Goal: Task Accomplishment & Management: Complete application form

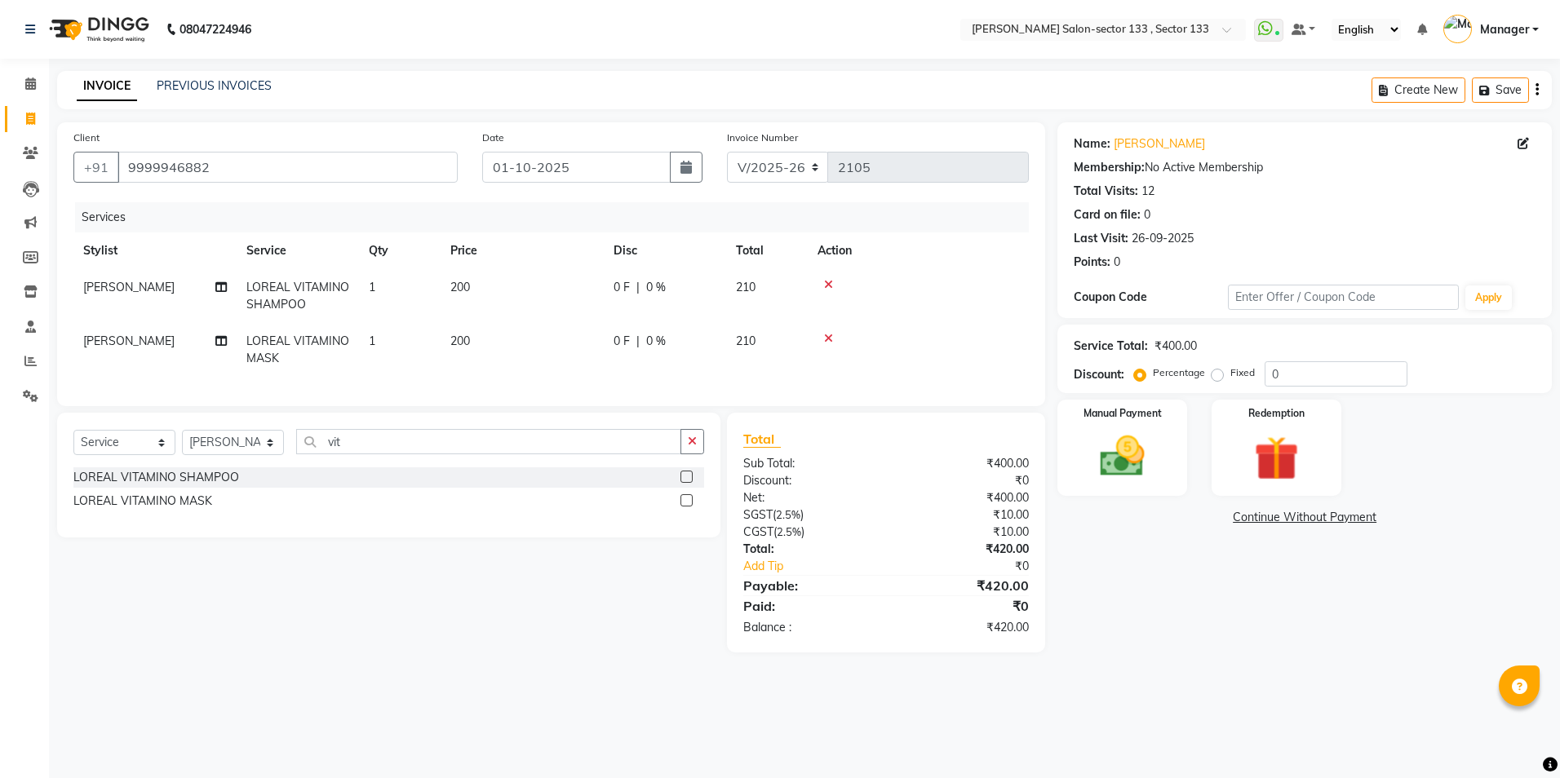
select select "8302"
select select "service"
select select "90535"
click at [1067, 442] on div "Manual Payment" at bounding box center [1122, 448] width 135 height 100
click at [1233, 510] on span "CASH" at bounding box center [1234, 518] width 35 height 19
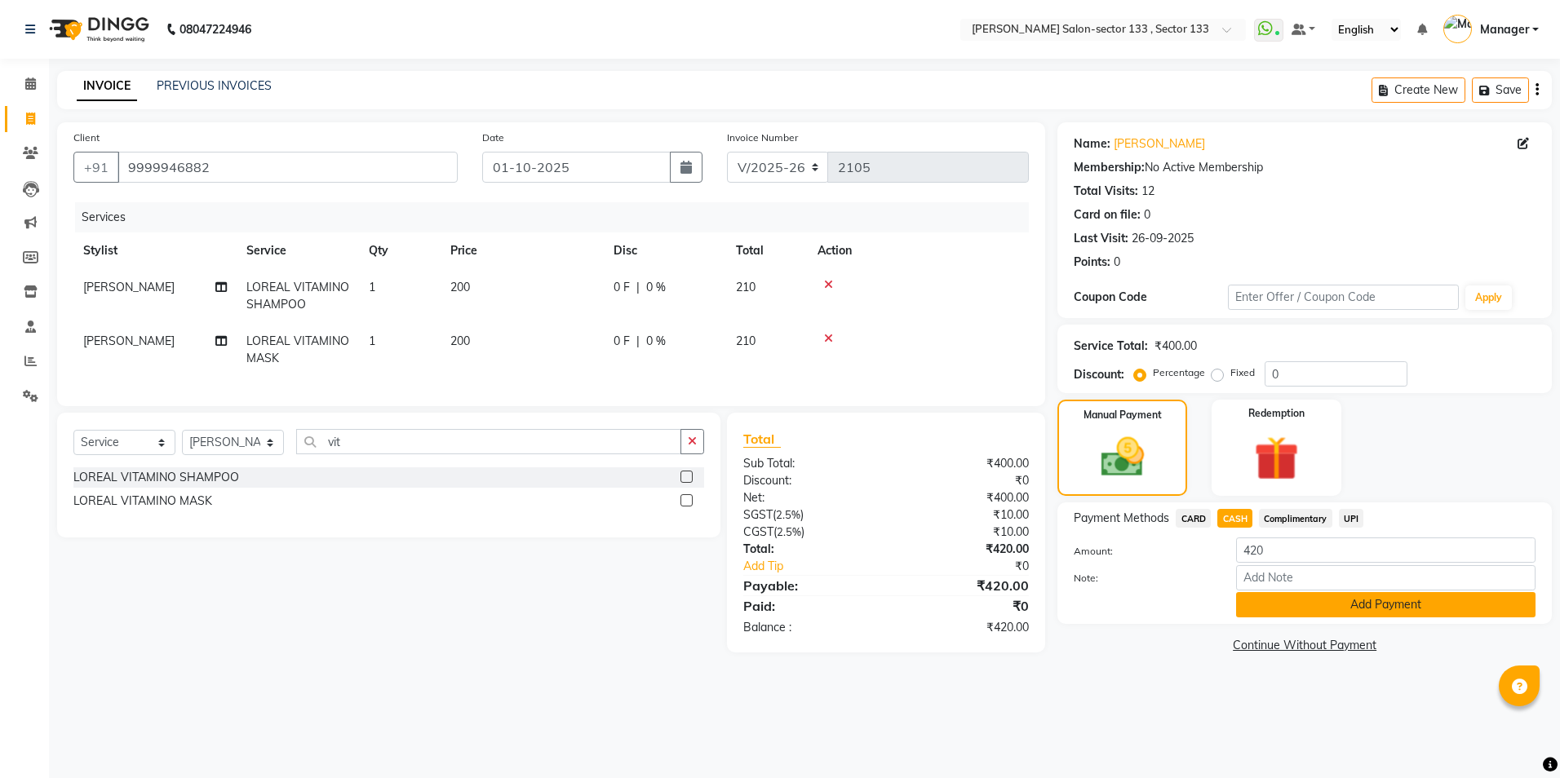
click at [1288, 618] on button "Add Payment" at bounding box center [1385, 604] width 299 height 25
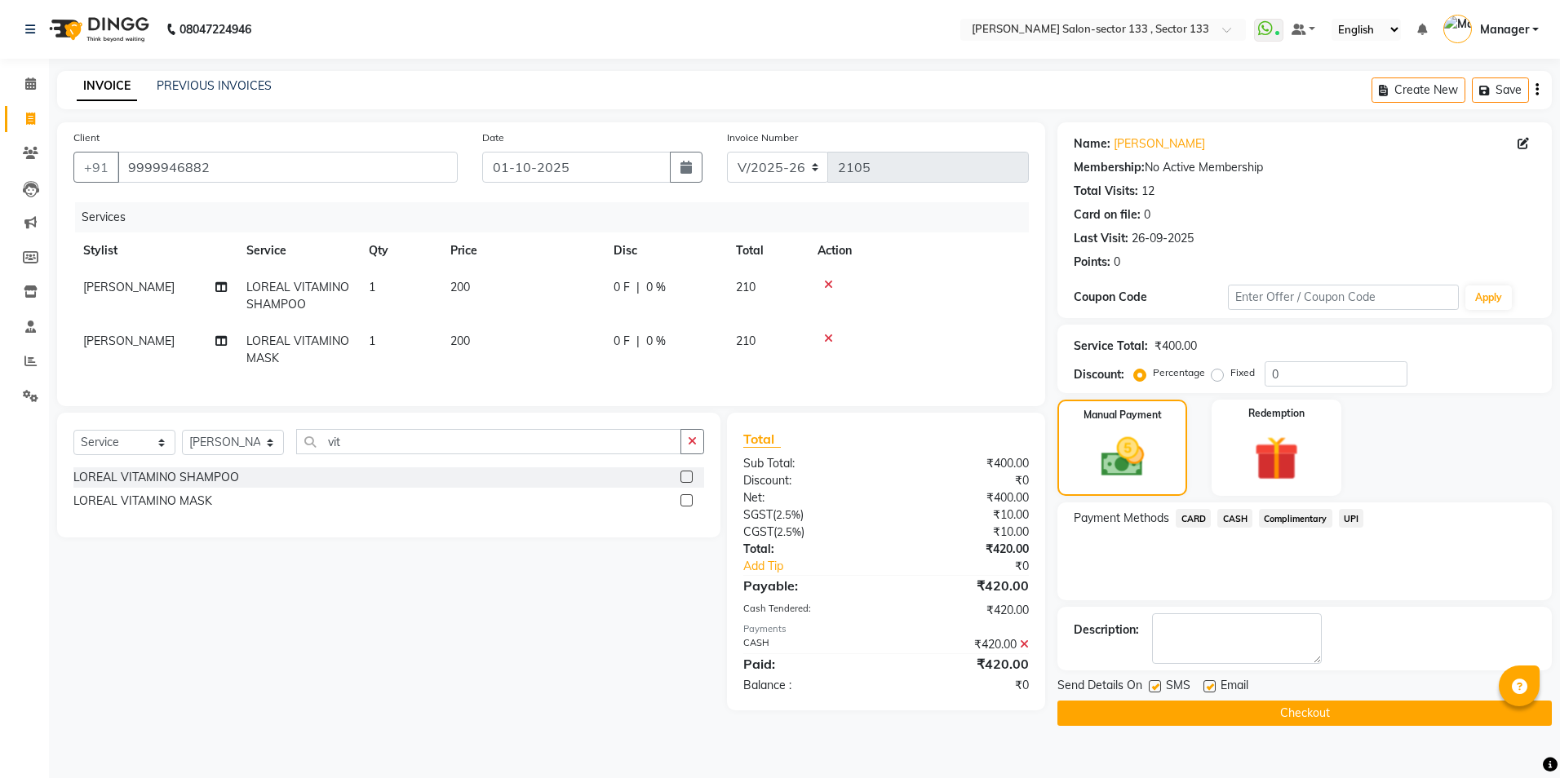
click at [1280, 712] on button "Checkout" at bounding box center [1305, 713] width 495 height 25
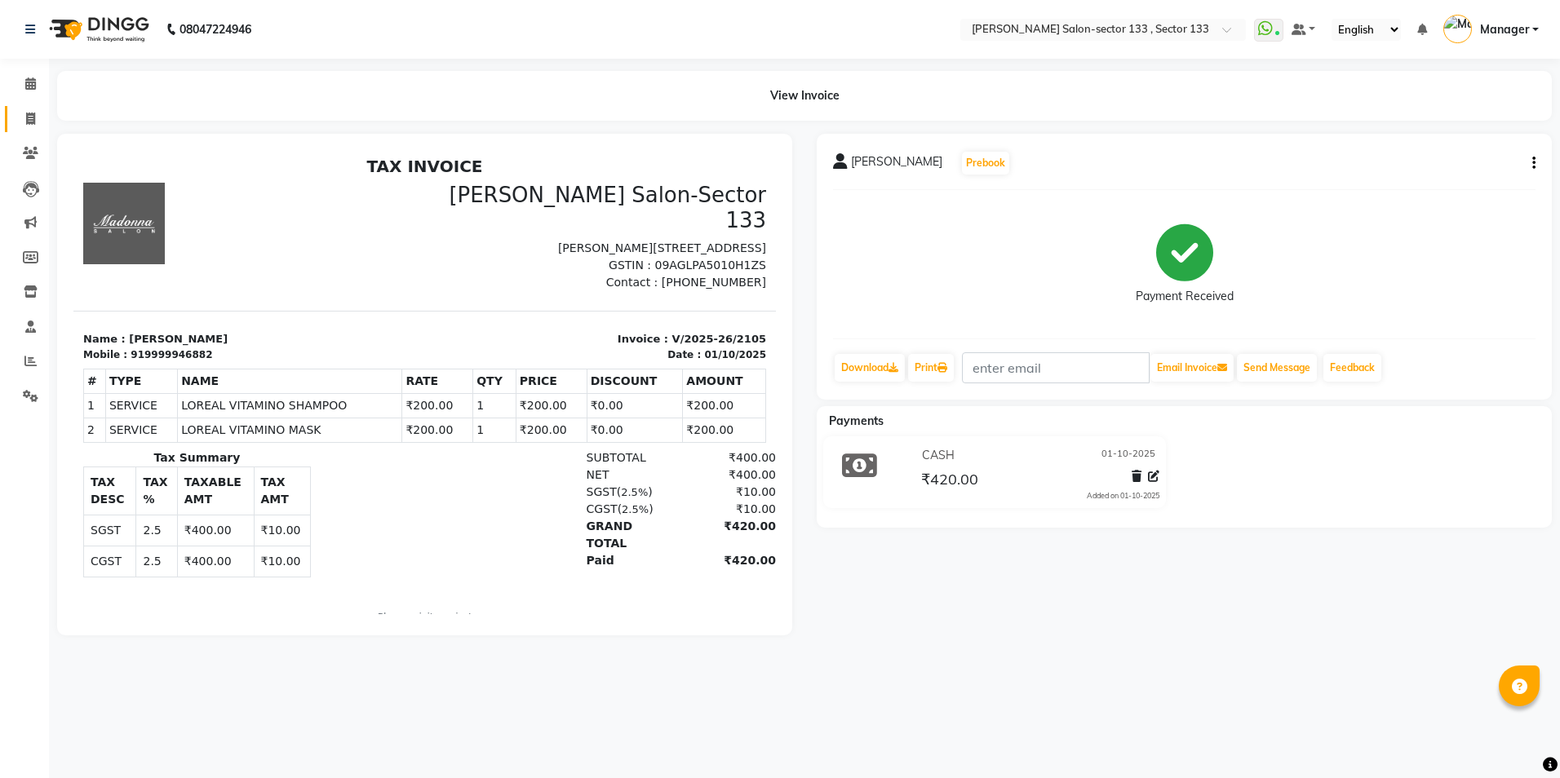
click at [28, 127] on span at bounding box center [30, 119] width 29 height 19
select select "service"
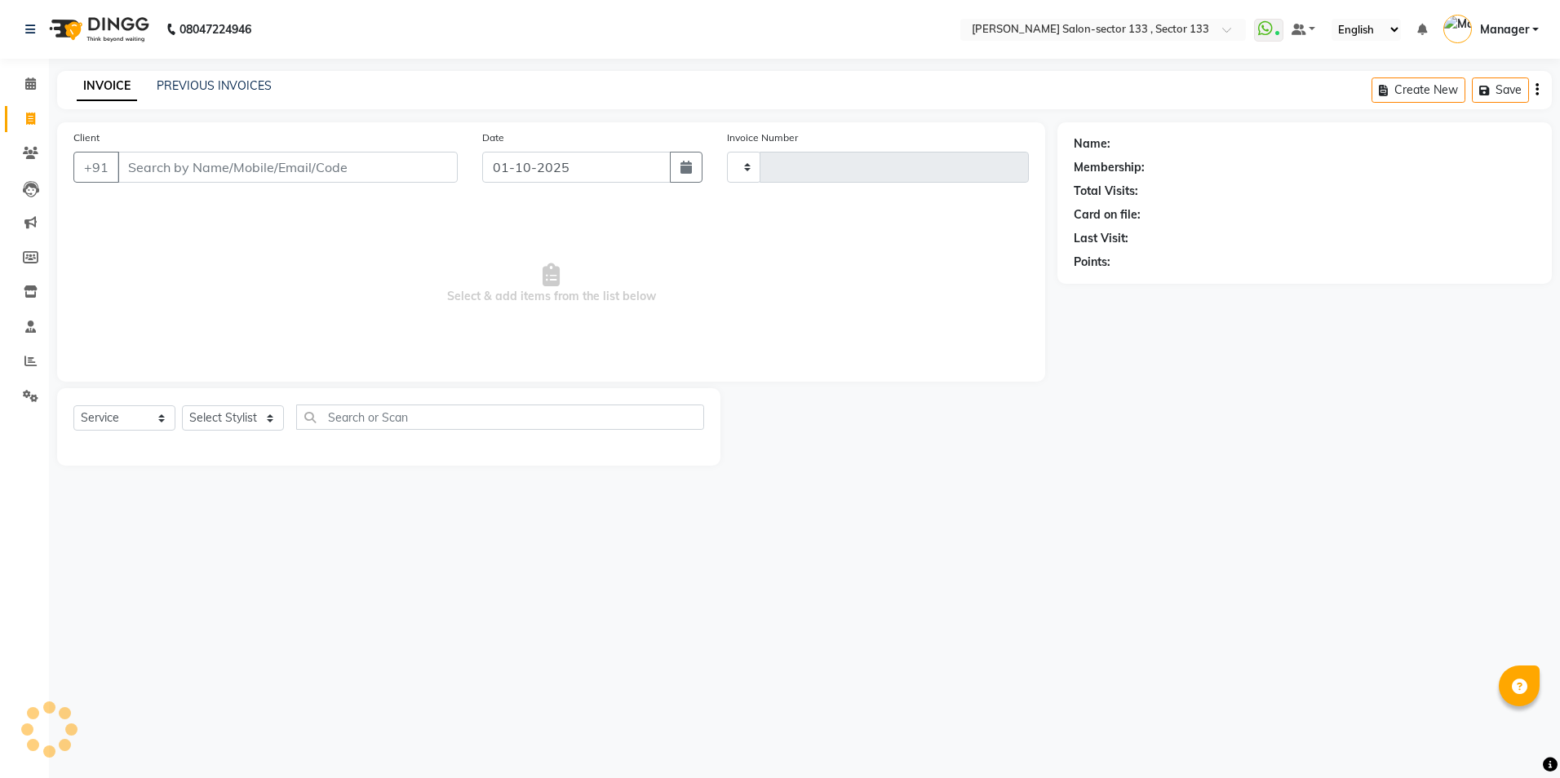
type input "2107"
click at [205, 157] on input "Client" at bounding box center [288, 167] width 340 height 31
select select "8302"
type input "8938846166"
click at [245, 413] on select "Select Stylist" at bounding box center [233, 423] width 102 height 25
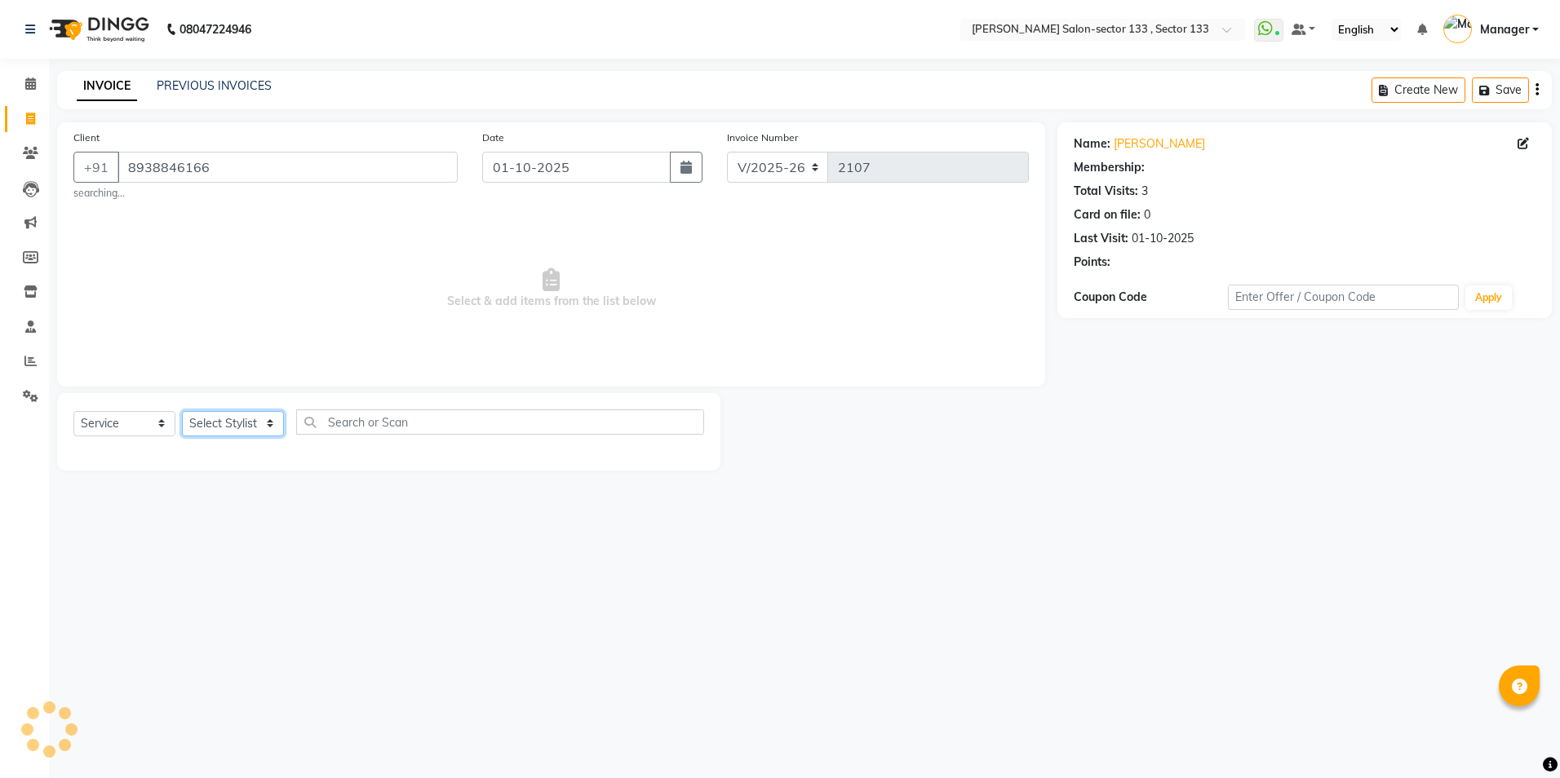
select select "1: Object"
click at [245, 432] on select "Select Stylist [PERSON_NAME] [PERSON_NAME] [PERSON_NAME] Manager Mehboob Owner …" at bounding box center [233, 423] width 102 height 25
click at [244, 441] on div "Select Service Product Membership Package Voucher Prepaid Gift Card Select Styl…" at bounding box center [388, 429] width 631 height 38
click at [243, 437] on div "Select Service Product Membership Package Voucher Prepaid Gift Card Select Styl…" at bounding box center [388, 429] width 631 height 38
click at [245, 406] on div "Select Service Product Membership Package Voucher Prepaid Gift Card Select Styl…" at bounding box center [388, 432] width 663 height 78
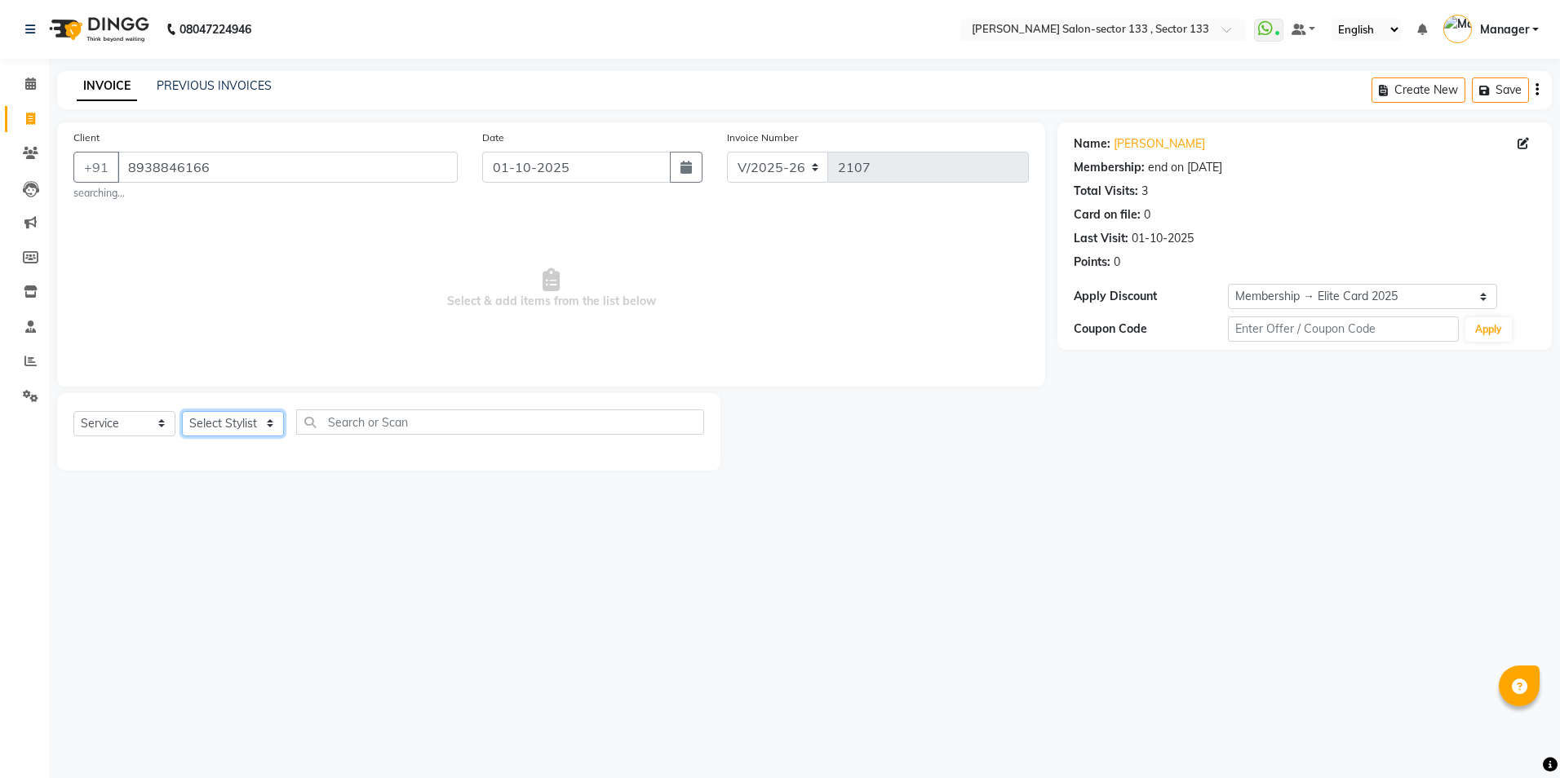
click at [245, 424] on select "Select Stylist [PERSON_NAME] [PERSON_NAME] [PERSON_NAME] Manager Mehboob Owner …" at bounding box center [233, 423] width 102 height 25
select select "90535"
click at [182, 411] on select "Select Stylist [PERSON_NAME] [PERSON_NAME] [PERSON_NAME] Manager Mehboob Owner …" at bounding box center [233, 423] width 102 height 25
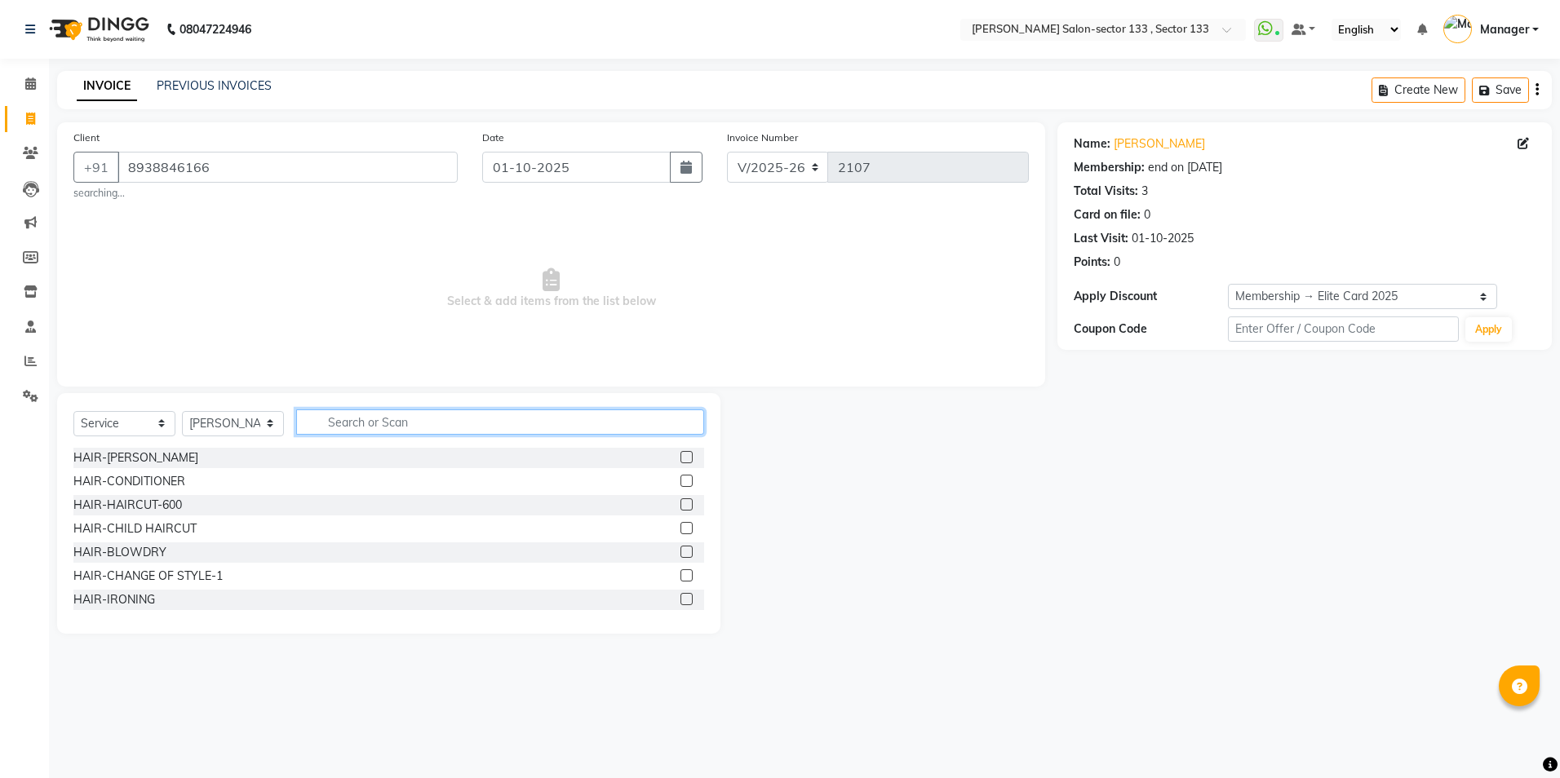
click at [388, 416] on input "text" at bounding box center [500, 422] width 408 height 25
type input "des"
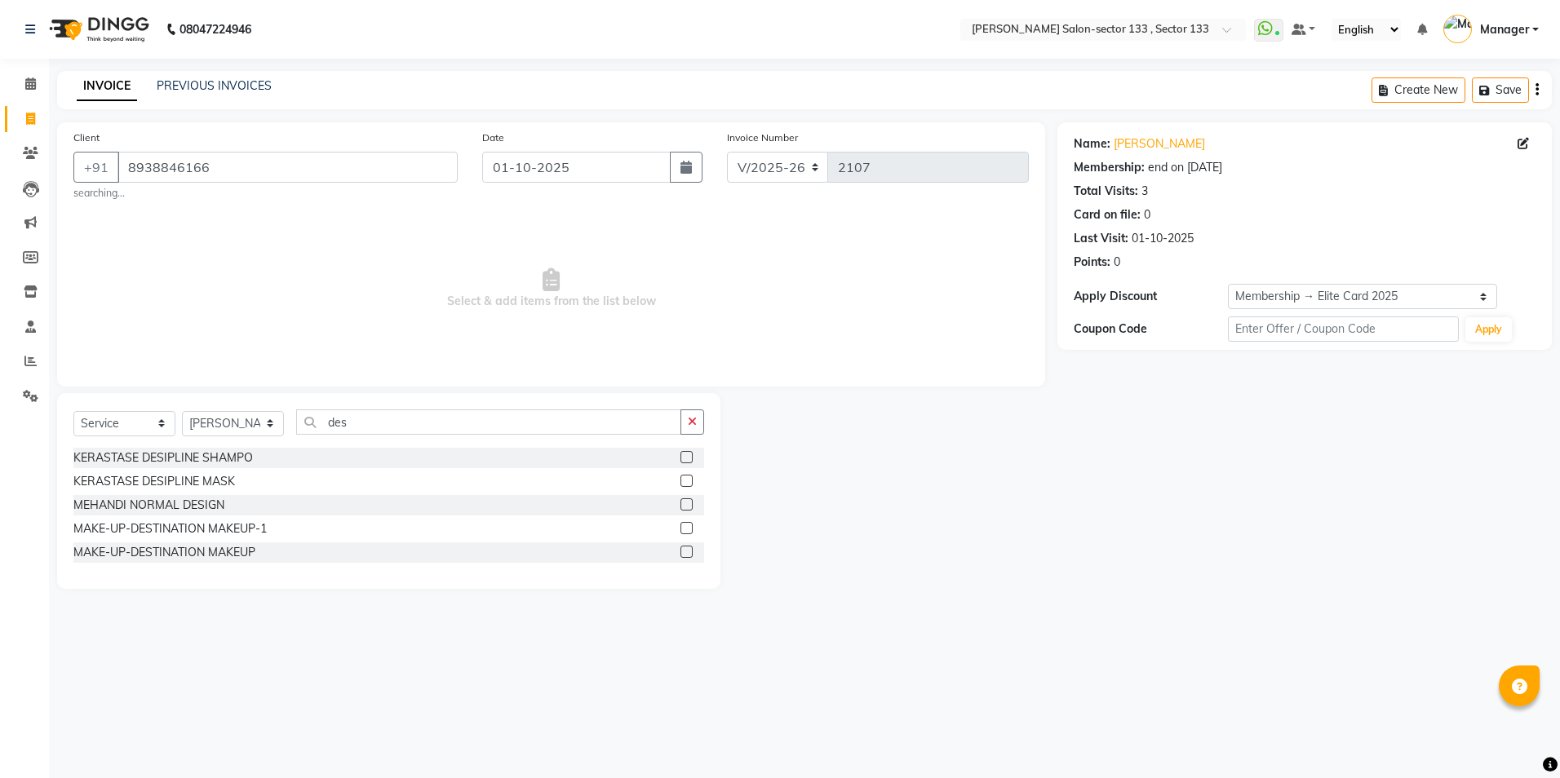
click at [692, 456] on label at bounding box center [687, 457] width 12 height 12
click at [691, 456] on input "checkbox" at bounding box center [686, 458] width 11 height 11
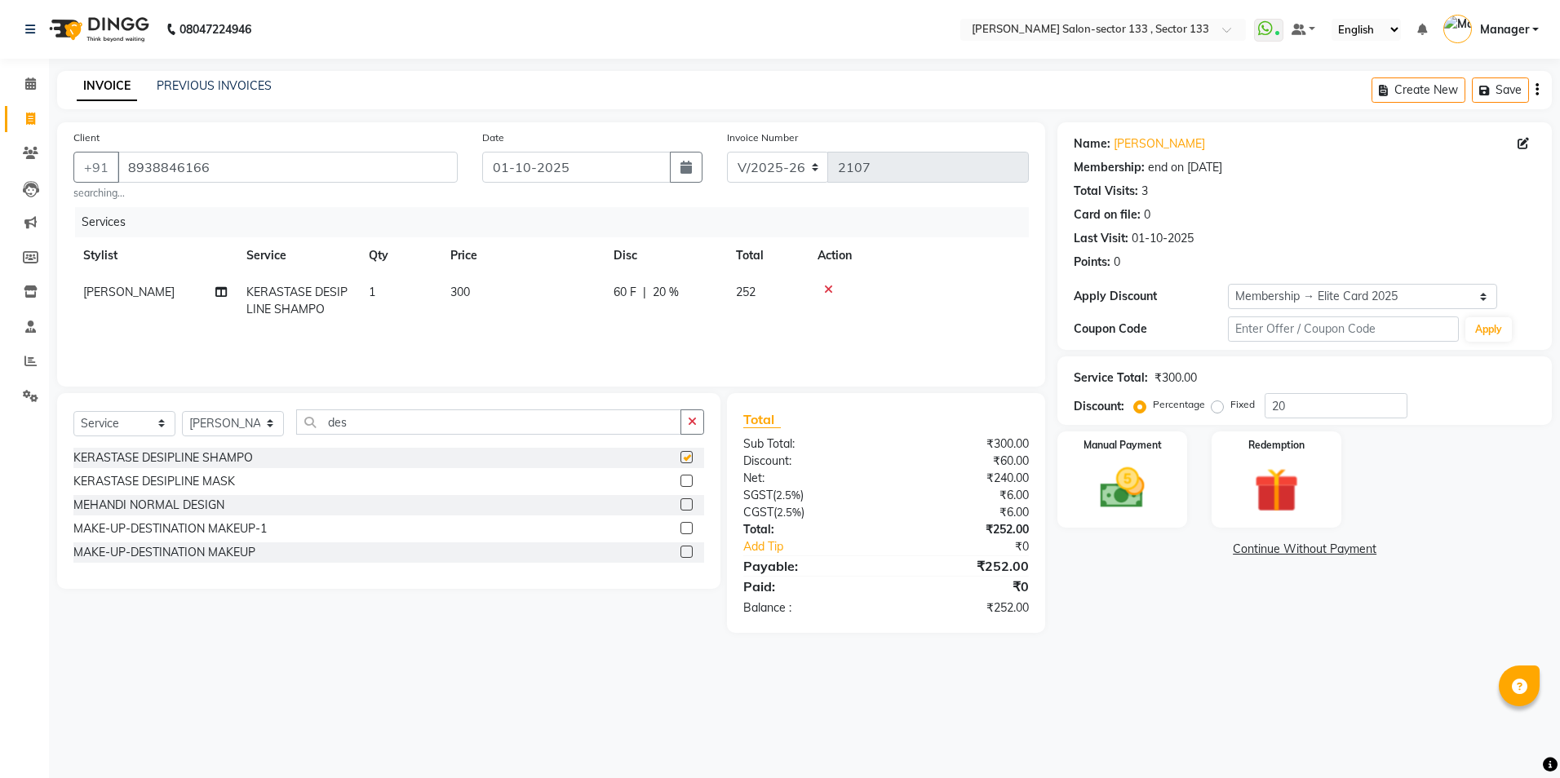
checkbox input "false"
click at [685, 483] on label at bounding box center [687, 481] width 12 height 12
click at [685, 483] on input "checkbox" at bounding box center [686, 482] width 11 height 11
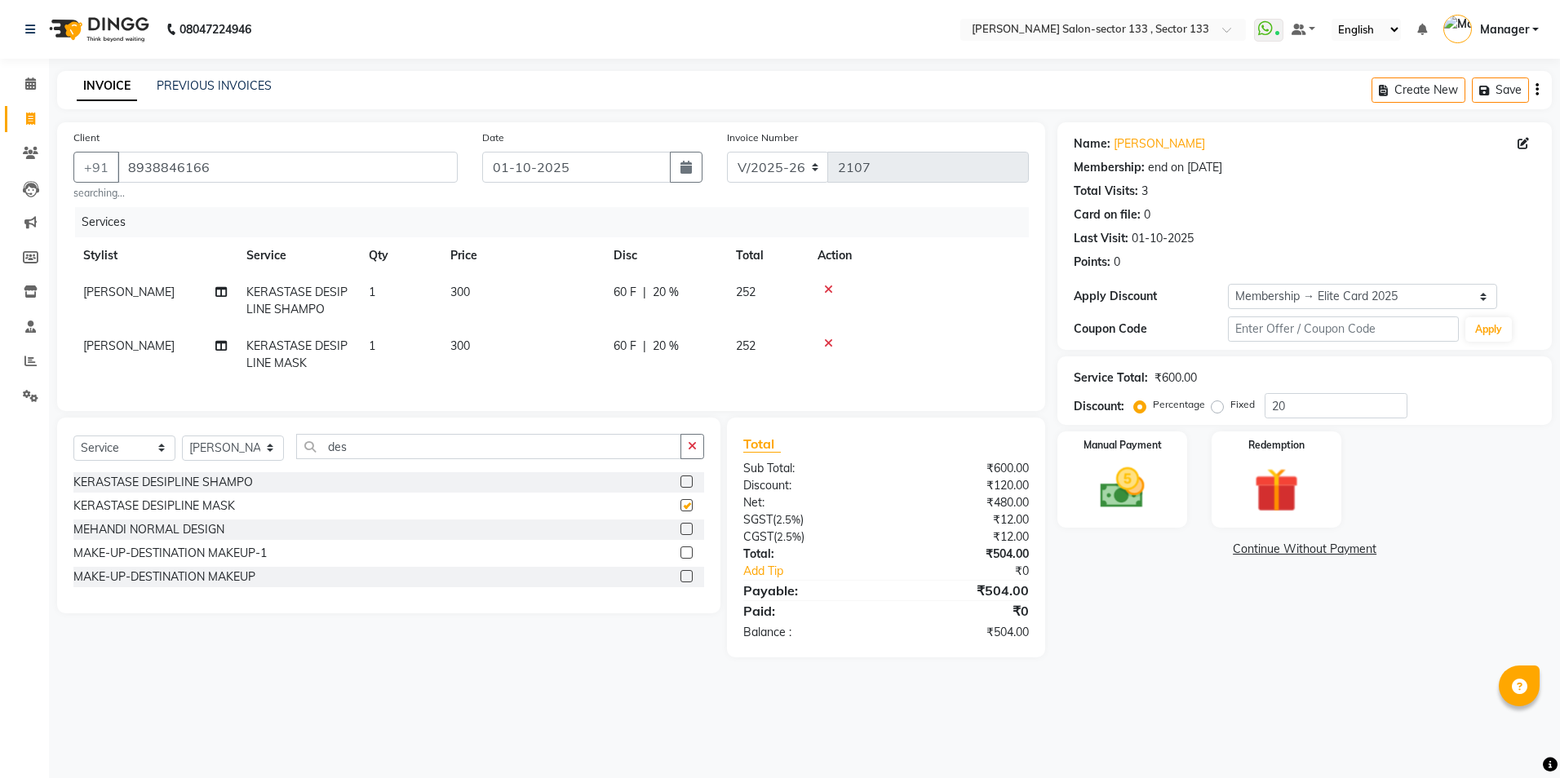
checkbox input "false"
click at [439, 459] on input "des" at bounding box center [488, 446] width 385 height 25
click at [246, 454] on select "Select Stylist [PERSON_NAME] [PERSON_NAME] [PERSON_NAME] Manager Mehboob Owner …" at bounding box center [233, 448] width 102 height 25
select select "84597"
click at [182, 447] on select "Select Stylist [PERSON_NAME] [PERSON_NAME] [PERSON_NAME] Manager Mehboob Owner …" at bounding box center [233, 448] width 102 height 25
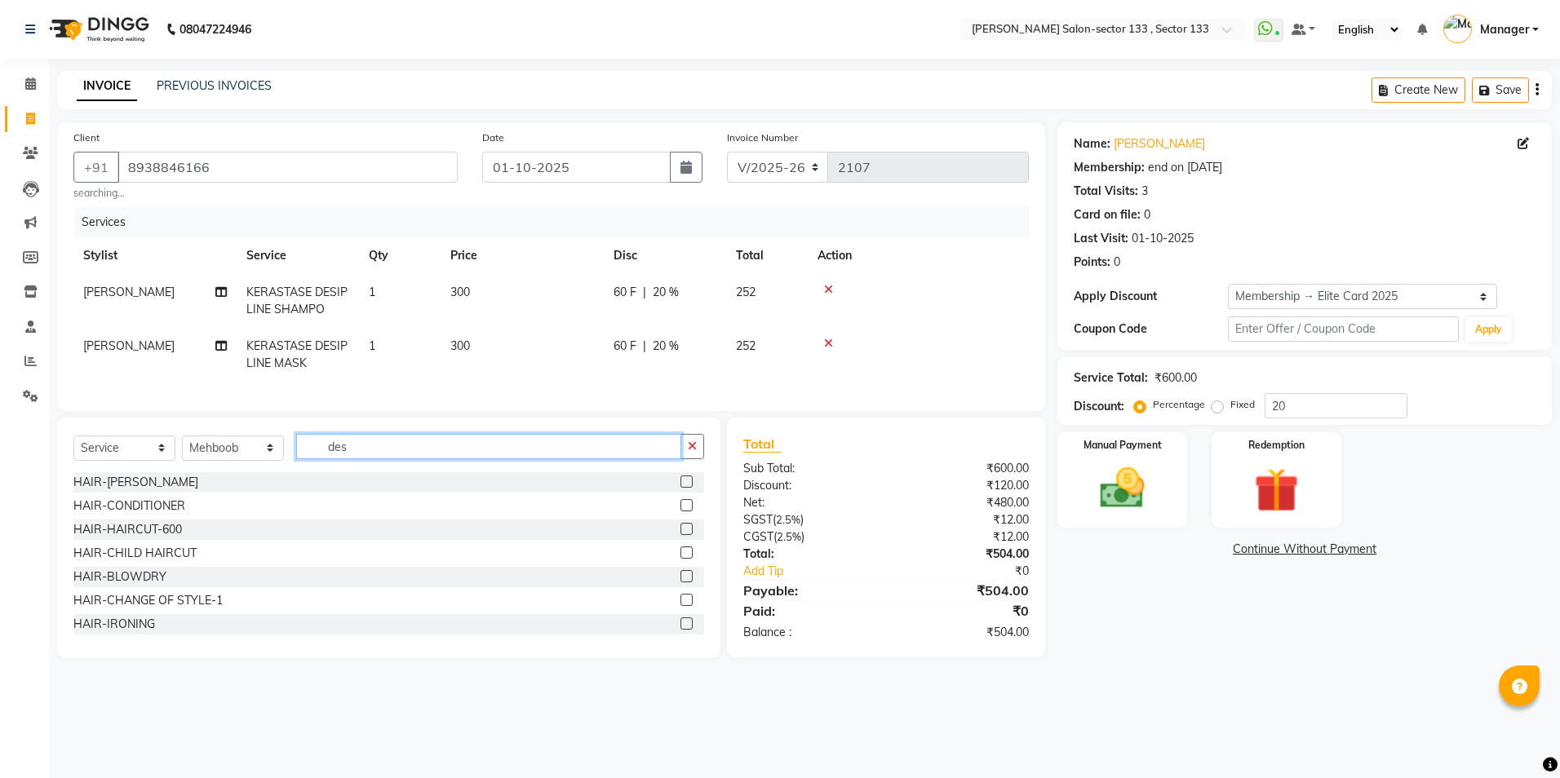
click at [413, 459] on input "des" at bounding box center [488, 446] width 385 height 25
type input "d"
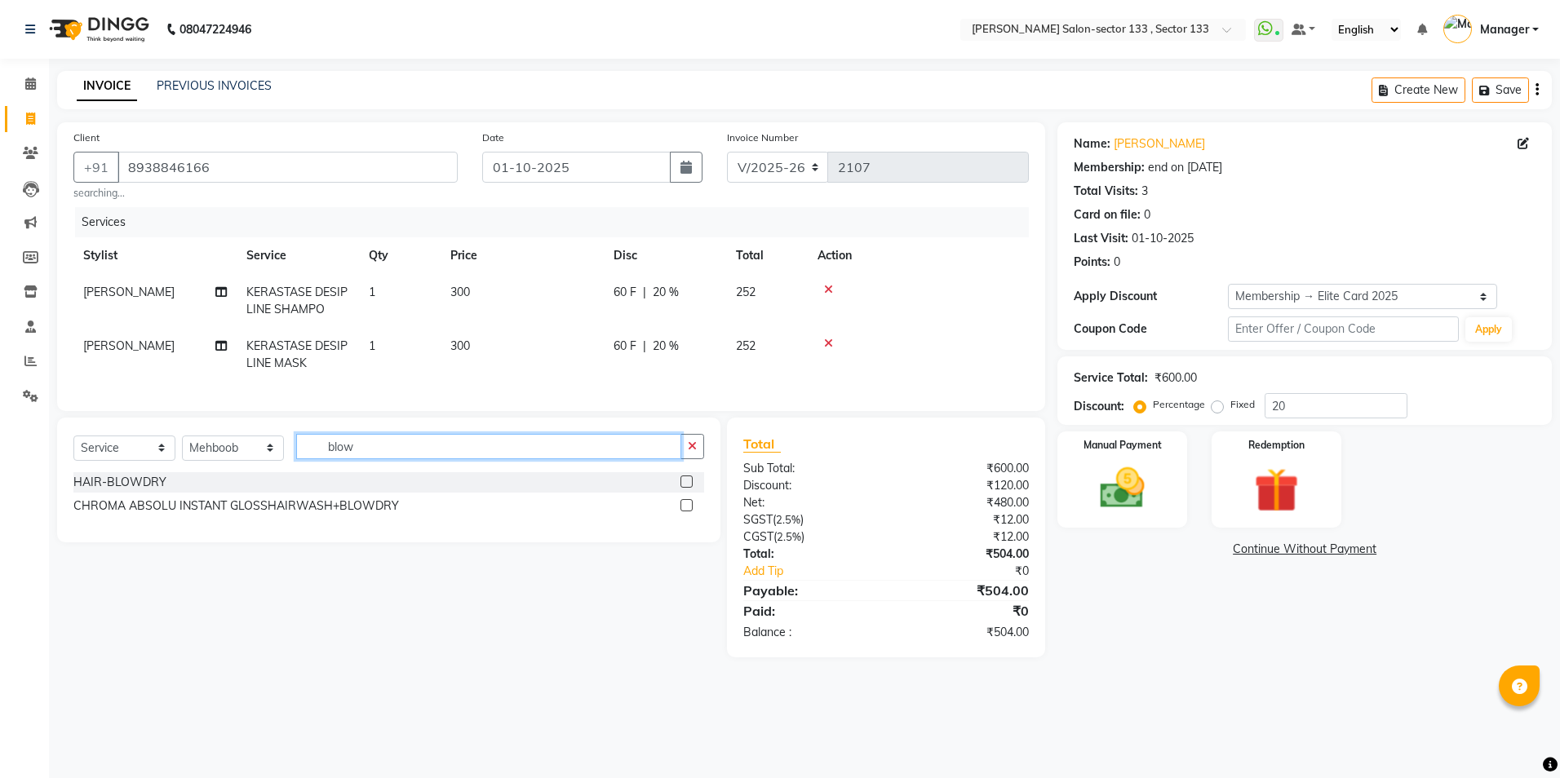
type input "blow"
click at [689, 488] on label at bounding box center [687, 482] width 12 height 12
click at [689, 488] on input "checkbox" at bounding box center [686, 482] width 11 height 11
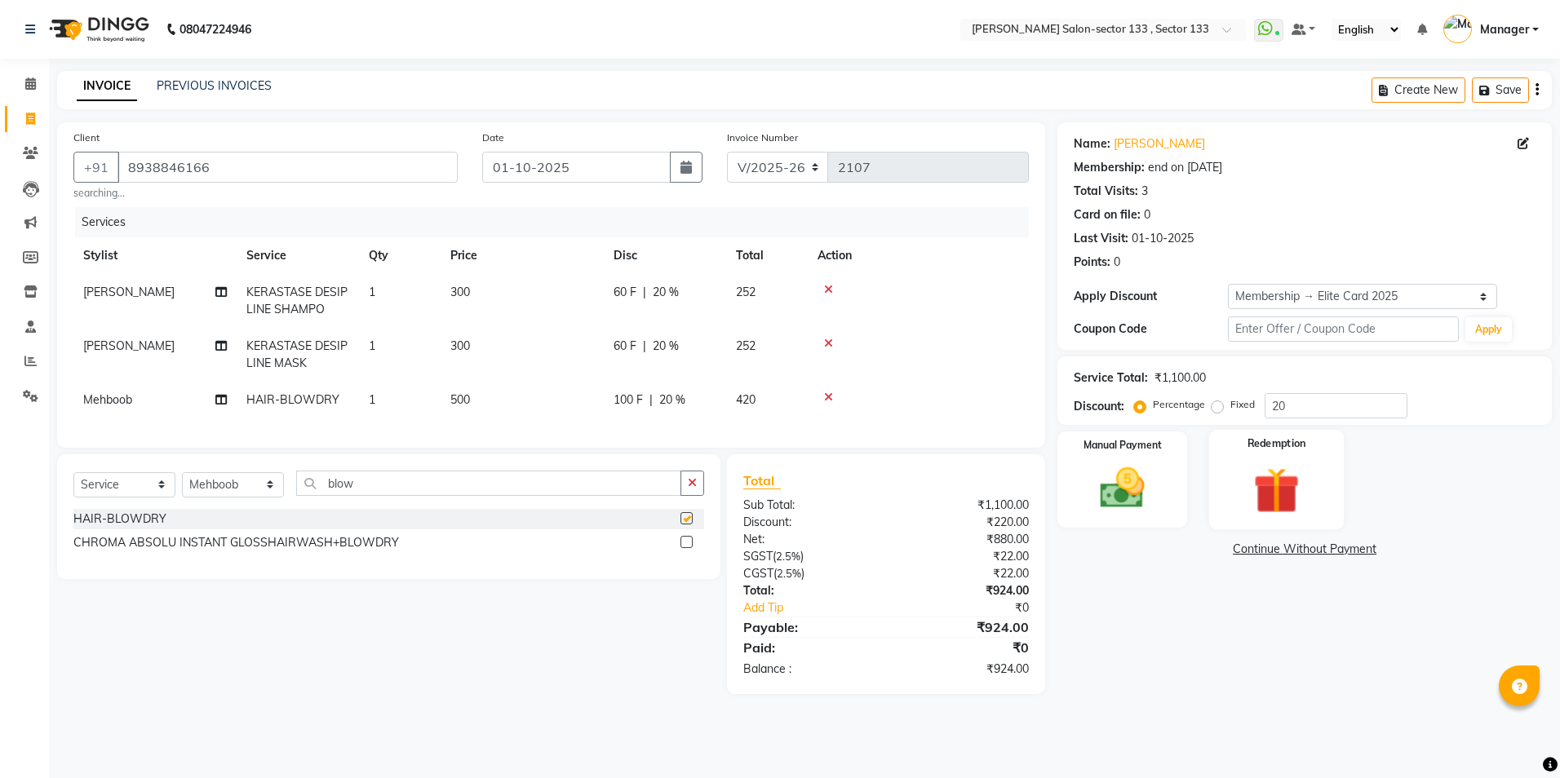
checkbox input "false"
click at [1107, 487] on img at bounding box center [1122, 489] width 76 height 54
click at [1348, 552] on span "UPI" at bounding box center [1351, 550] width 25 height 19
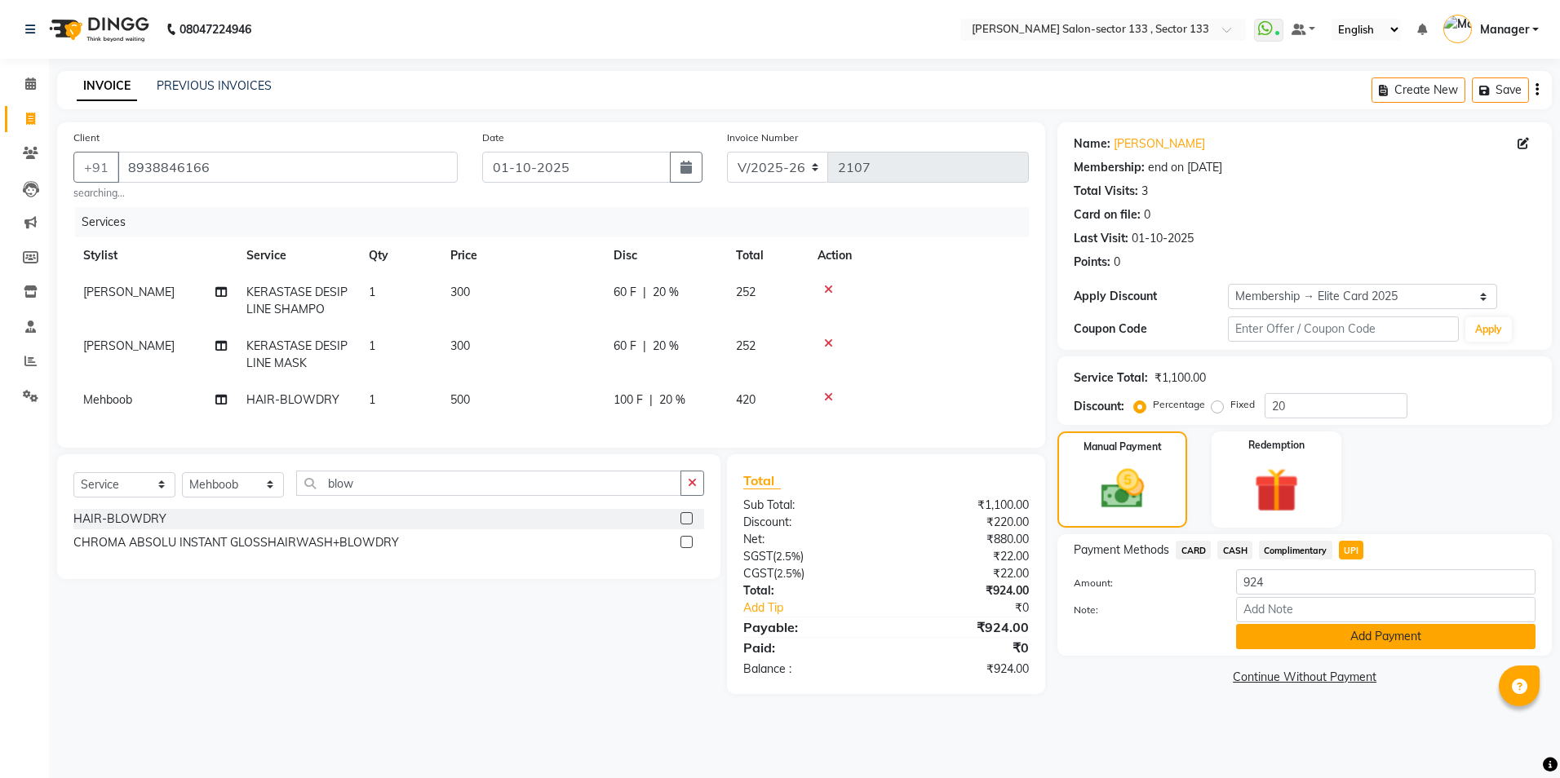
click at [1293, 643] on button "Add Payment" at bounding box center [1385, 636] width 299 height 25
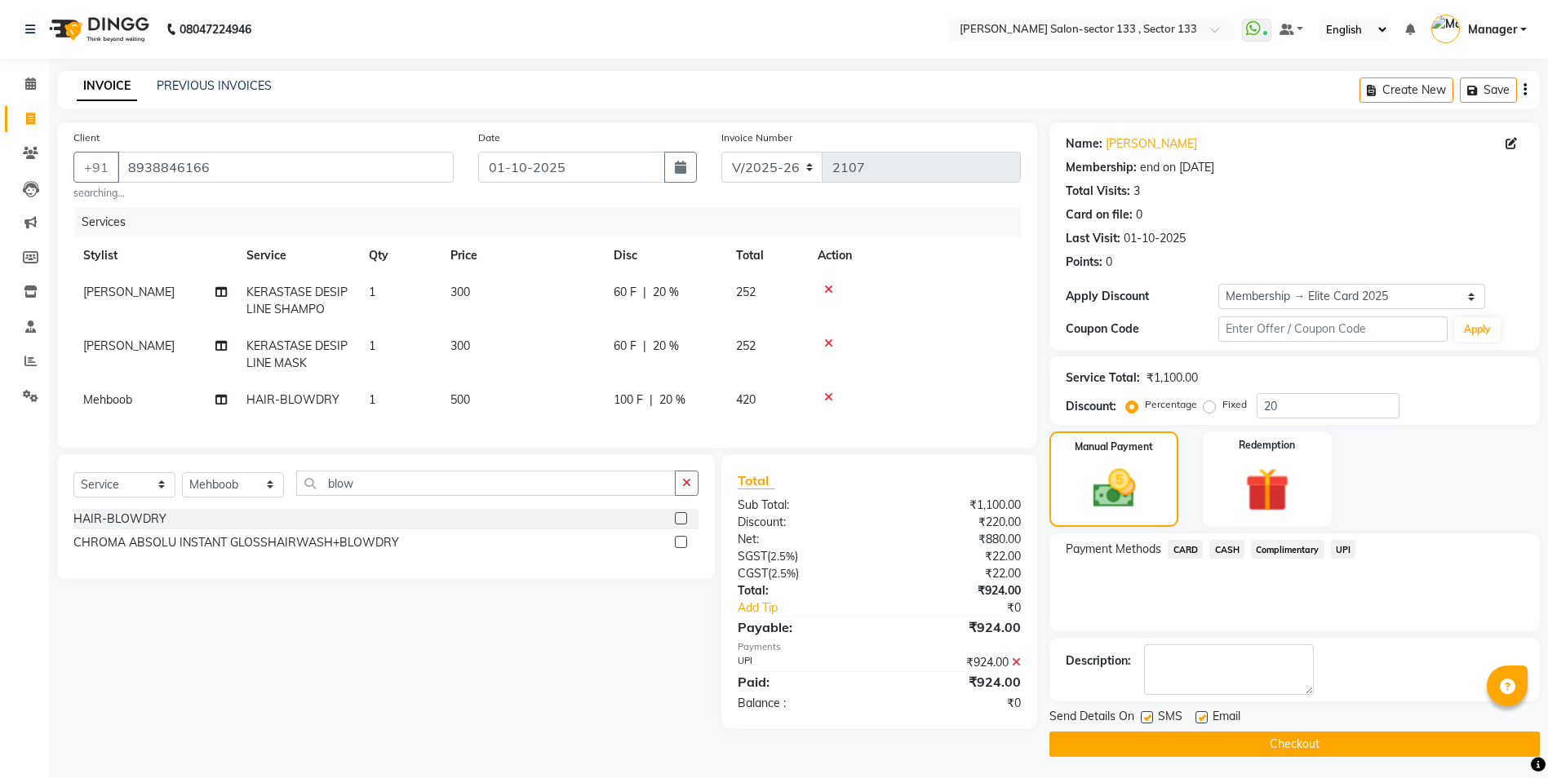
click at [1128, 735] on button "Checkout" at bounding box center [1294, 744] width 490 height 25
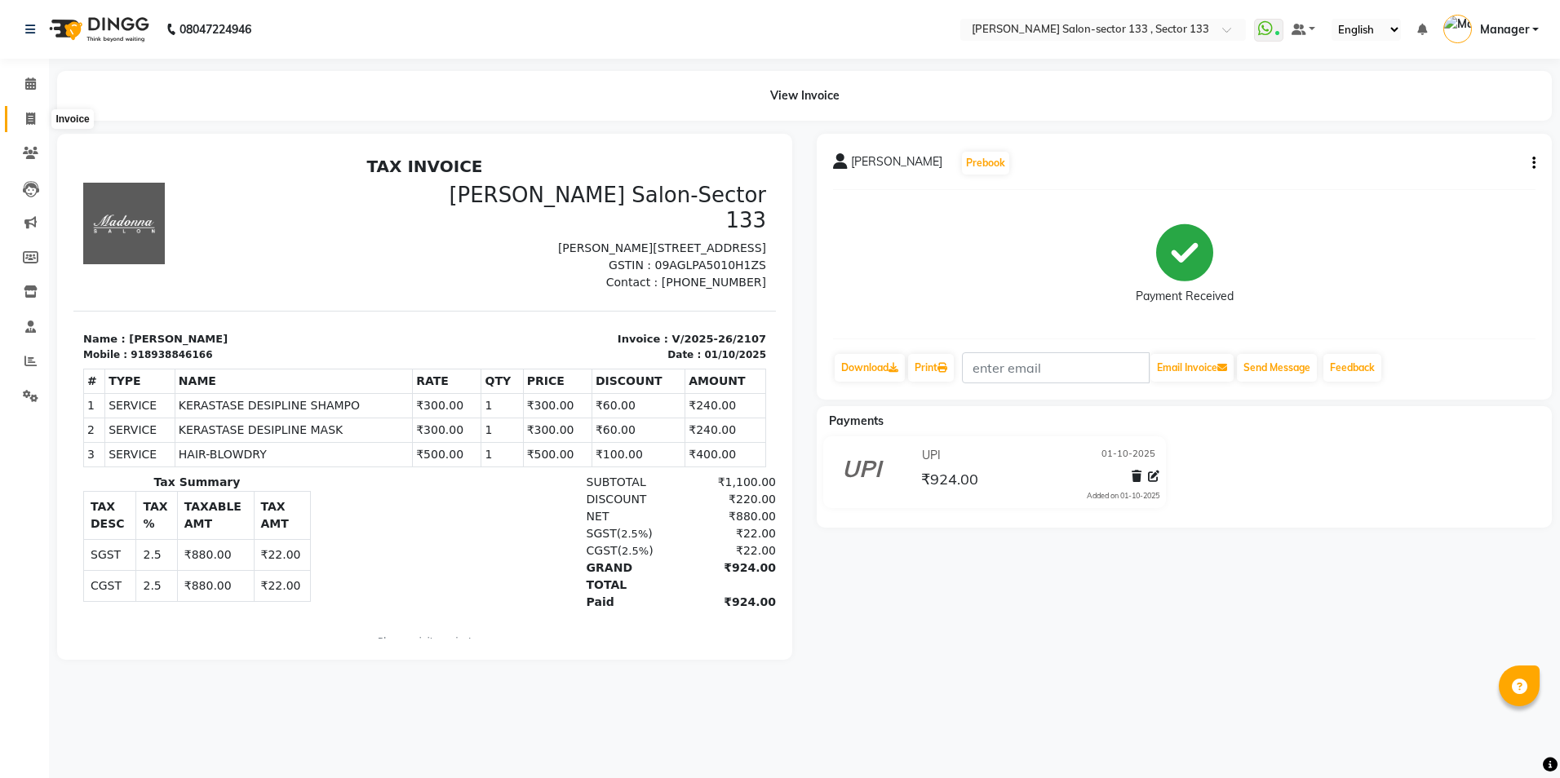
click at [33, 113] on span at bounding box center [30, 119] width 29 height 19
select select "8302"
select select "service"
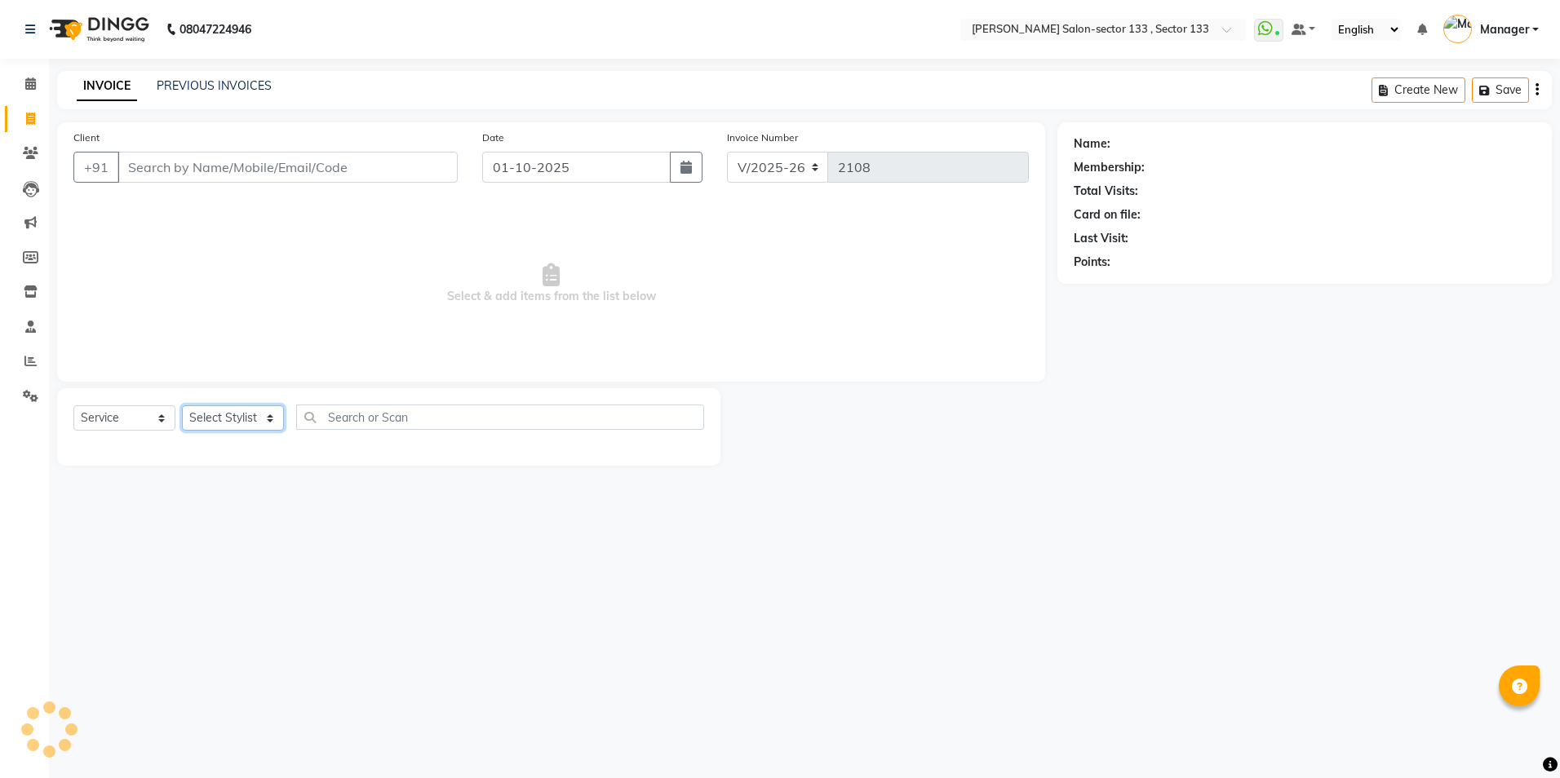
click at [248, 409] on select "Select Stylist" at bounding box center [233, 418] width 102 height 25
select select "90932"
click at [182, 406] on select "Select Stylist [PERSON_NAME] [PERSON_NAME] [PERSON_NAME] Manager Mehboob Owner …" at bounding box center [233, 418] width 102 height 25
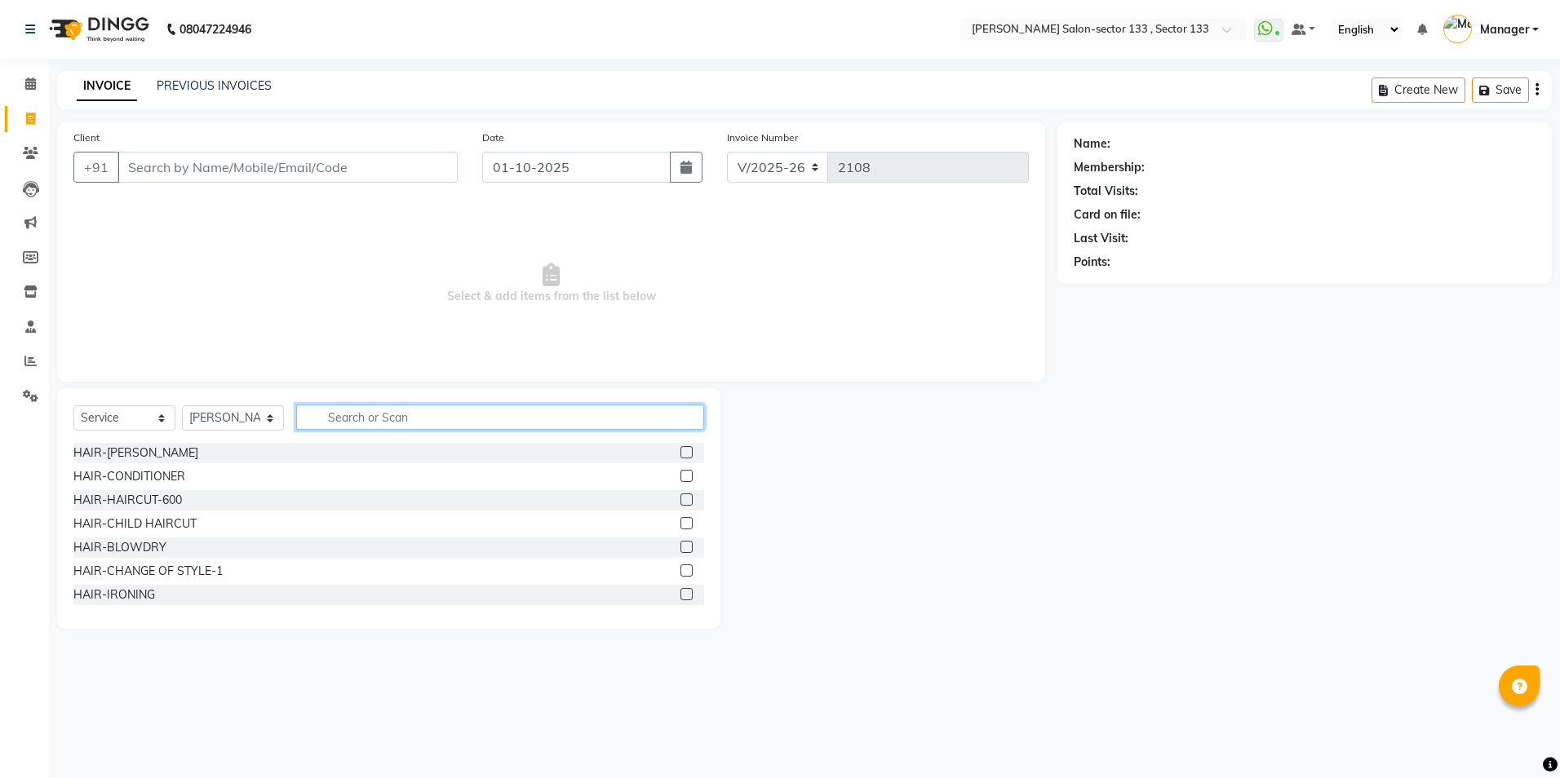
click at [421, 411] on input "text" at bounding box center [500, 417] width 408 height 25
type input "eye"
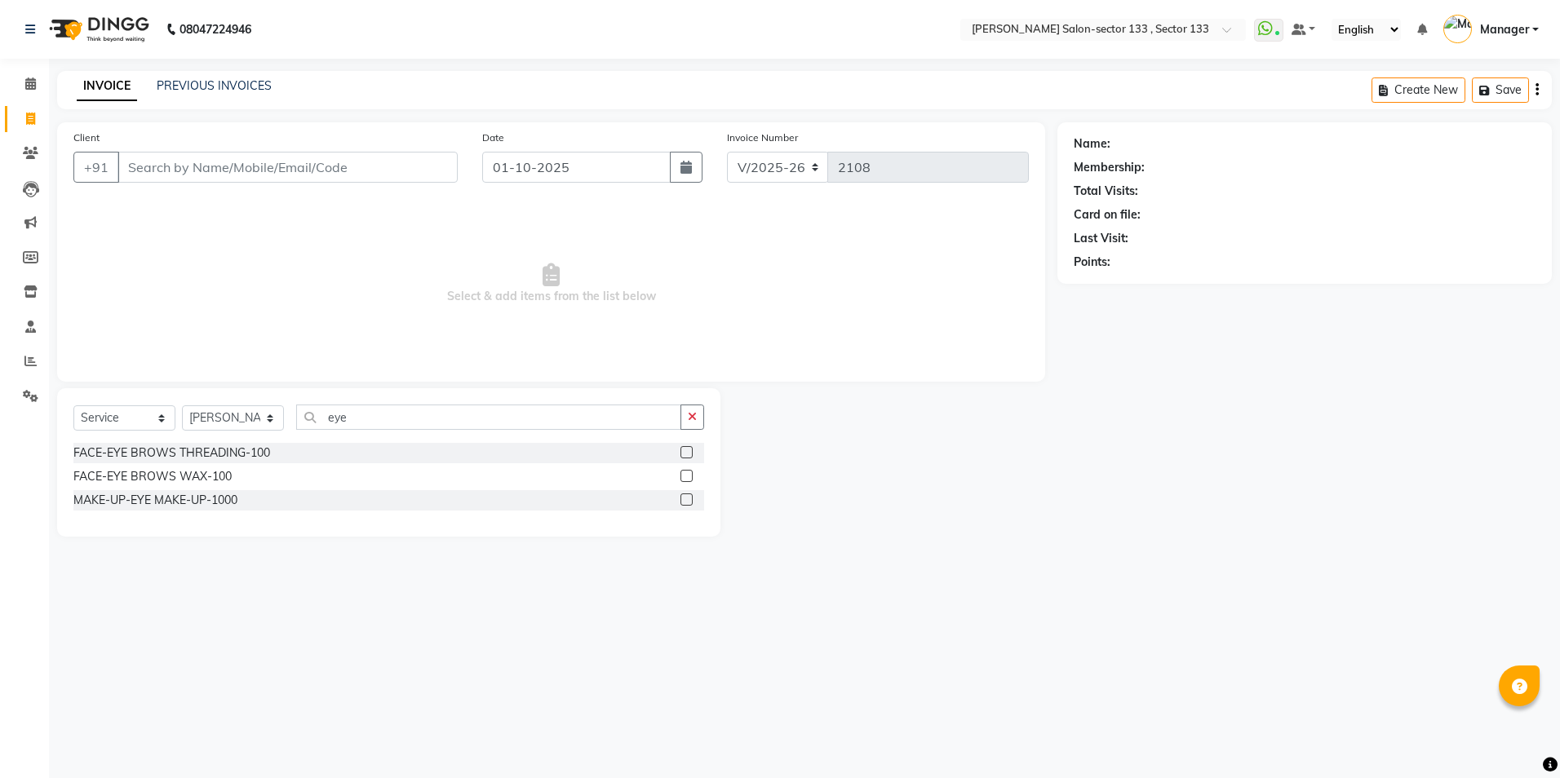
click at [684, 450] on label at bounding box center [687, 452] width 12 height 12
click at [684, 450] on input "checkbox" at bounding box center [686, 453] width 11 height 11
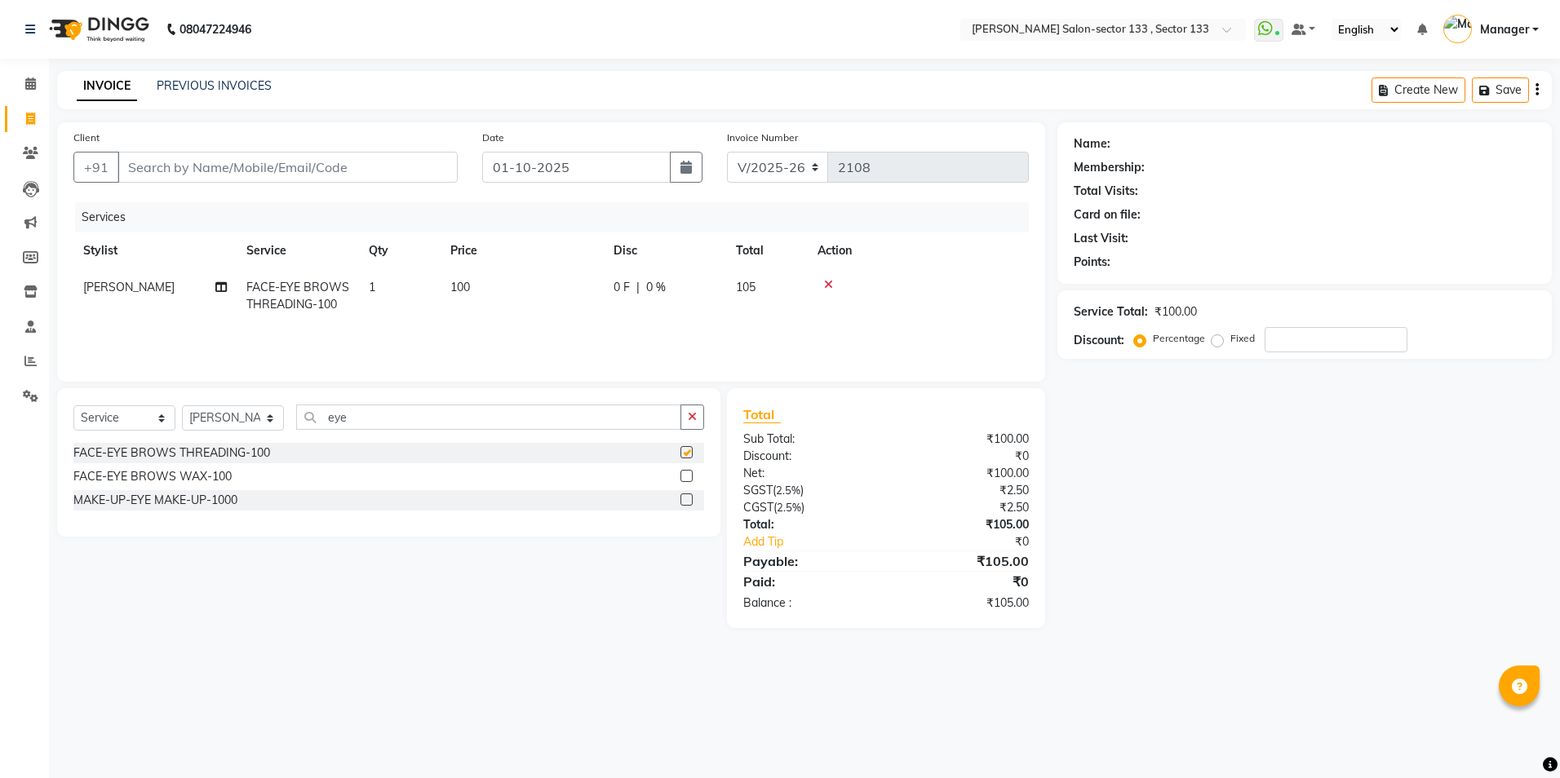
checkbox input "false"
click at [512, 308] on td "100" at bounding box center [522, 296] width 163 height 54
select select "90932"
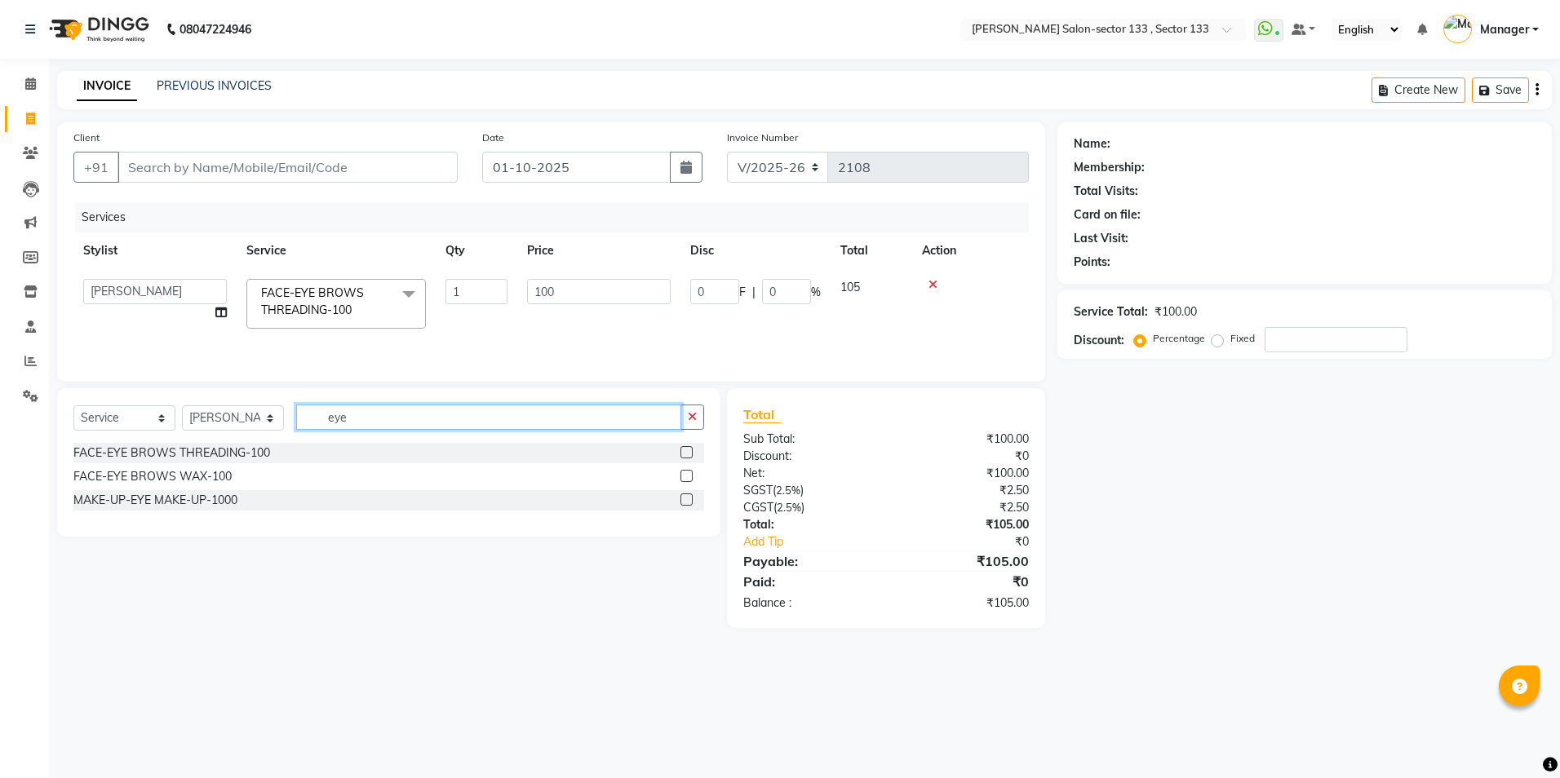
click at [455, 416] on input "eye" at bounding box center [488, 417] width 385 height 25
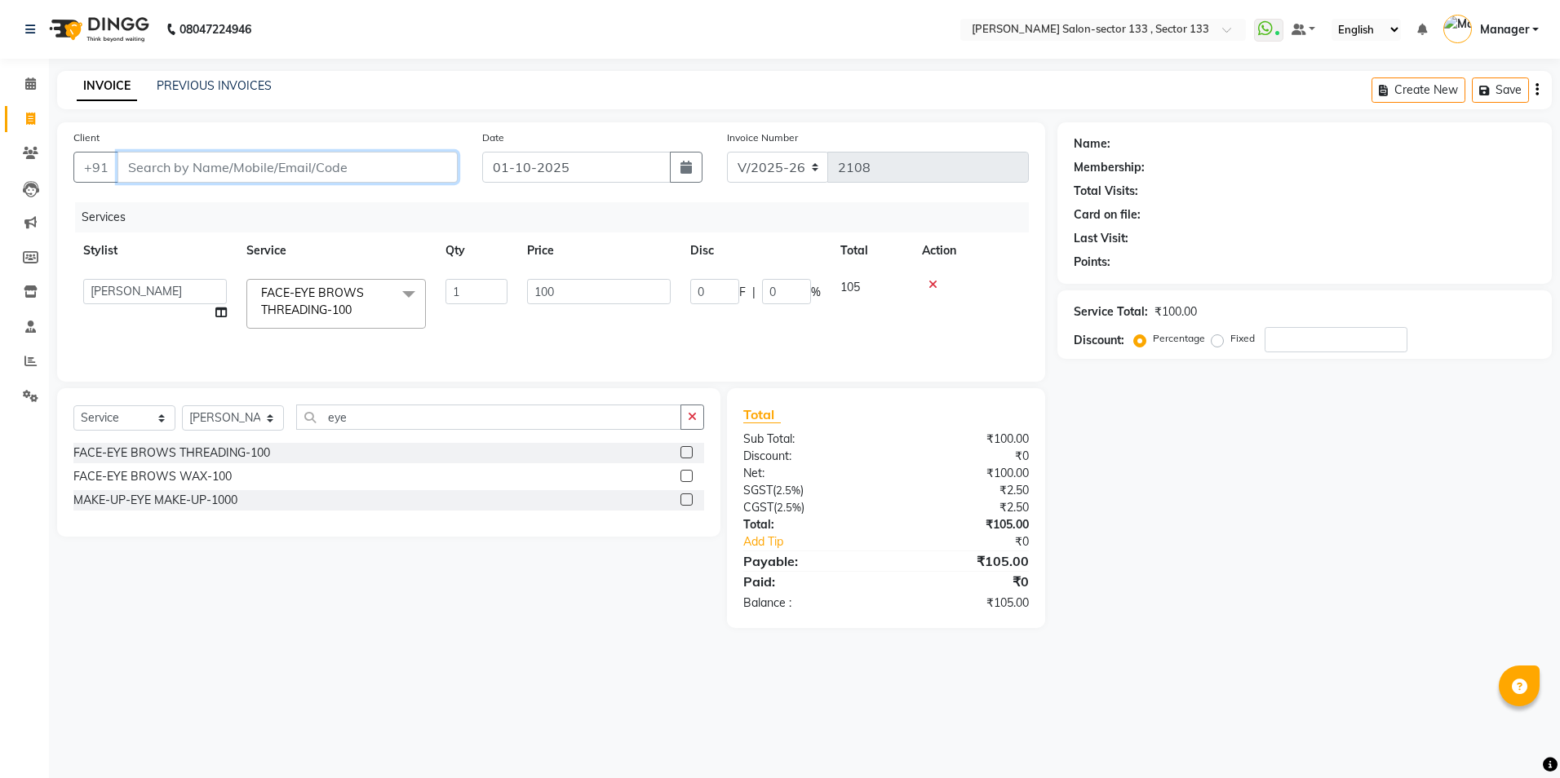
click at [282, 162] on input "Client" at bounding box center [288, 167] width 340 height 31
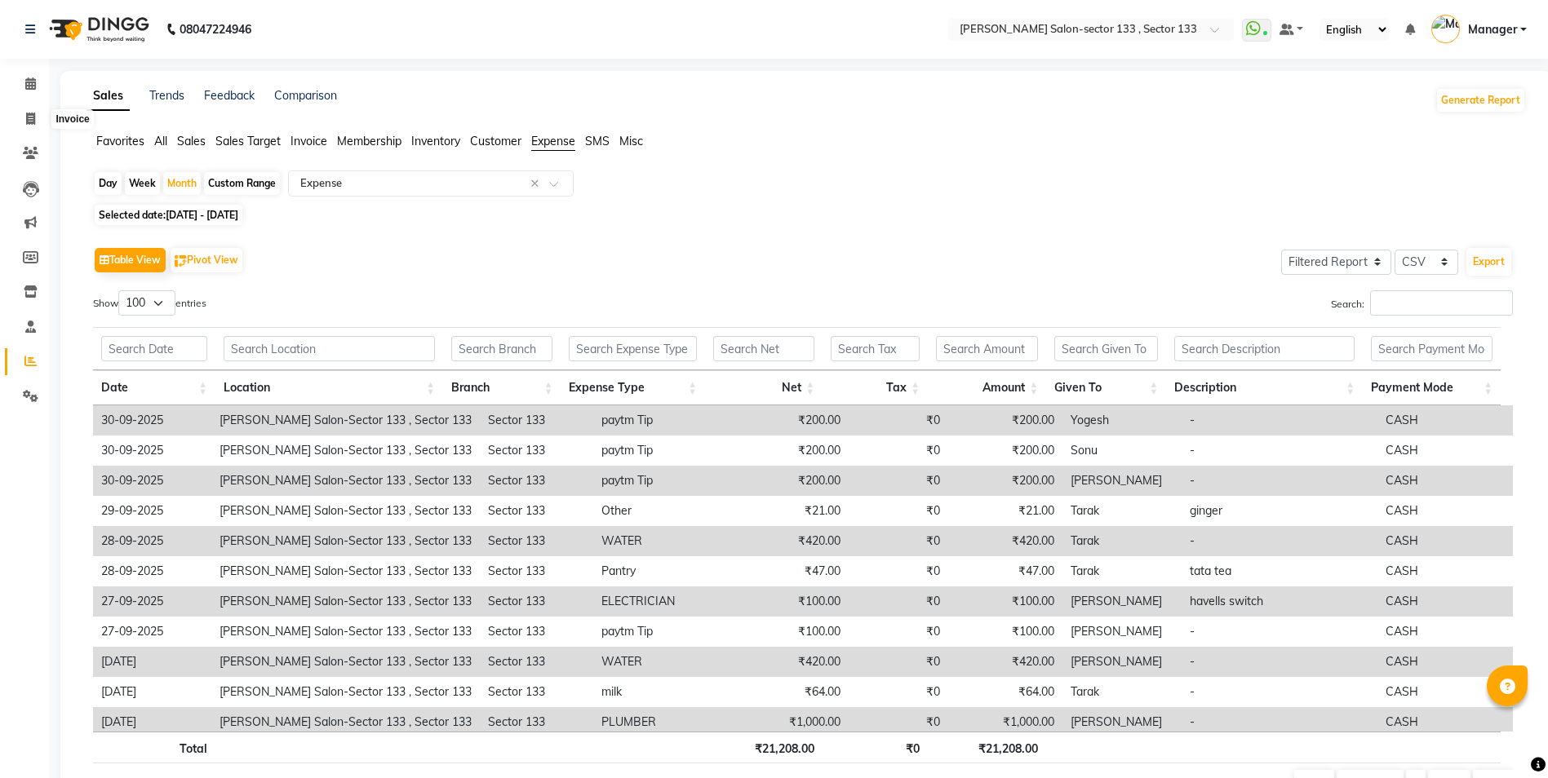
select select "filtered_report"
select select "csv"
select select "100"
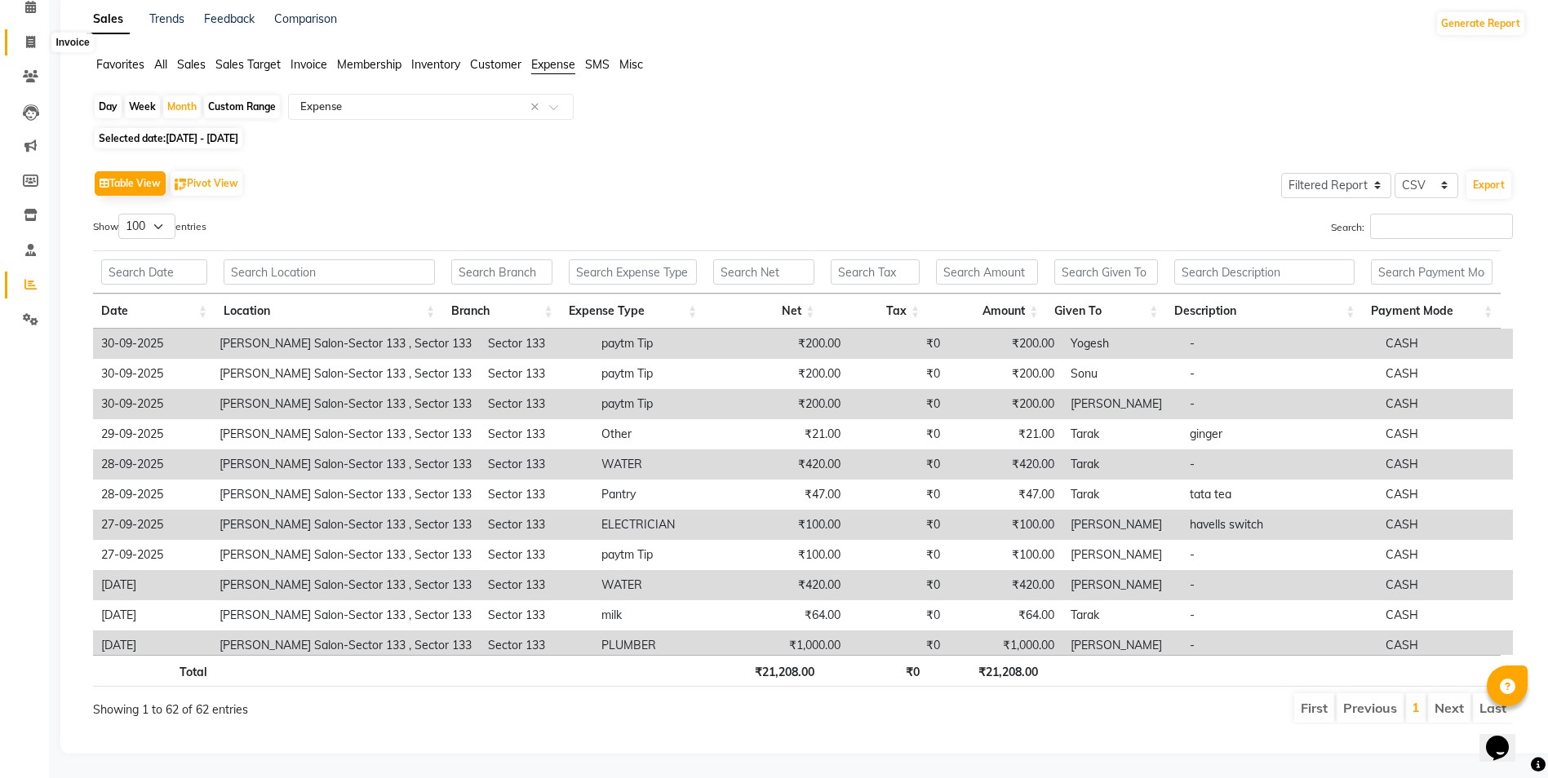
scroll to position [113, 0]
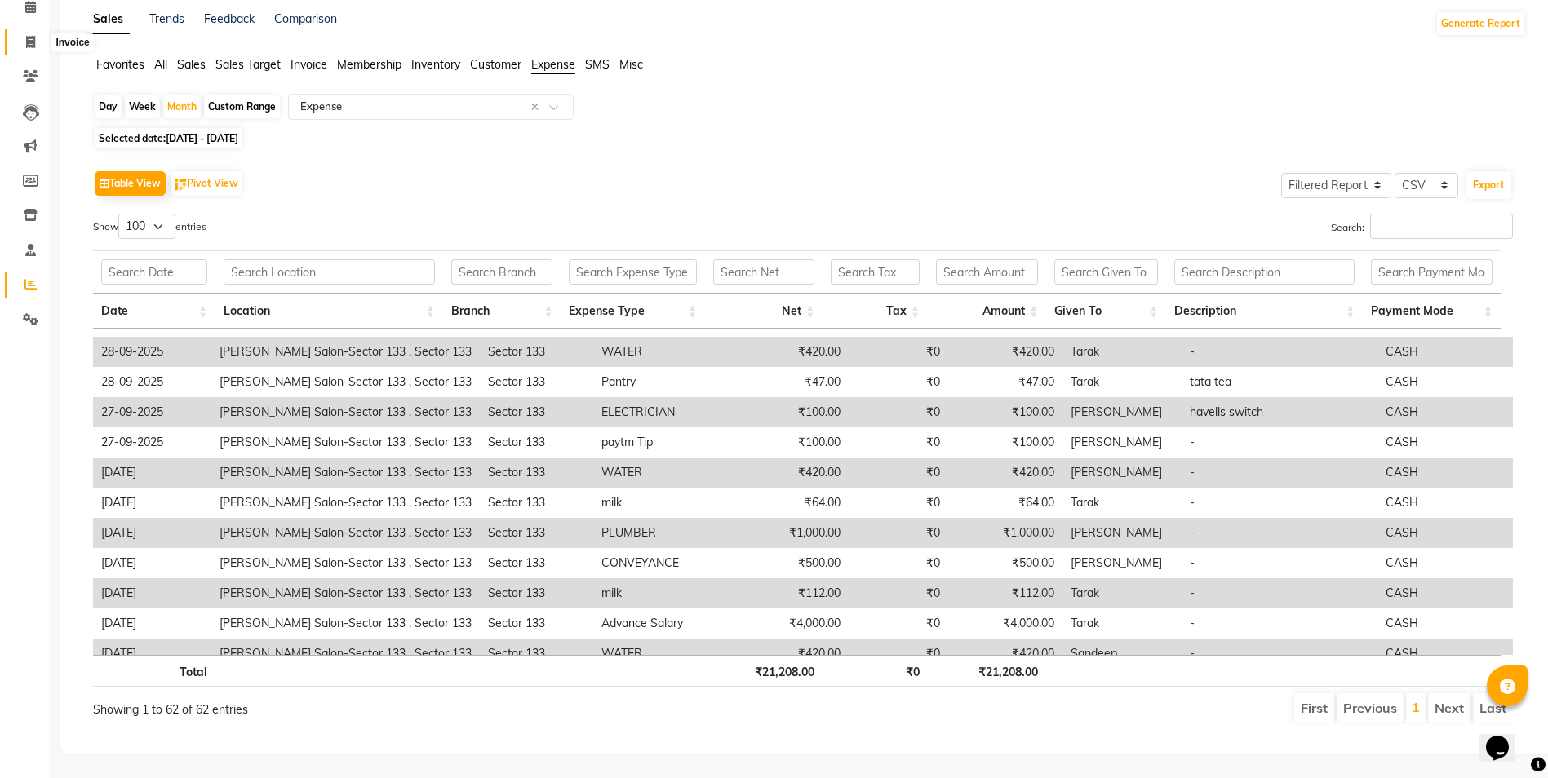
click at [33, 36] on icon at bounding box center [30, 42] width 9 height 12
select select "service"
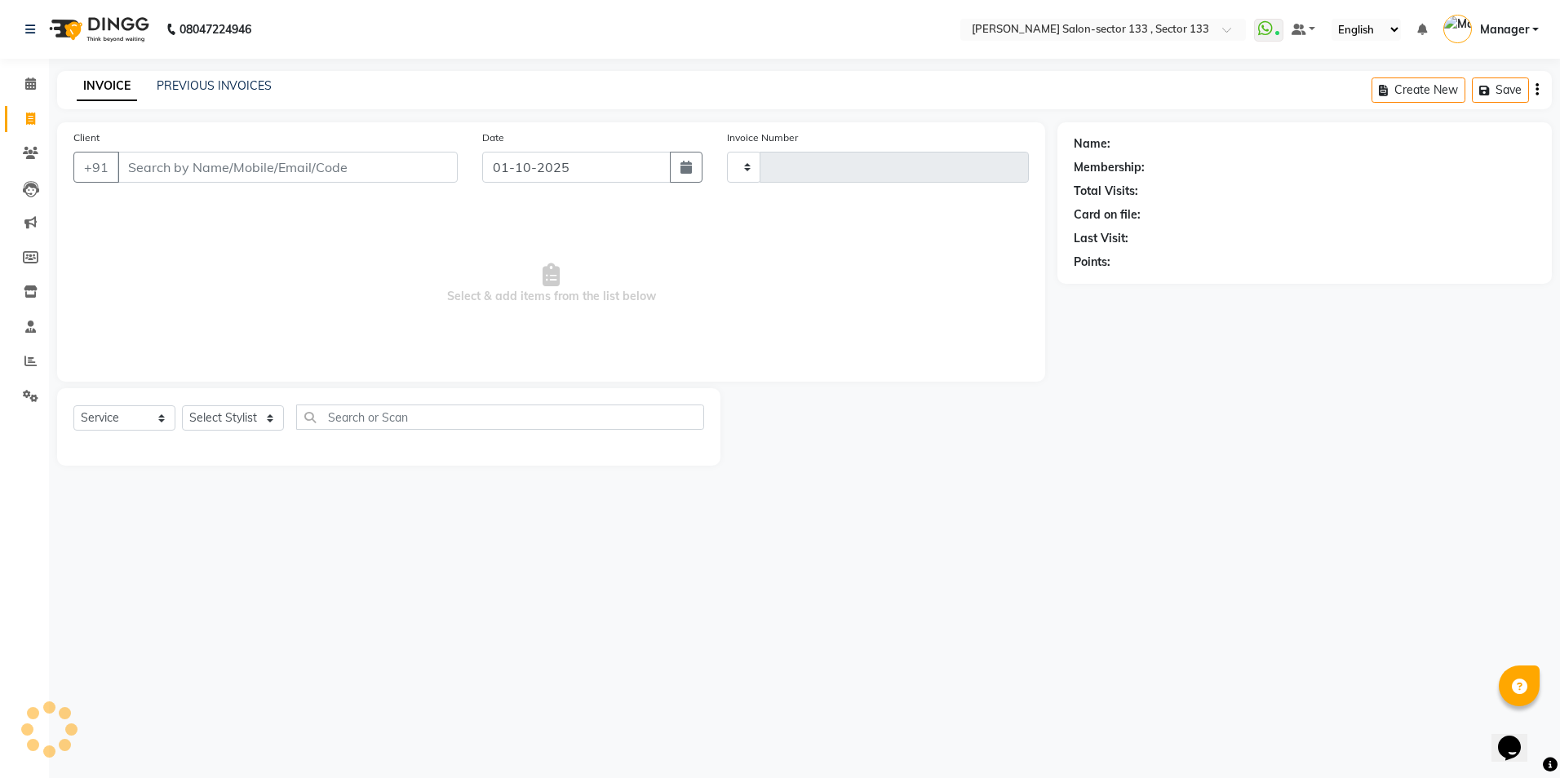
type input "2105"
select select "8302"
click at [193, 90] on link "PREVIOUS INVOICES" at bounding box center [214, 85] width 115 height 15
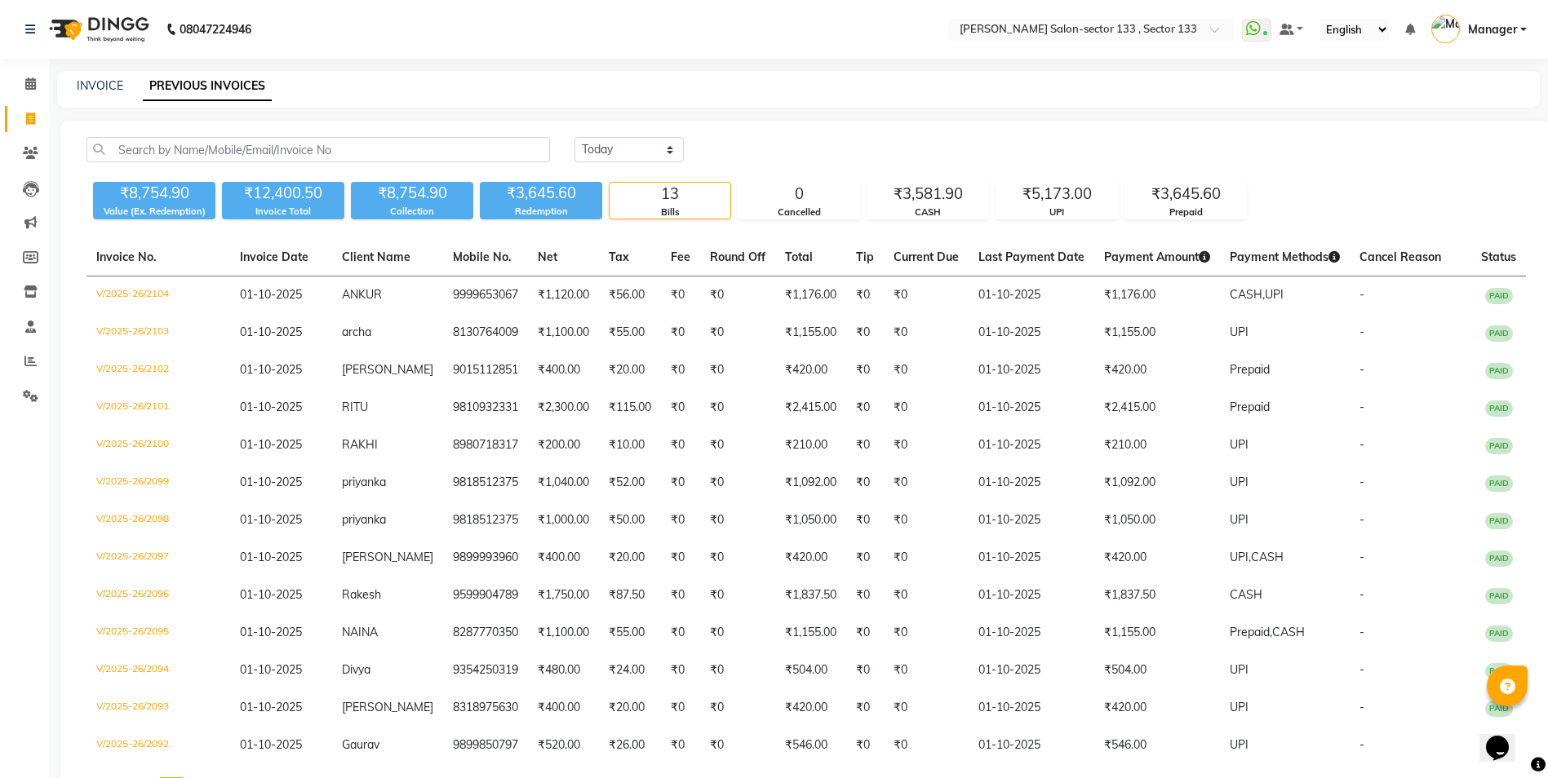
click at [33, 113] on icon at bounding box center [30, 119] width 9 height 12
select select "service"
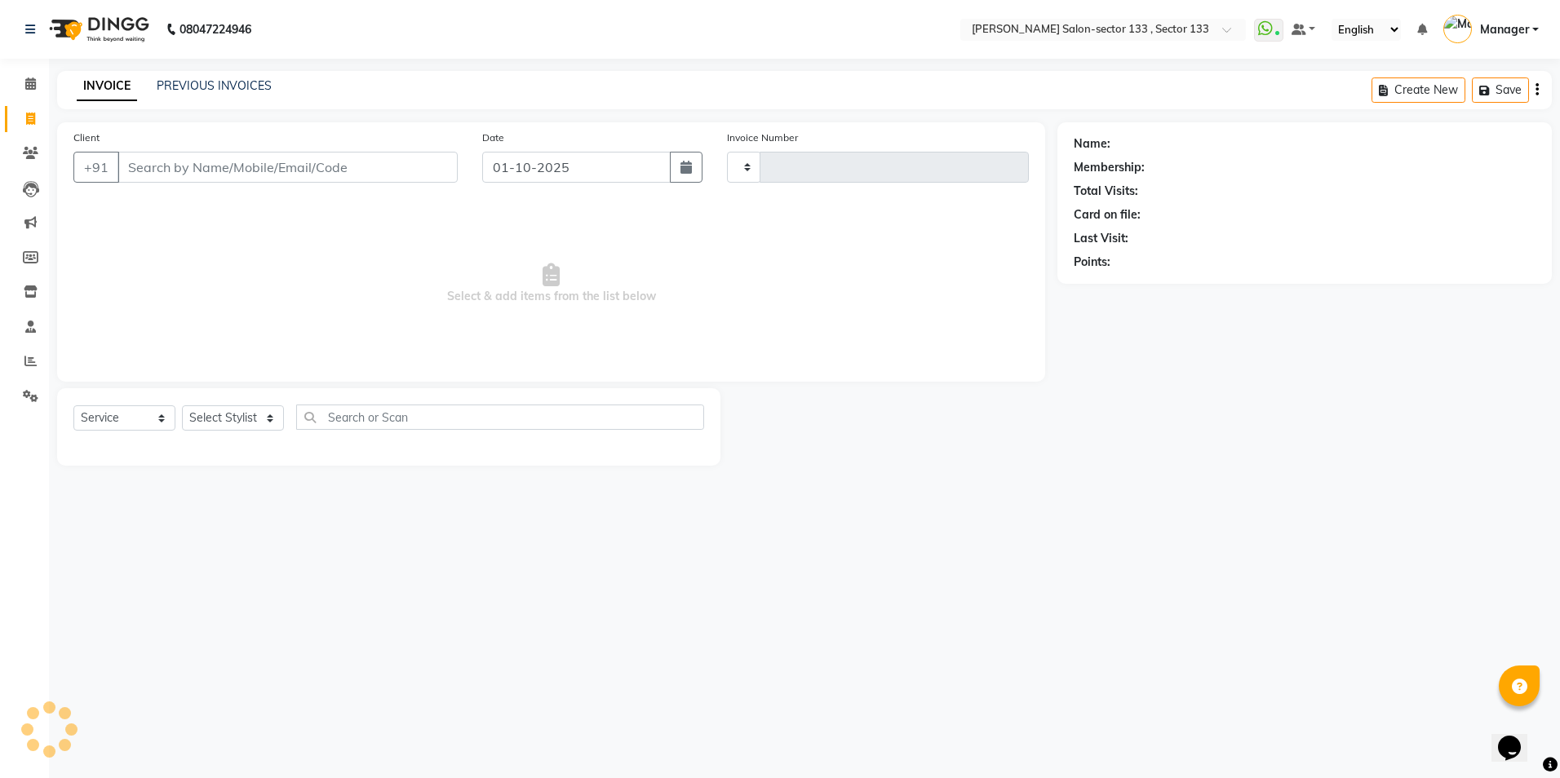
type input "2106"
select select "8302"
click at [27, 77] on span at bounding box center [30, 84] width 29 height 19
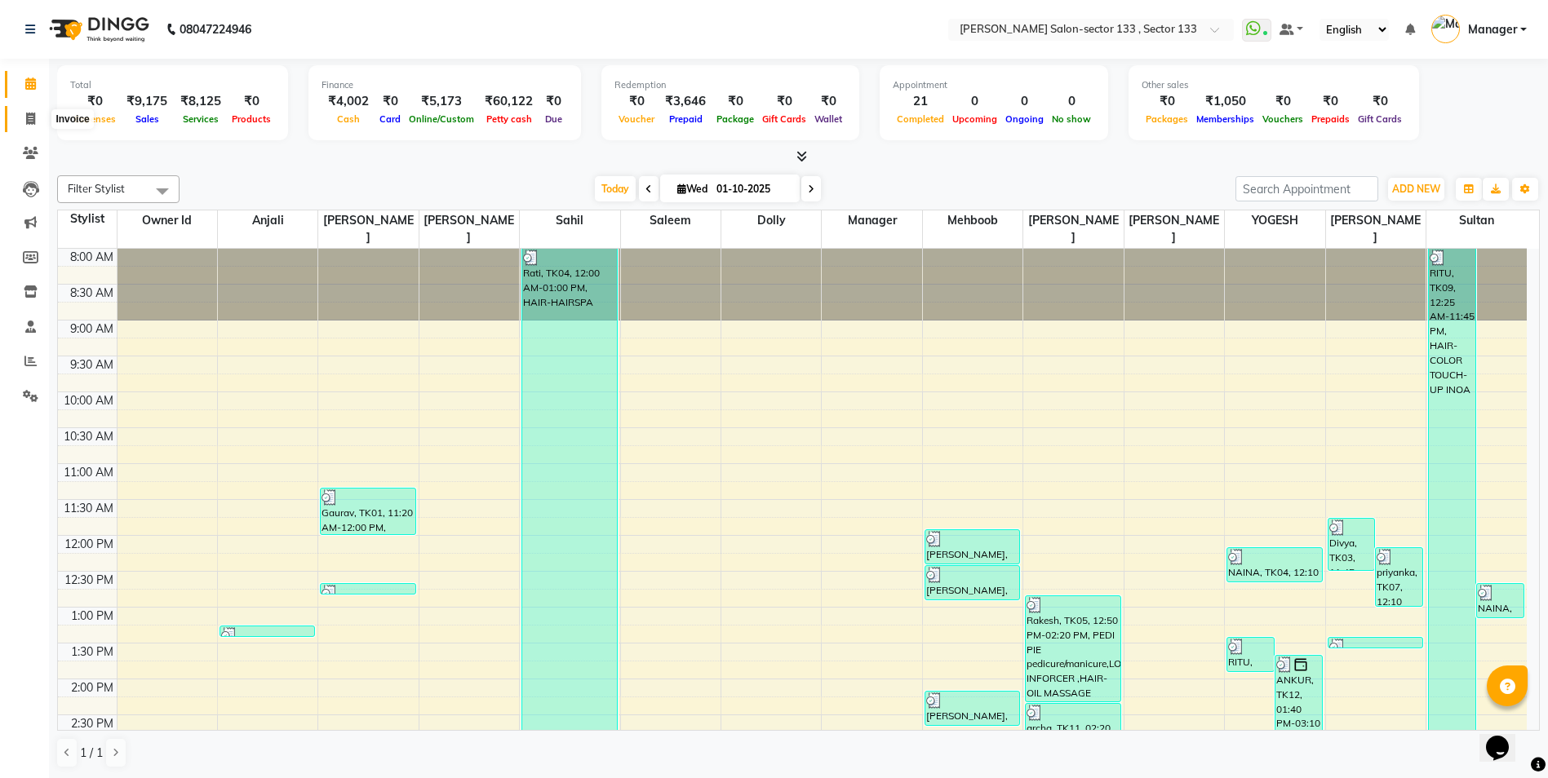
click at [40, 124] on span at bounding box center [30, 119] width 29 height 19
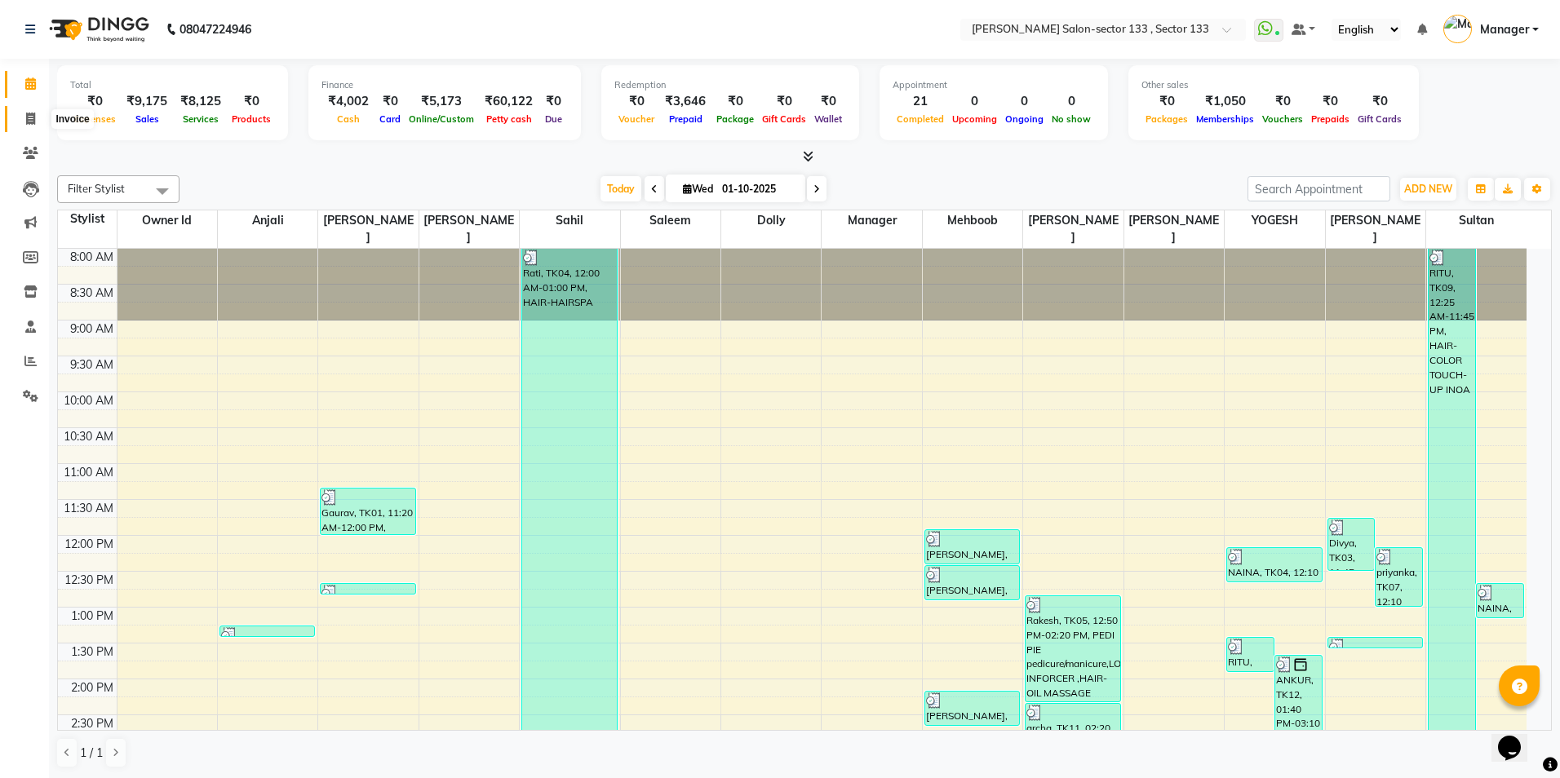
select select "8302"
select select "service"
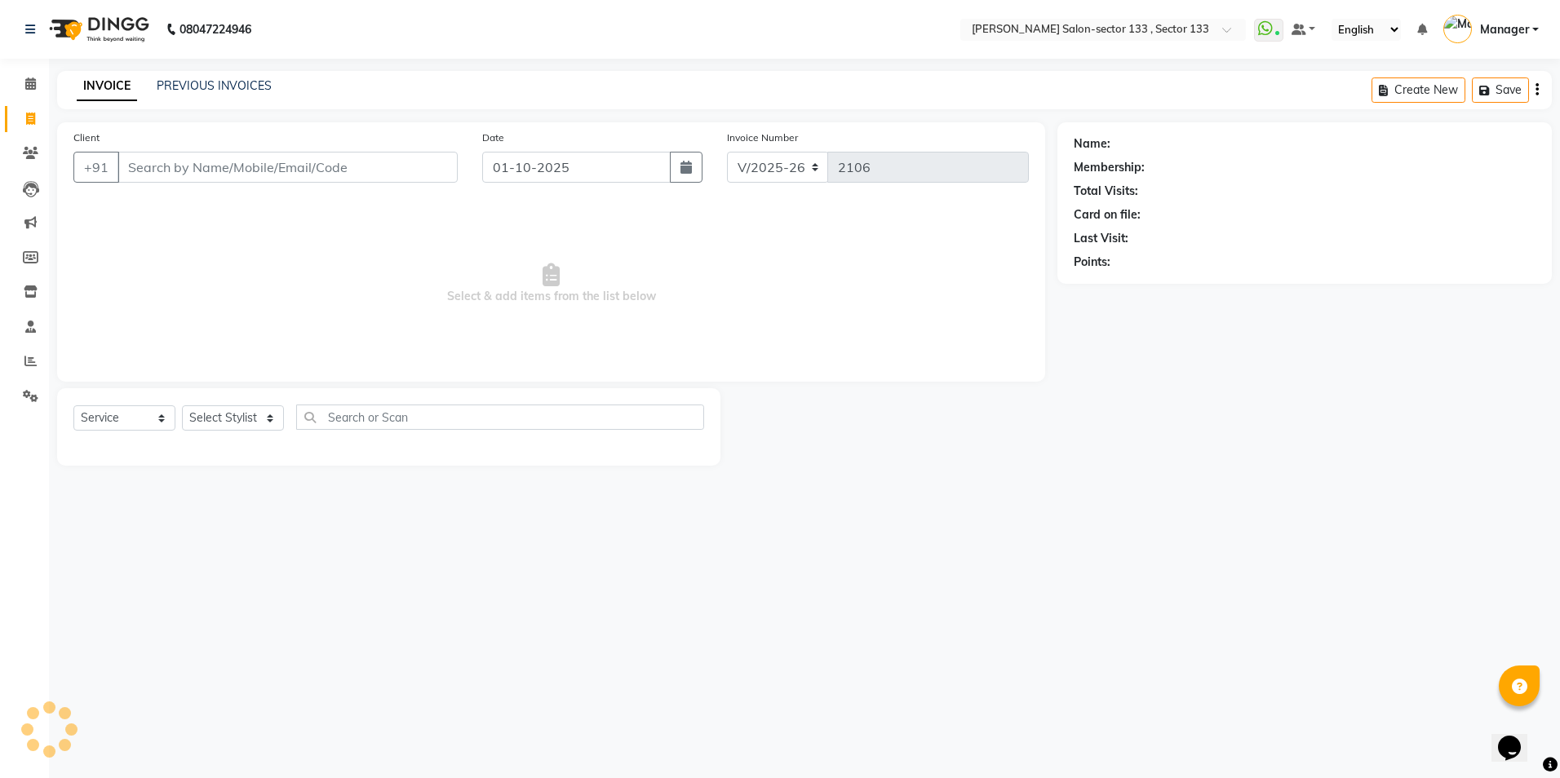
click at [209, 196] on div "Client +91 Date [DATE] Invoice Number V/2025 V/[PHONE_NUMBER] Select & add item…" at bounding box center [551, 251] width 988 height 259
click at [259, 419] on select "Select Stylist [PERSON_NAME] [PERSON_NAME] [PERSON_NAME] Manager Mehboob Owner …" at bounding box center [233, 418] width 102 height 25
select select "90535"
click at [182, 406] on select "Select Stylist [PERSON_NAME] [PERSON_NAME] [PERSON_NAME] Manager Mehboob Owner …" at bounding box center [233, 418] width 102 height 25
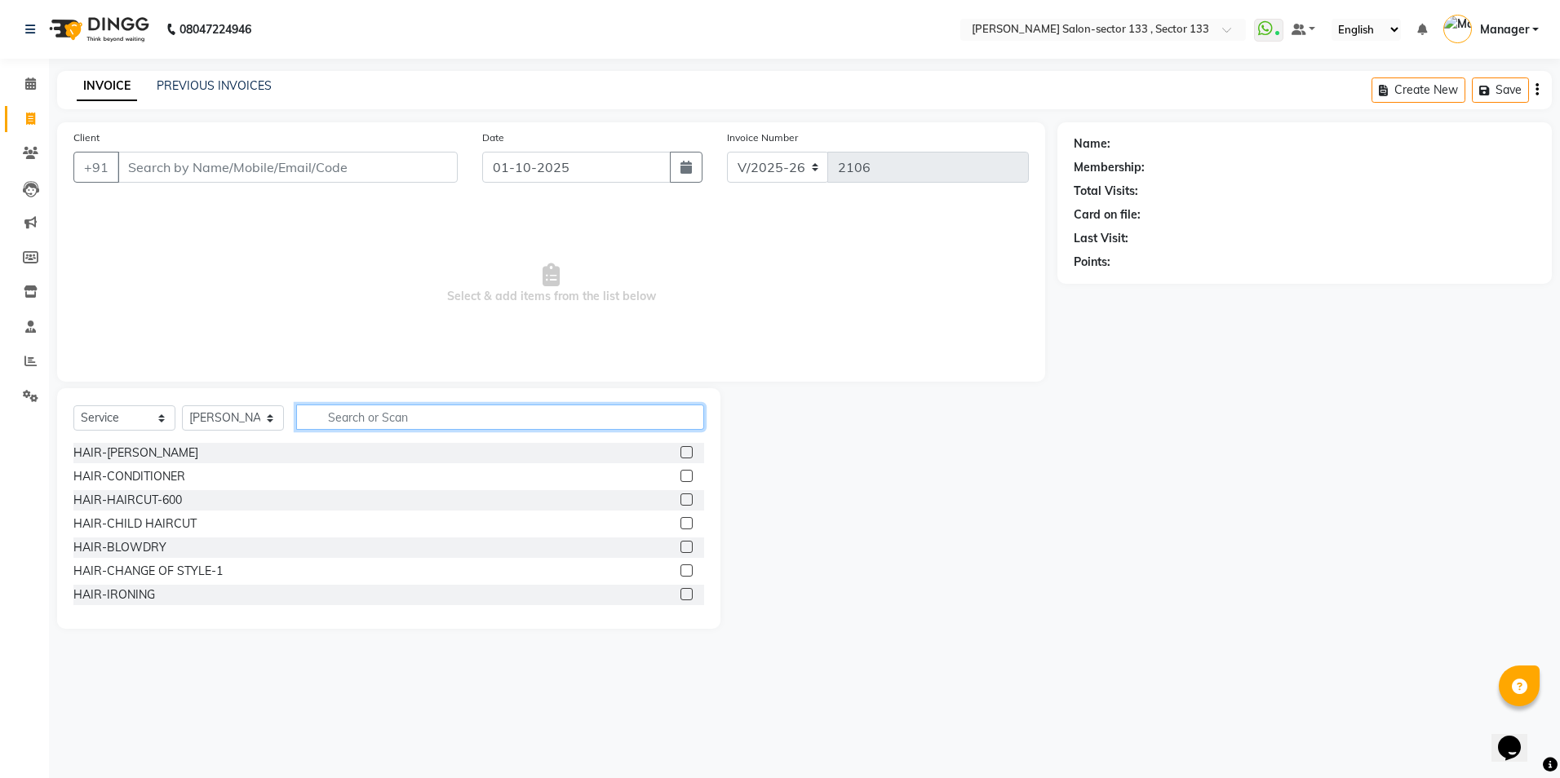
click at [391, 420] on input "text" at bounding box center [500, 417] width 408 height 25
type input "des"
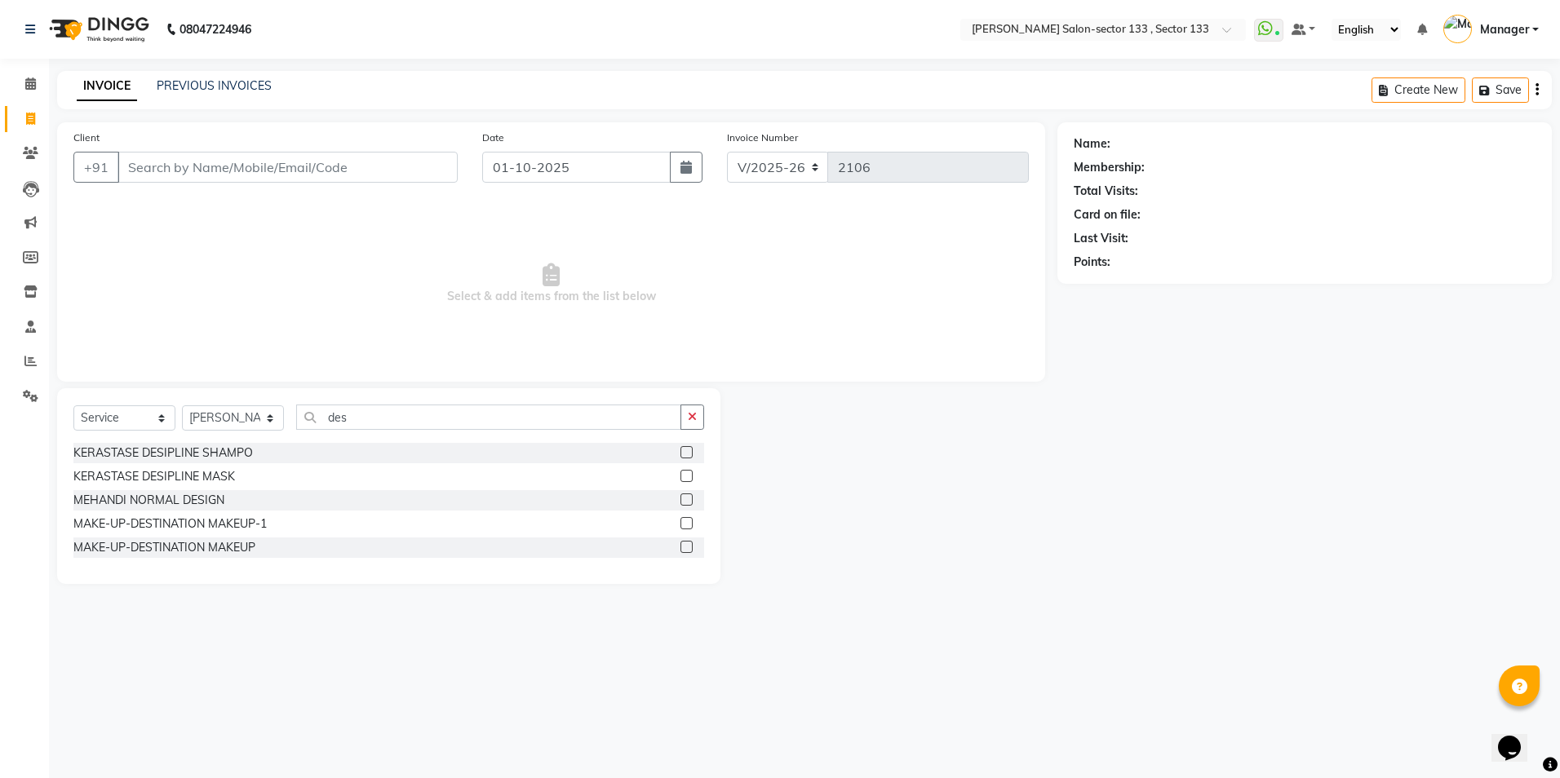
click at [688, 446] on label at bounding box center [687, 452] width 12 height 12
click at [688, 448] on input "checkbox" at bounding box center [686, 453] width 11 height 11
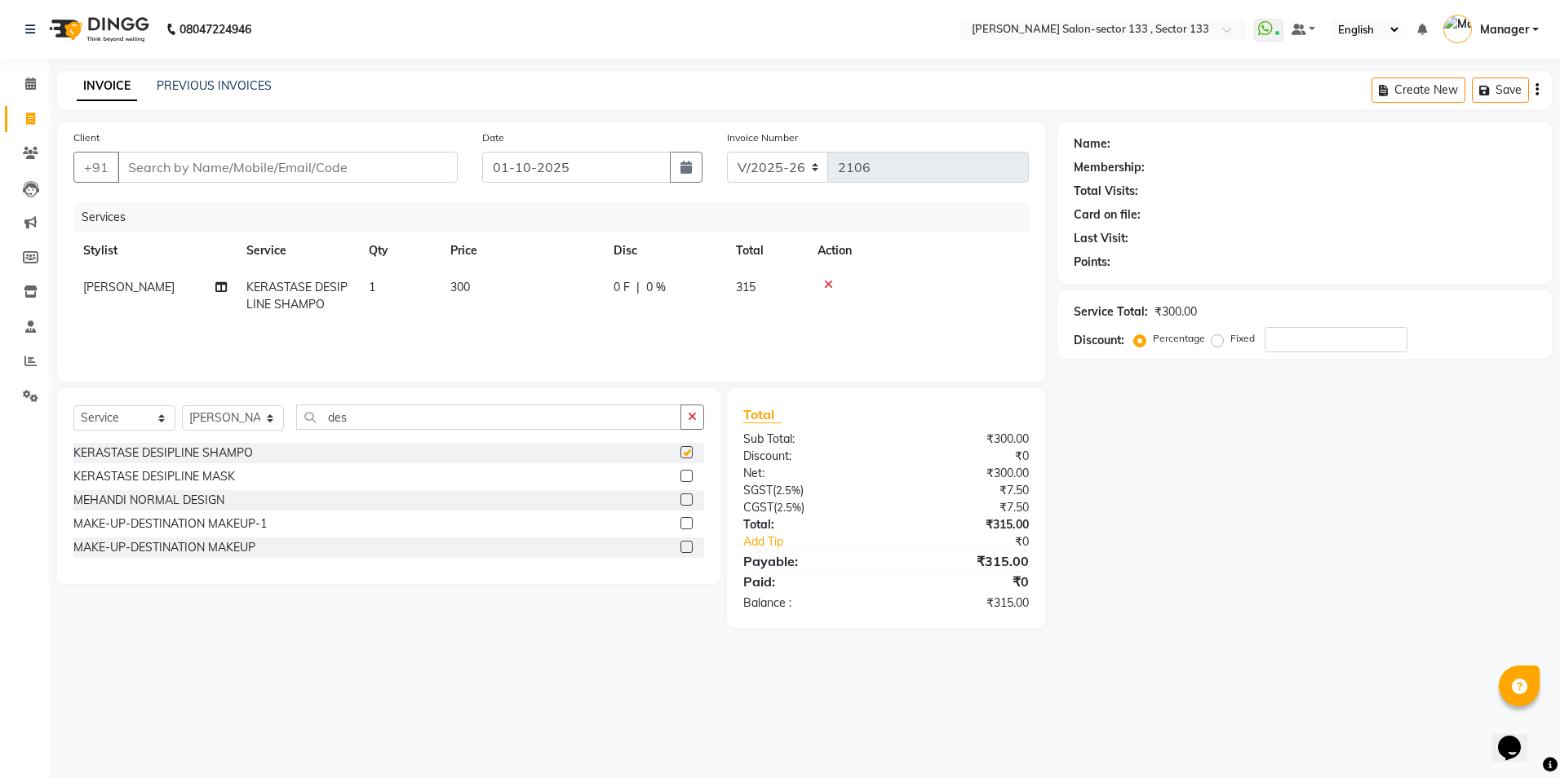
checkbox input "false"
click at [691, 475] on label at bounding box center [687, 476] width 12 height 12
click at [691, 475] on input "checkbox" at bounding box center [686, 477] width 11 height 11
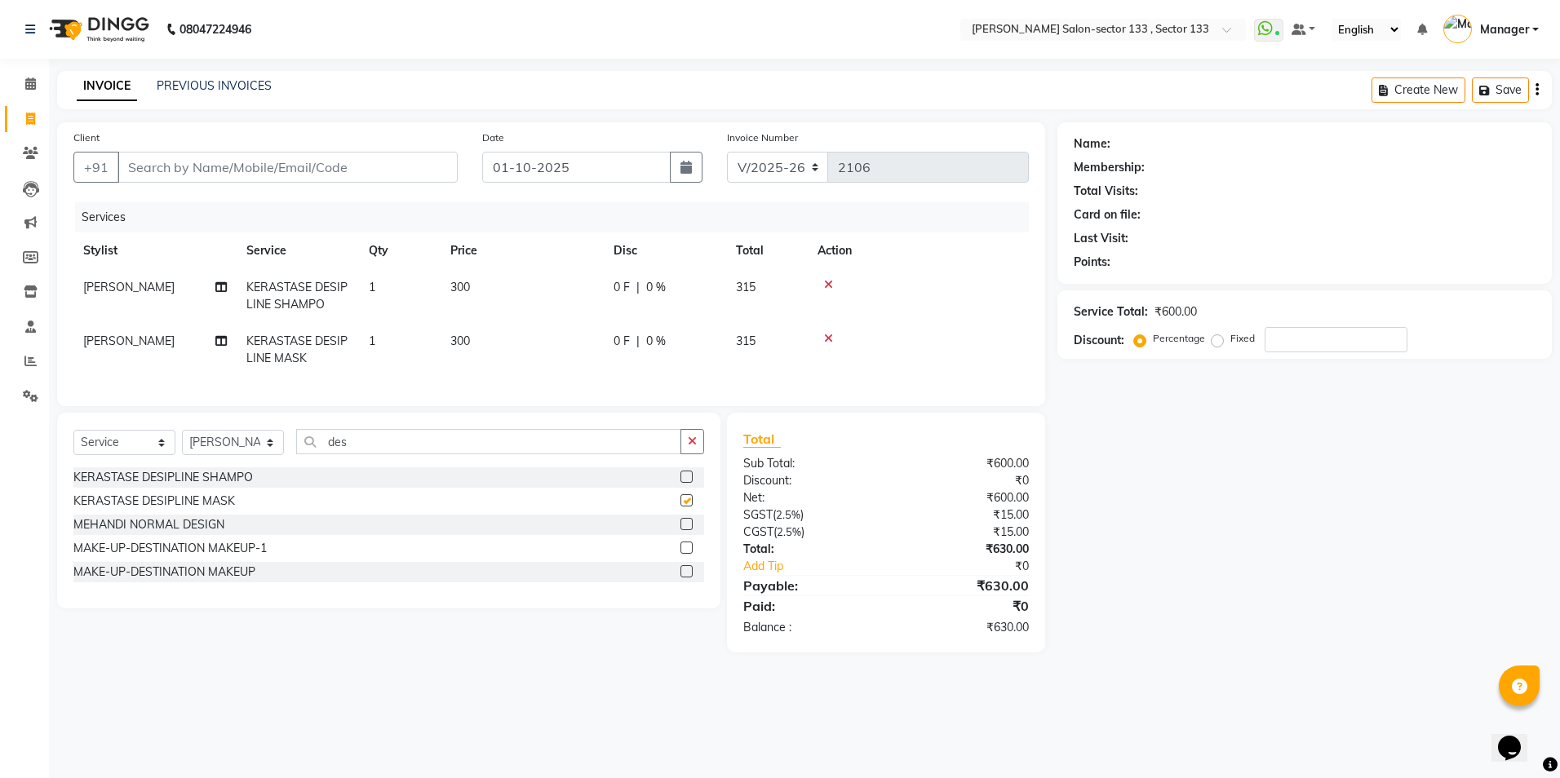
checkbox input "false"
click at [255, 452] on select "Select Stylist [PERSON_NAME] [PERSON_NAME] [PERSON_NAME] Manager Mehboob Owner …" at bounding box center [233, 442] width 102 height 25
click at [521, 359] on td "300" at bounding box center [522, 350] width 163 height 54
select select "90535"
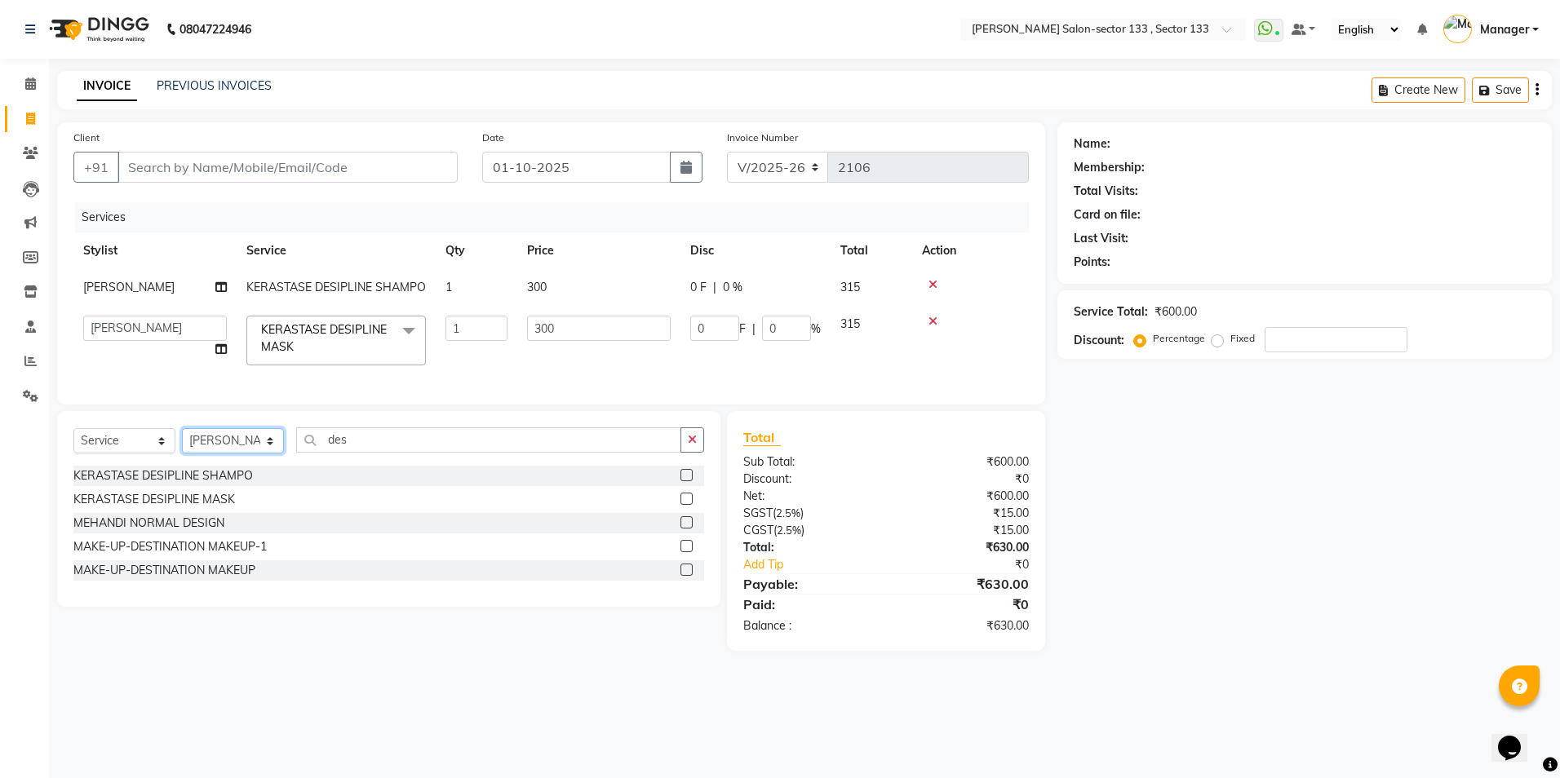
click at [241, 454] on select "Select Stylist [PERSON_NAME] [PERSON_NAME] [PERSON_NAME] Manager Mehboob Owner …" at bounding box center [233, 440] width 102 height 25
select select "84597"
click at [182, 441] on select "Select Stylist [PERSON_NAME] [PERSON_NAME] [PERSON_NAME] Manager Mehboob Owner …" at bounding box center [233, 440] width 102 height 25
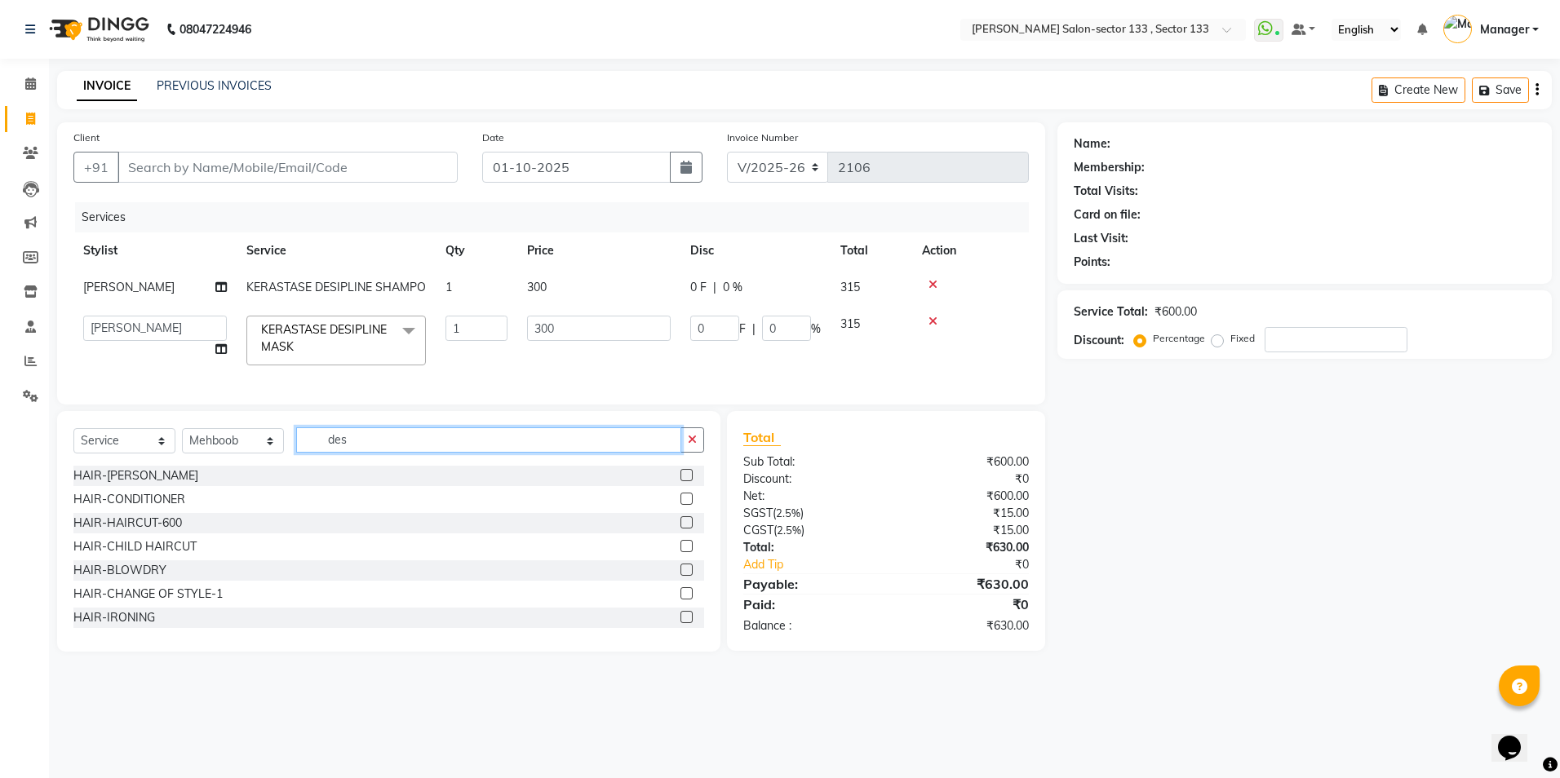
click at [399, 453] on input "des" at bounding box center [488, 440] width 385 height 25
type input "d"
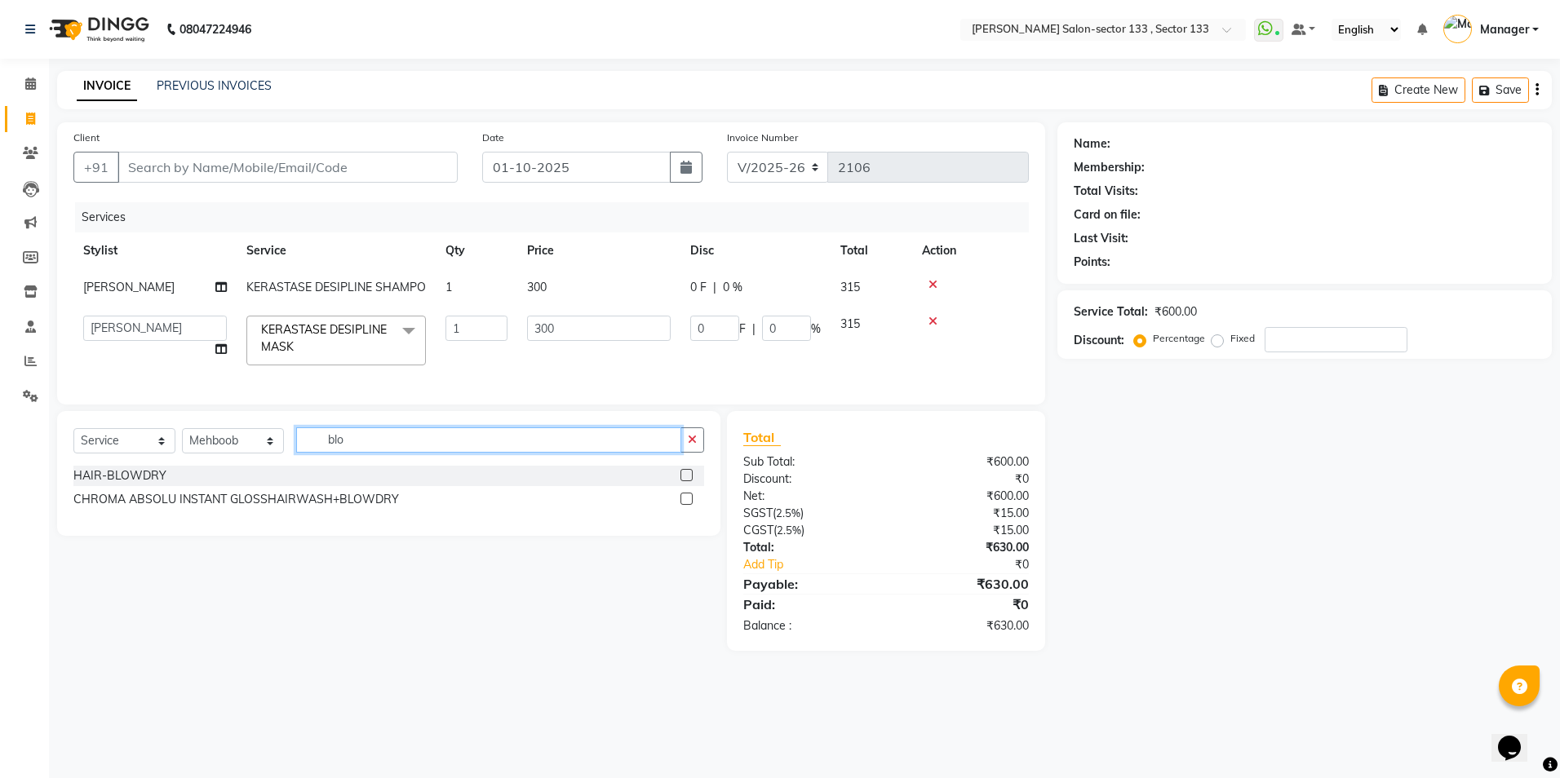
type input "blo"
click at [686, 481] on label at bounding box center [687, 475] width 12 height 12
click at [686, 481] on input "checkbox" at bounding box center [686, 476] width 11 height 11
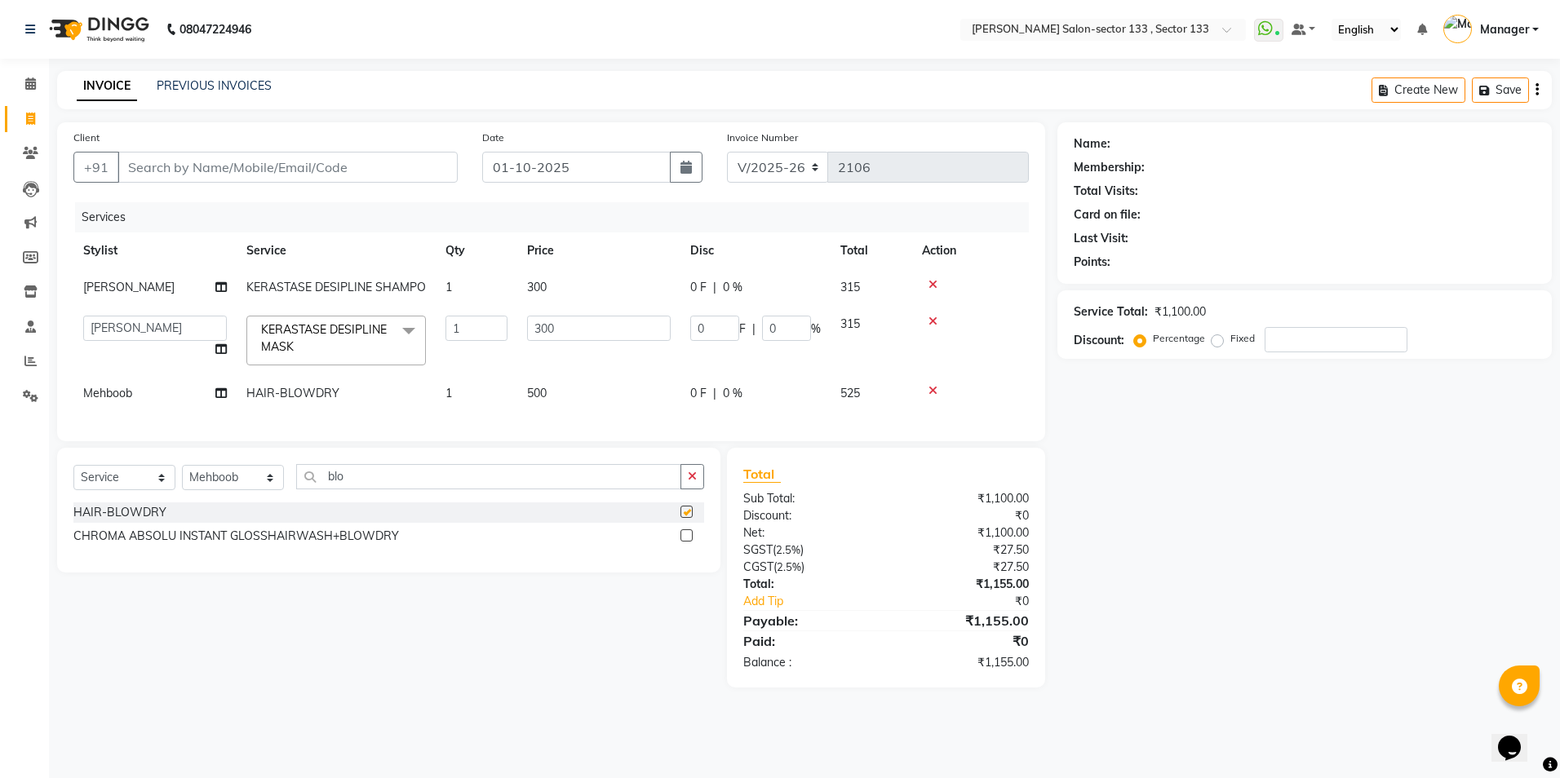
checkbox input "false"
click at [570, 424] on div "Services Stylist Service Qty Price Disc Total Action [PERSON_NAME] KERASTASE DE…" at bounding box center [551, 313] width 956 height 223
click at [560, 399] on td "500" at bounding box center [598, 393] width 163 height 37
select select "84597"
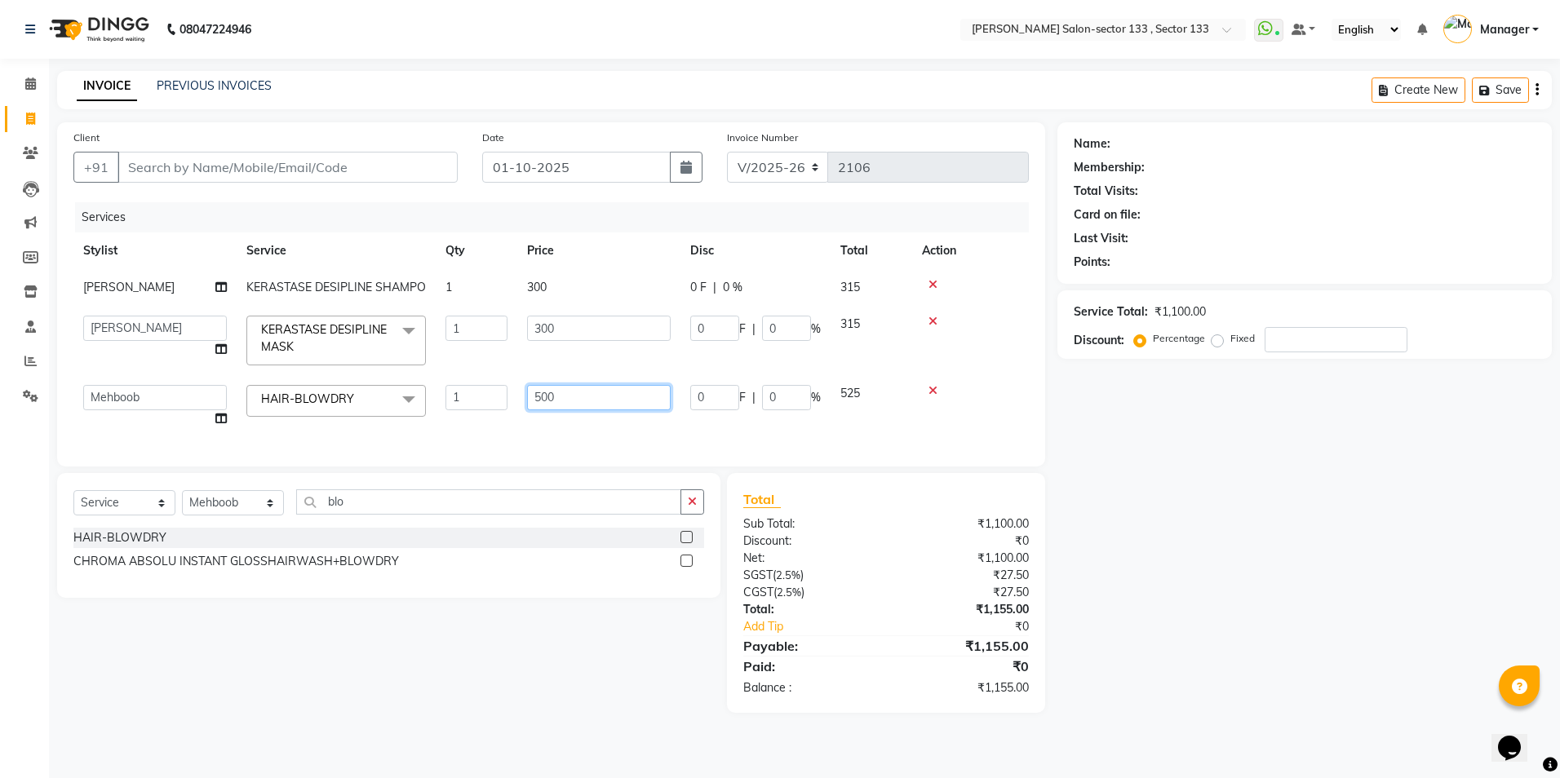
click at [560, 399] on input "500" at bounding box center [599, 397] width 144 height 25
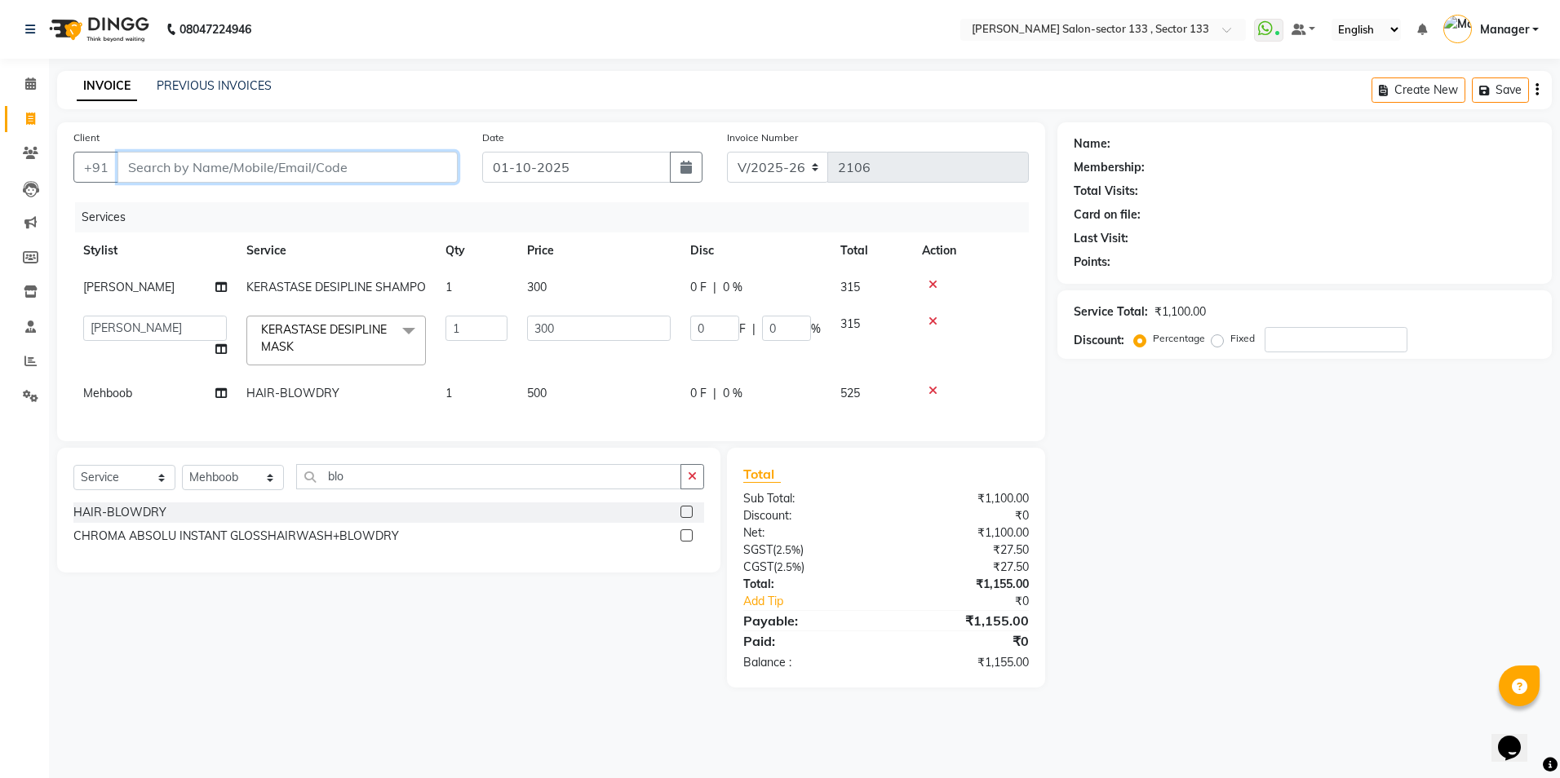
click at [269, 163] on input "Client" at bounding box center [288, 167] width 340 height 31
click at [162, 165] on input "Client" at bounding box center [288, 167] width 340 height 31
type input "9"
type input "0"
type input "9"
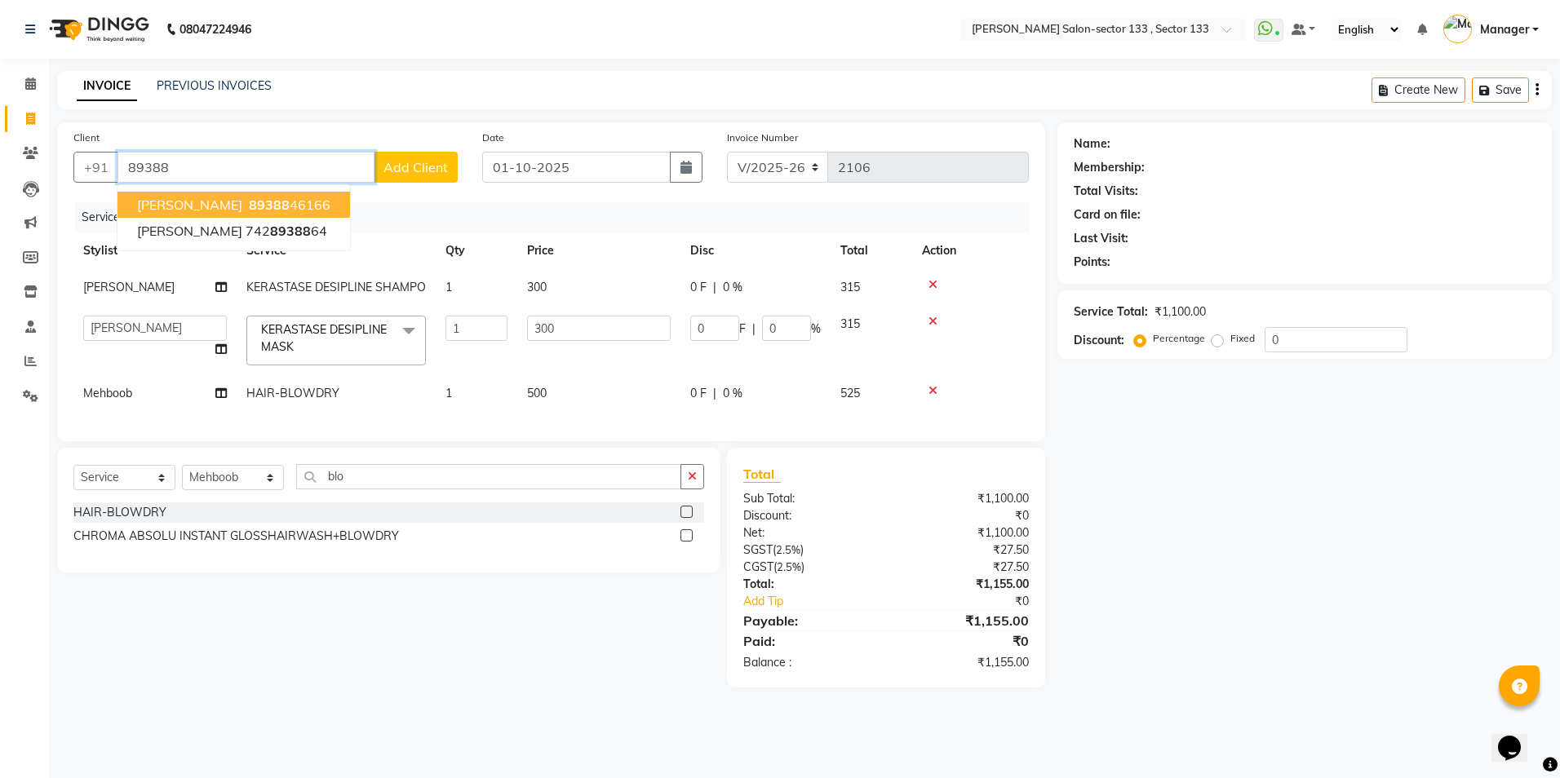
click at [249, 210] on span "89388" at bounding box center [269, 205] width 41 height 16
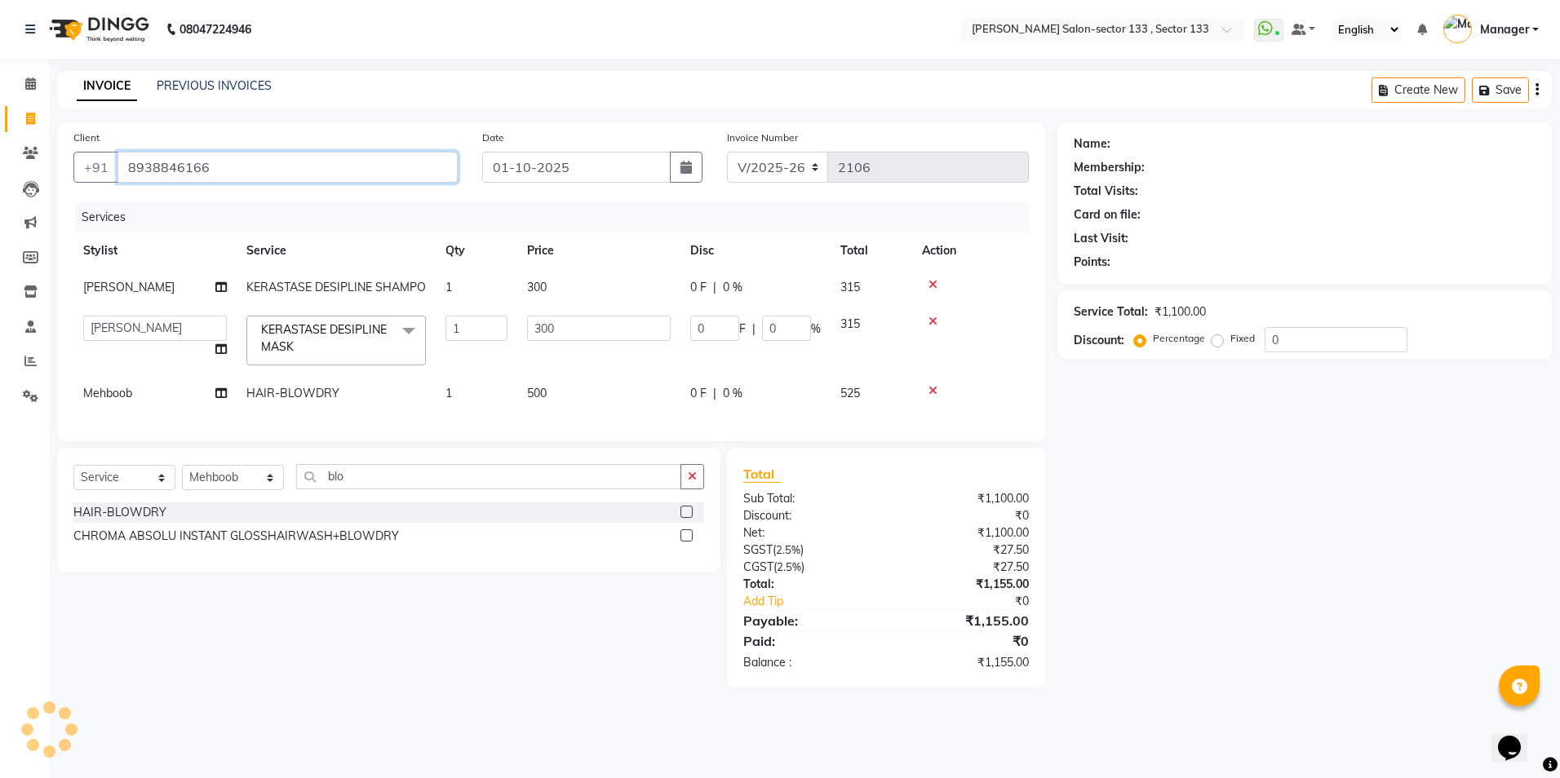
type input "8938846166"
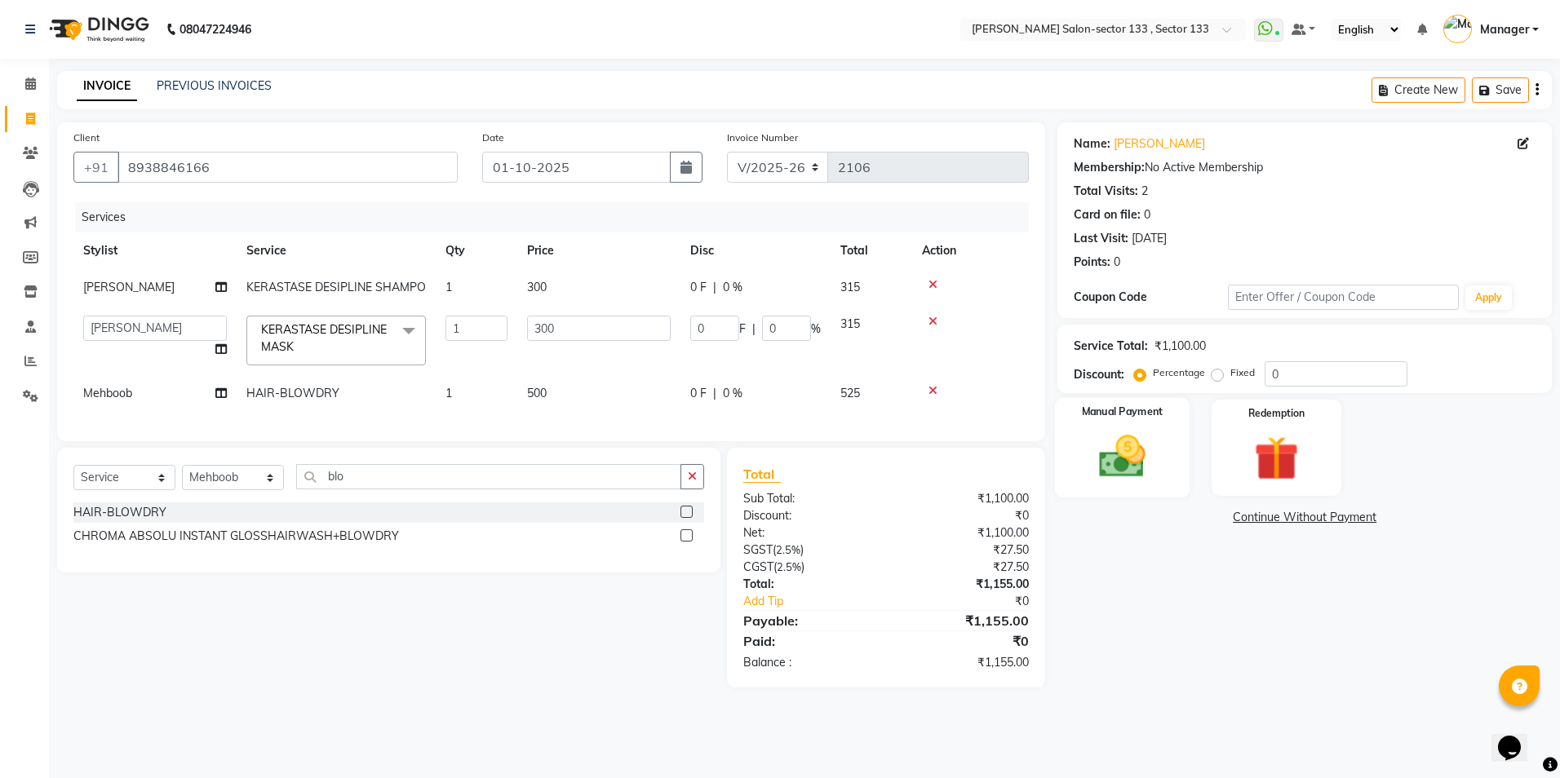
click at [1129, 425] on div "Manual Payment" at bounding box center [1122, 448] width 135 height 100
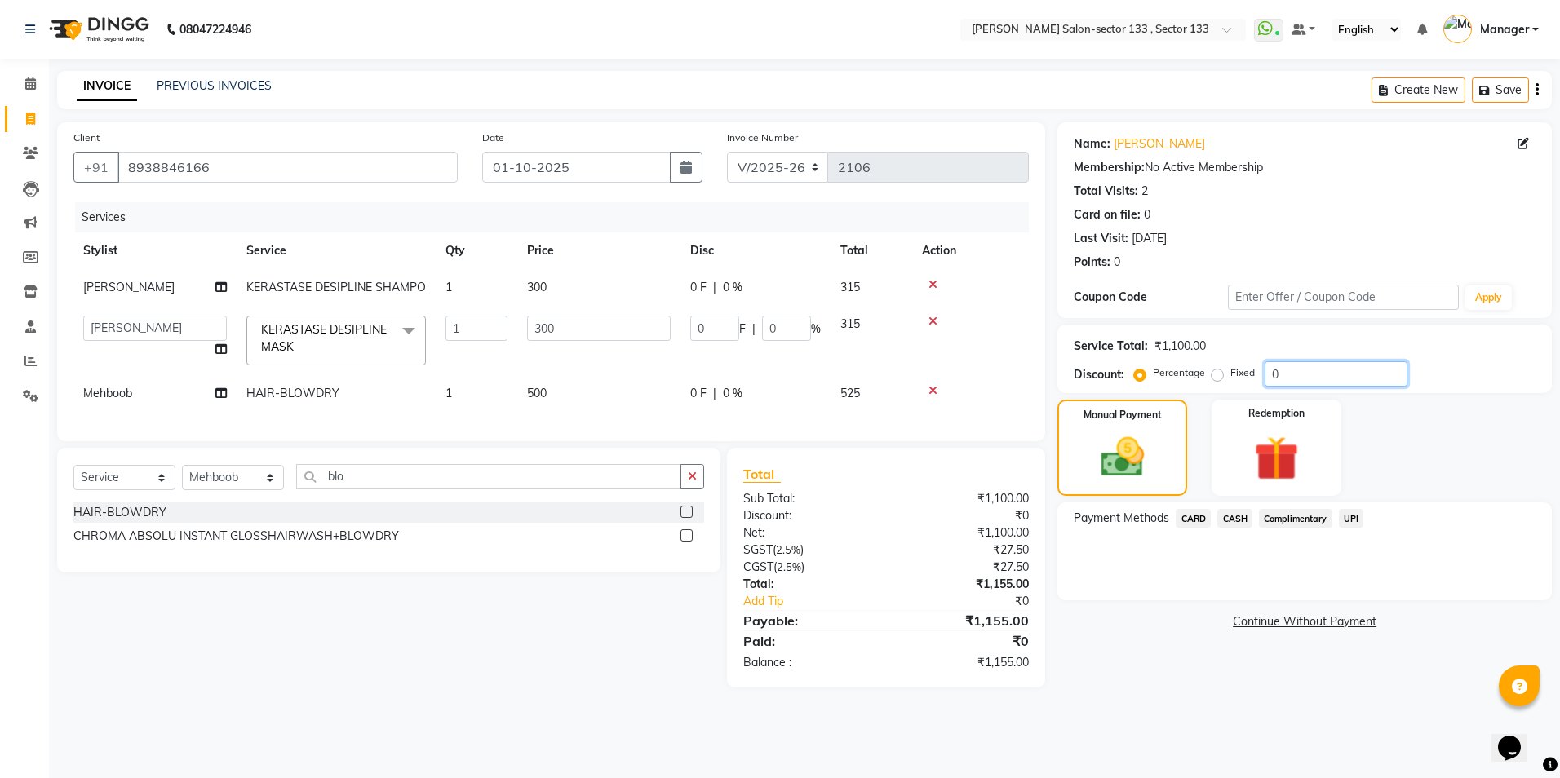
click at [1362, 375] on input "0" at bounding box center [1336, 373] width 143 height 25
type input "02"
type input "6"
type input "2"
type input "020"
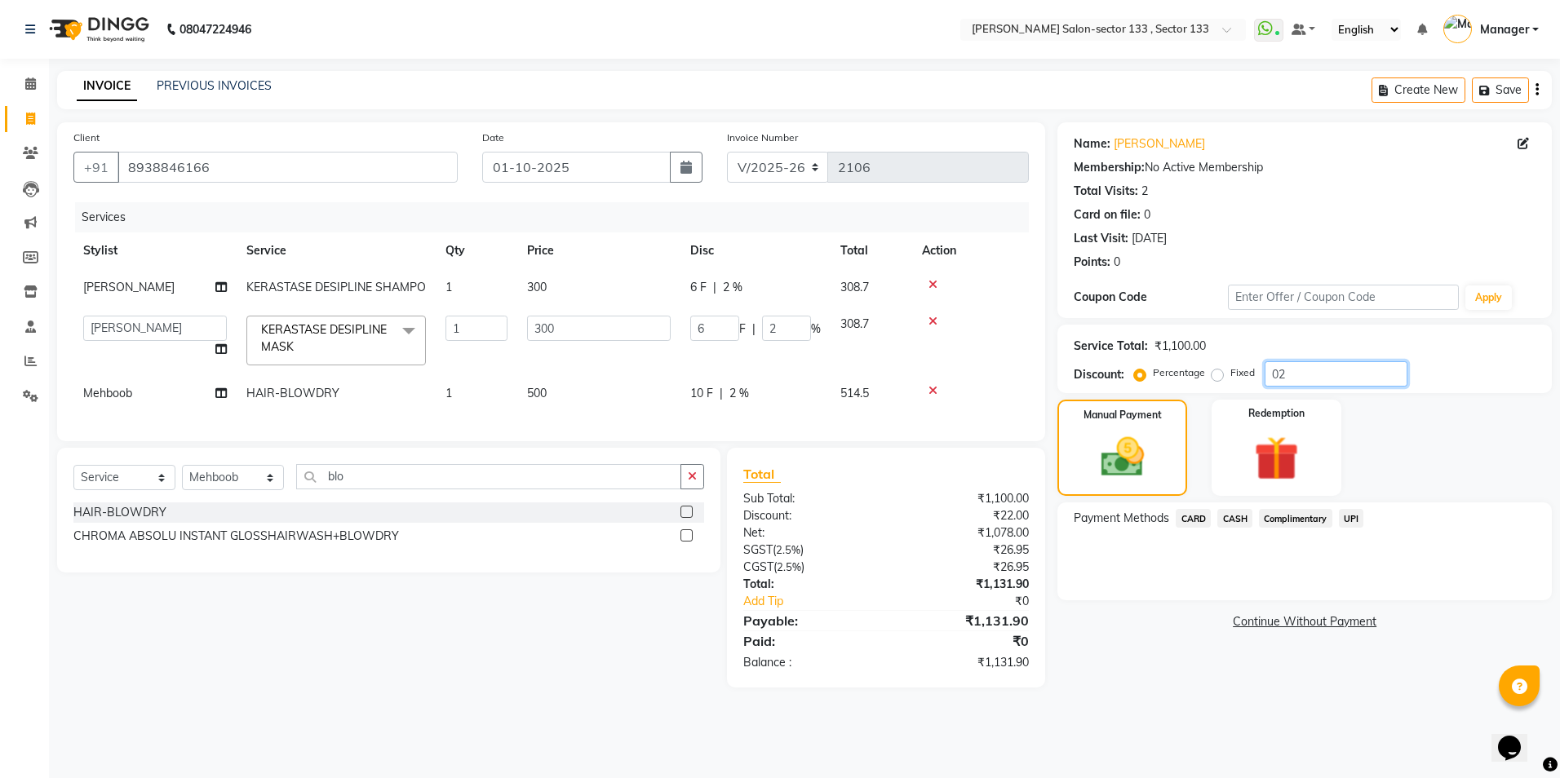
type input "60"
type input "20"
type input "020"
click at [162, 490] on select "Select Service Product Membership Package Voucher Prepaid Gift Card" at bounding box center [124, 477] width 102 height 25
click at [73, 477] on select "Select Service Product Membership Package Voucher Prepaid Gift Card" at bounding box center [124, 477] width 102 height 25
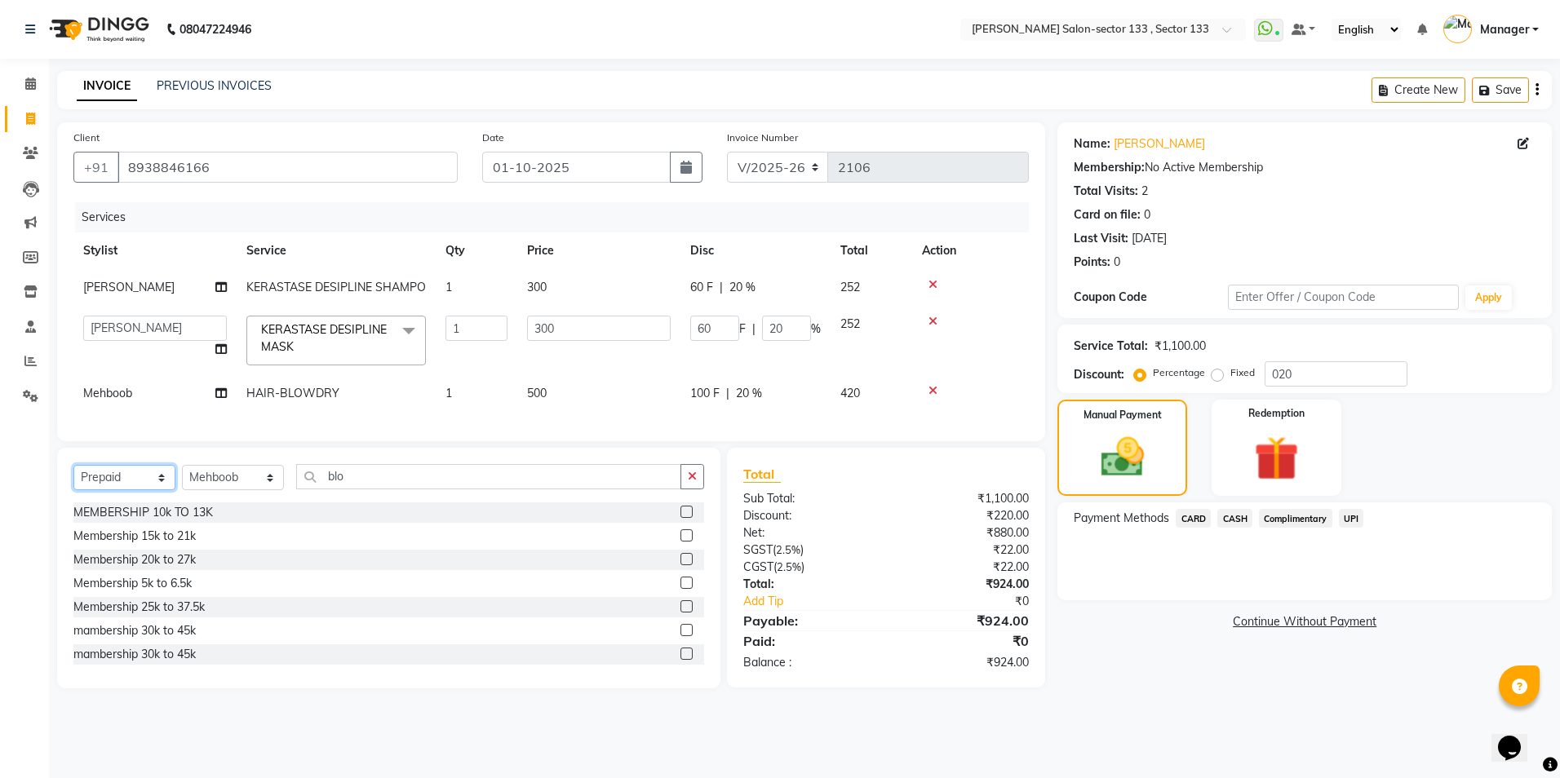
click at [125, 490] on select "Select Service Product Membership Package Voucher Prepaid Gift Card" at bounding box center [124, 477] width 102 height 25
click at [73, 477] on select "Select Service Product Membership Package Voucher Prepaid Gift Card" at bounding box center [124, 477] width 102 height 25
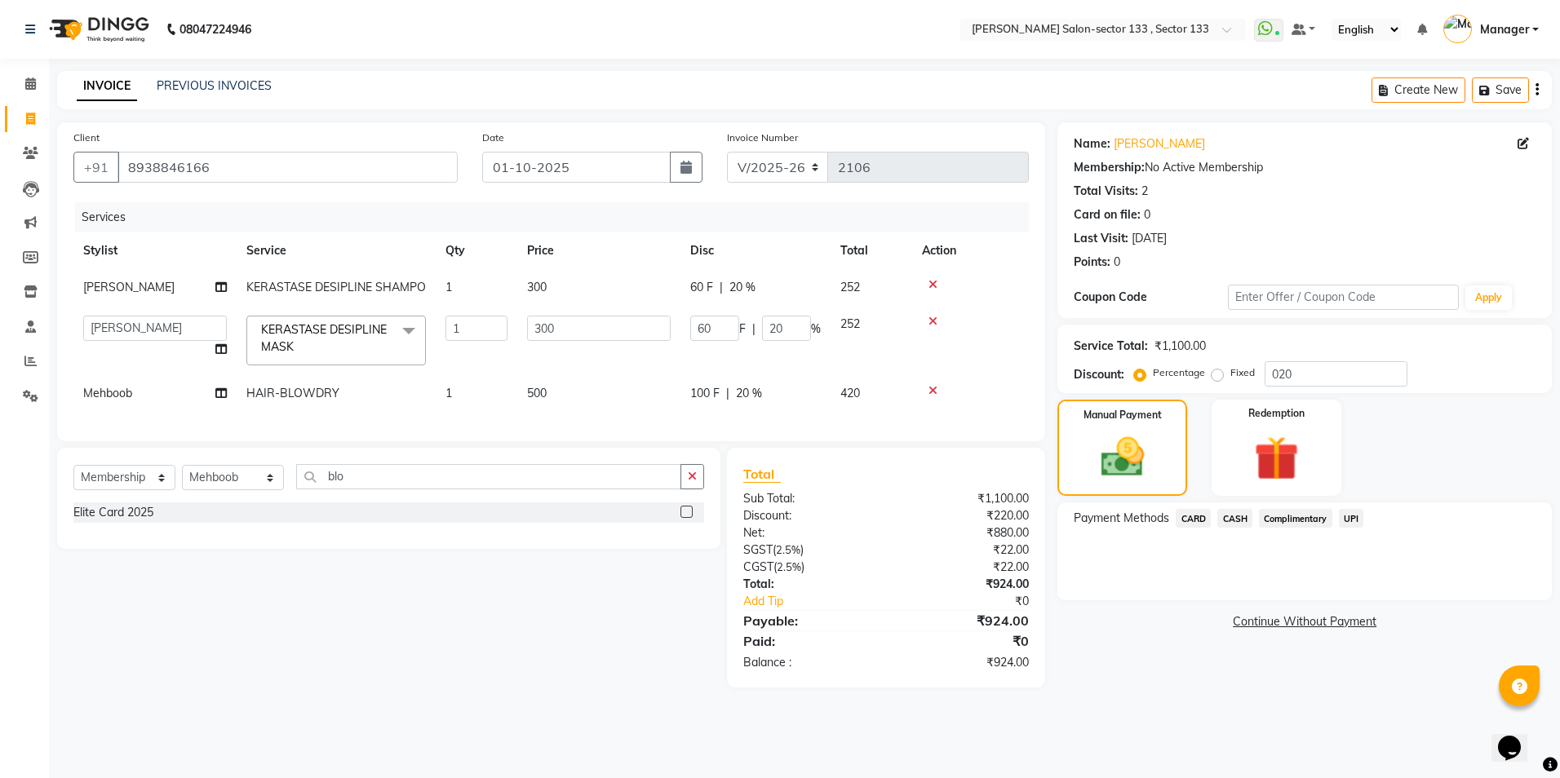
click at [687, 518] on label at bounding box center [687, 512] width 12 height 12
click at [687, 518] on input "checkbox" at bounding box center [686, 513] width 11 height 11
select select "select"
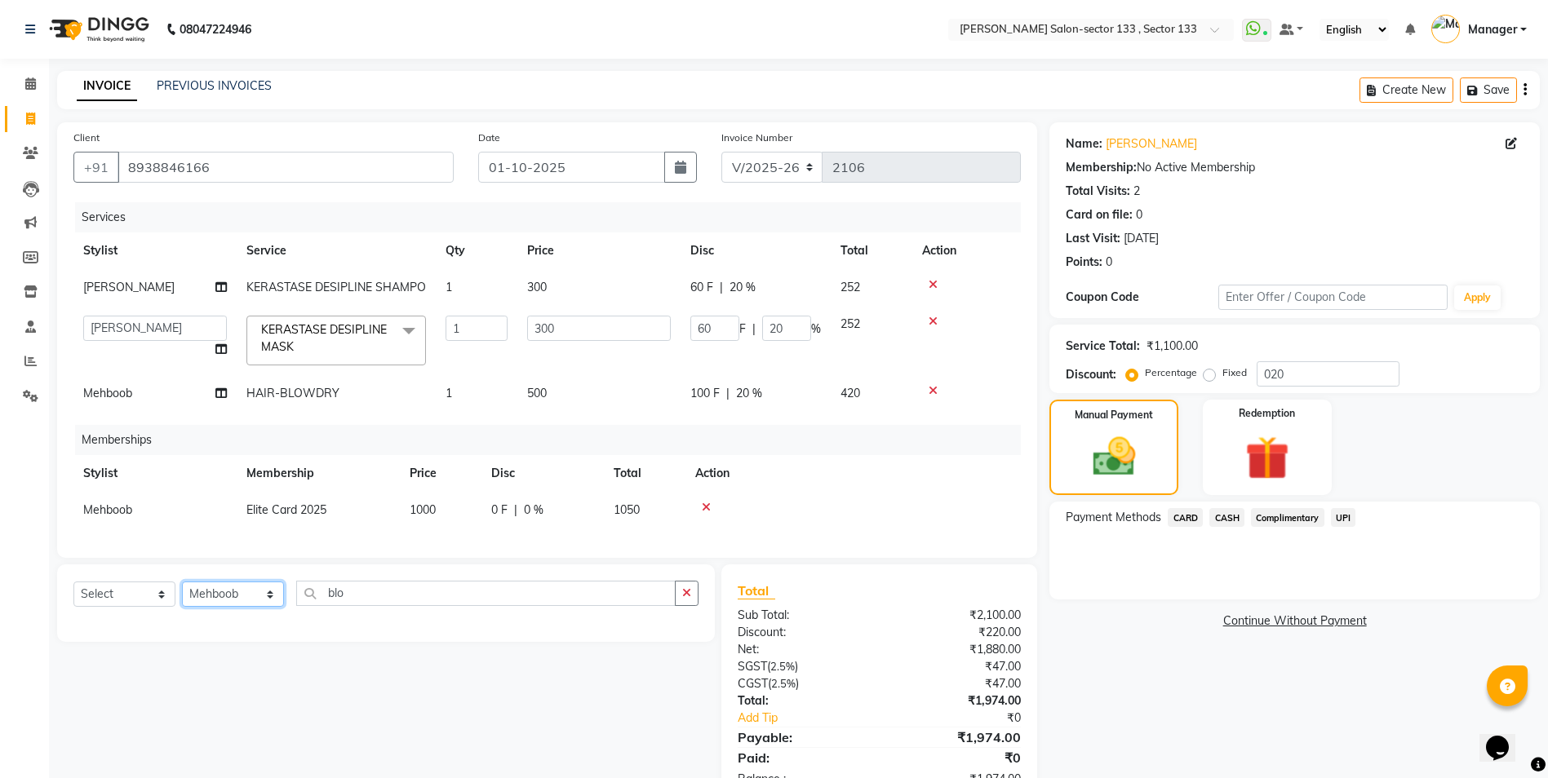
click at [237, 594] on select "Select Stylist [PERSON_NAME] [PERSON_NAME] [PERSON_NAME] Manager Mehboob Owner …" at bounding box center [233, 594] width 102 height 25
click at [105, 521] on td "Mehboob" at bounding box center [154, 510] width 163 height 37
select select "84597"
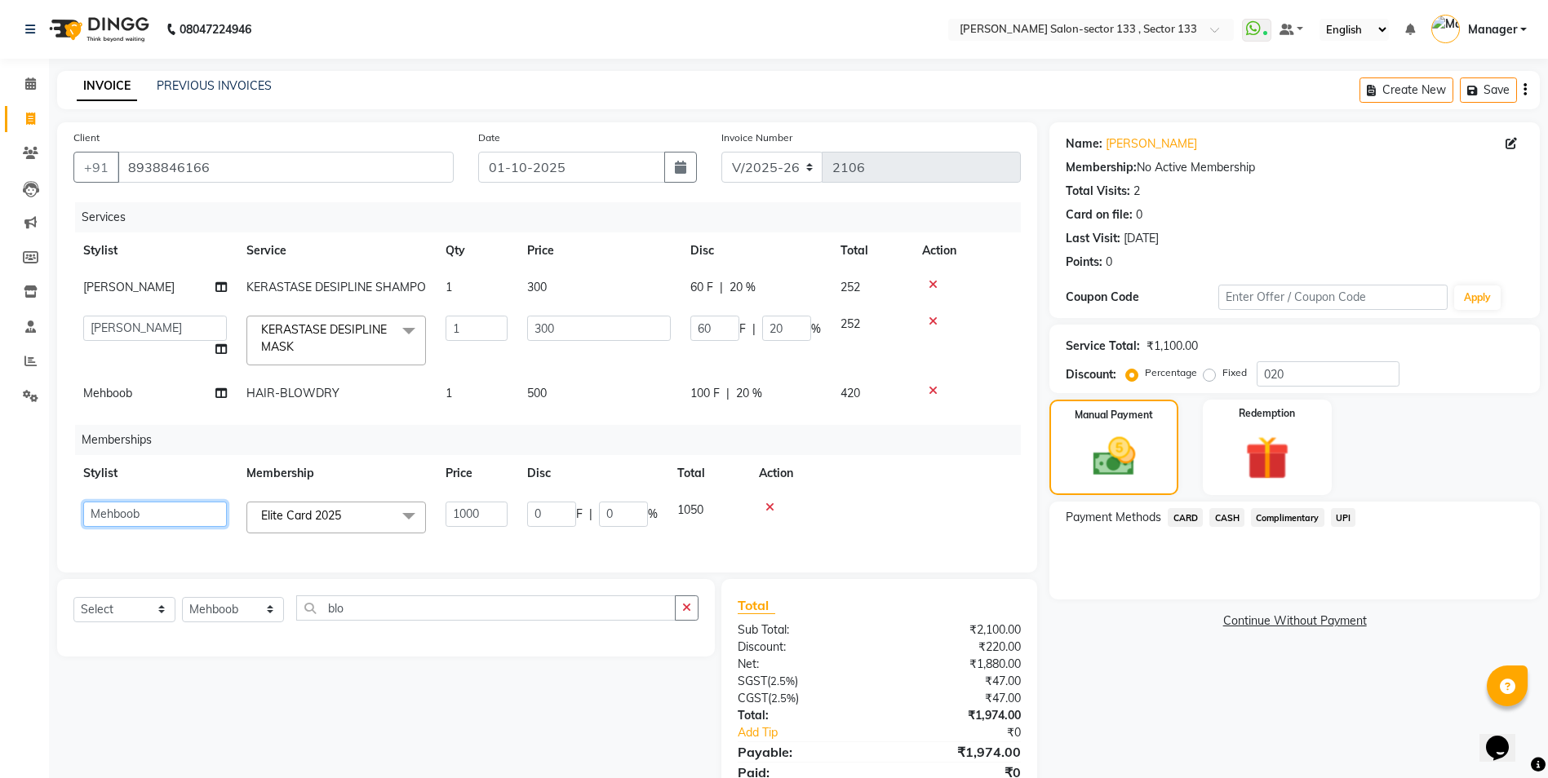
click at [109, 516] on select "[PERSON_NAME] [PERSON_NAME] [PERSON_NAME] Manager Mehboob Owner id [PERSON_NAME…" at bounding box center [155, 514] width 144 height 25
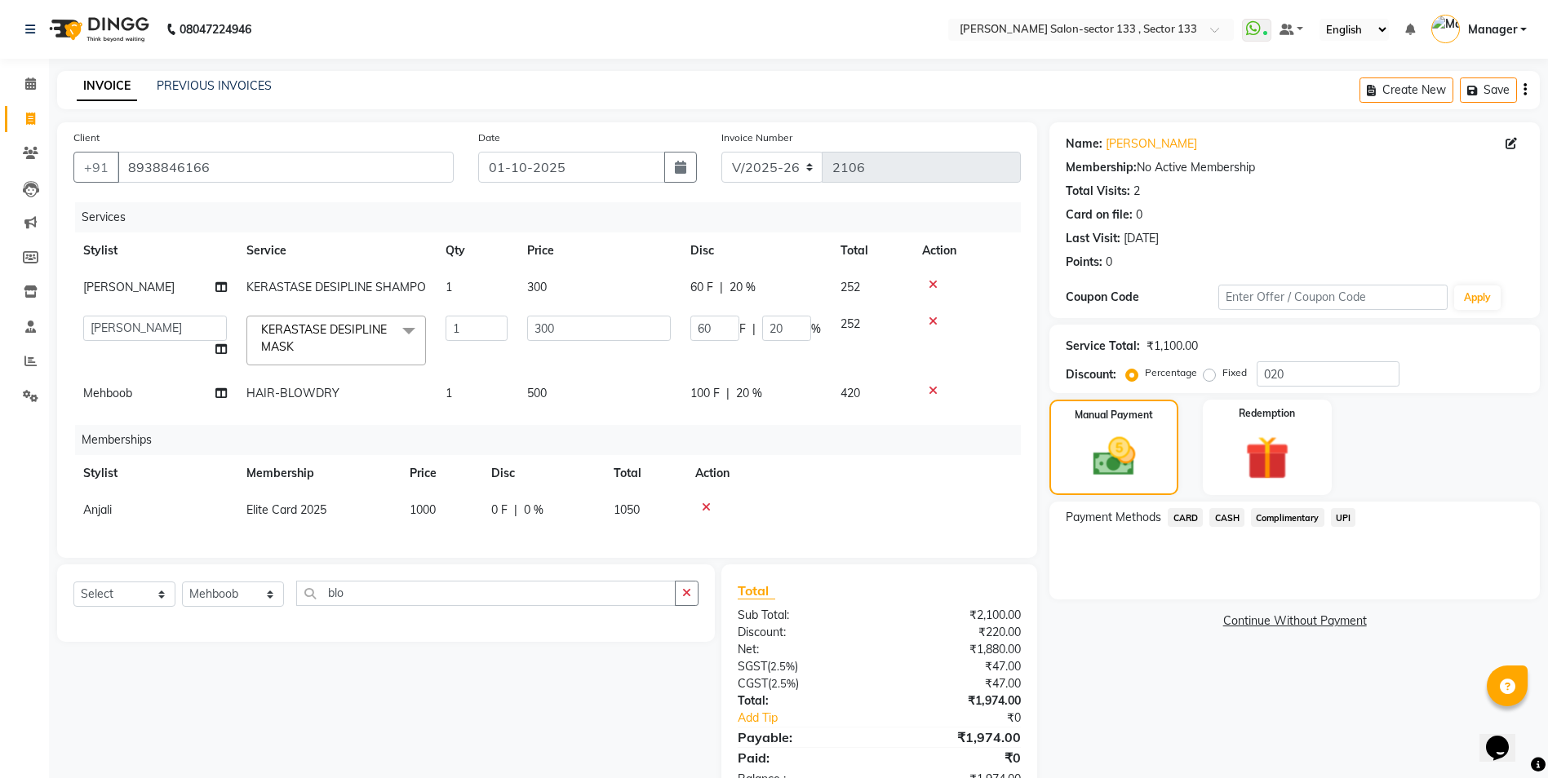
click at [202, 661] on div "Select Service Product Package Voucher Prepaid Gift Card Select Stylist [PERSON…" at bounding box center [380, 685] width 670 height 240
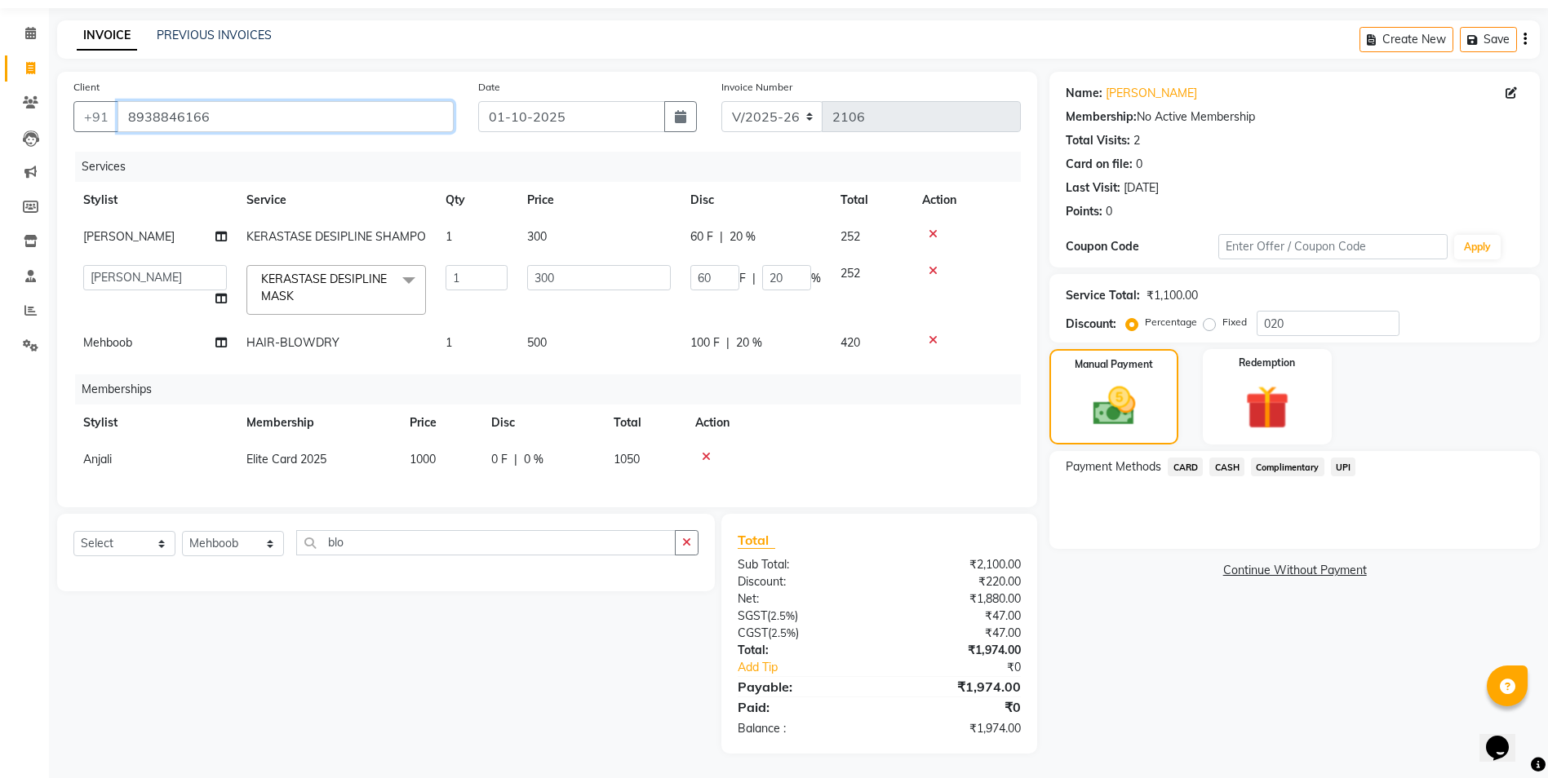
drag, startPoint x: 207, startPoint y: 104, endPoint x: 127, endPoint y: 106, distance: 80.0
click at [127, 106] on input "8938846166" at bounding box center [286, 116] width 336 height 31
click at [929, 228] on icon at bounding box center [933, 233] width 9 height 11
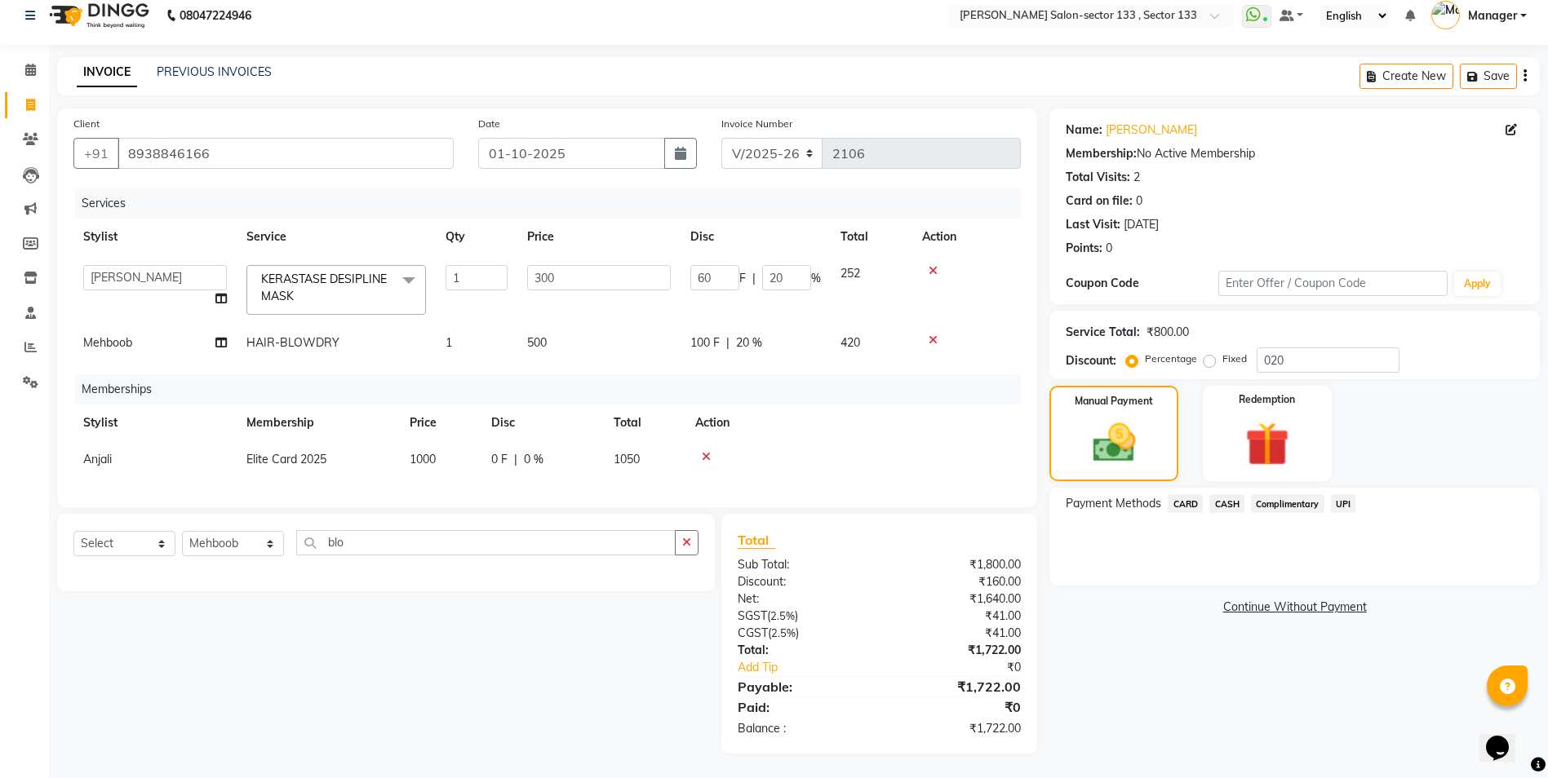
scroll to position [26, 0]
drag, startPoint x: 930, startPoint y: 255, endPoint x: 931, endPoint y: 284, distance: 29.4
click at [931, 265] on icon at bounding box center [933, 270] width 9 height 11
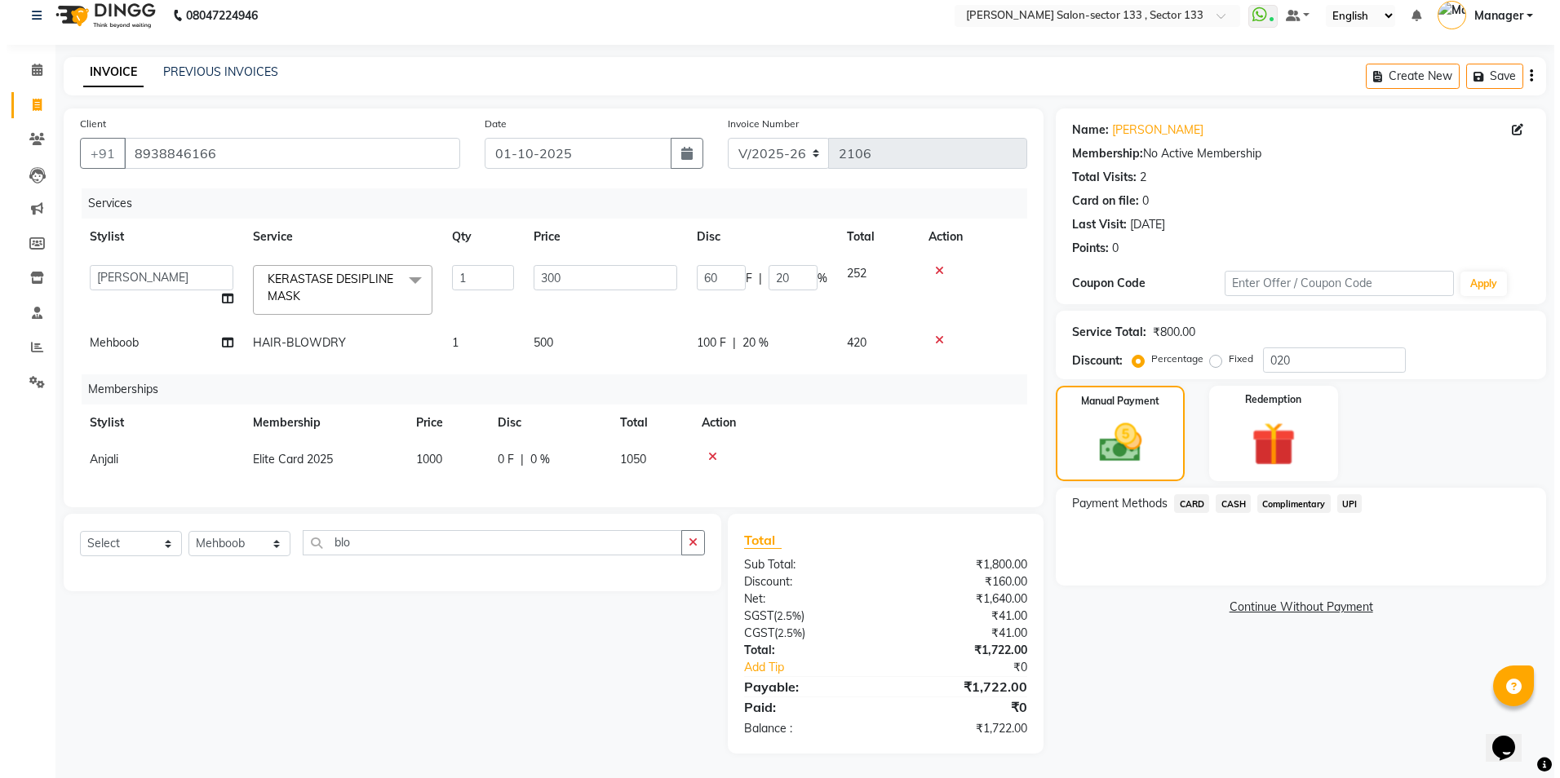
scroll to position [0, 0]
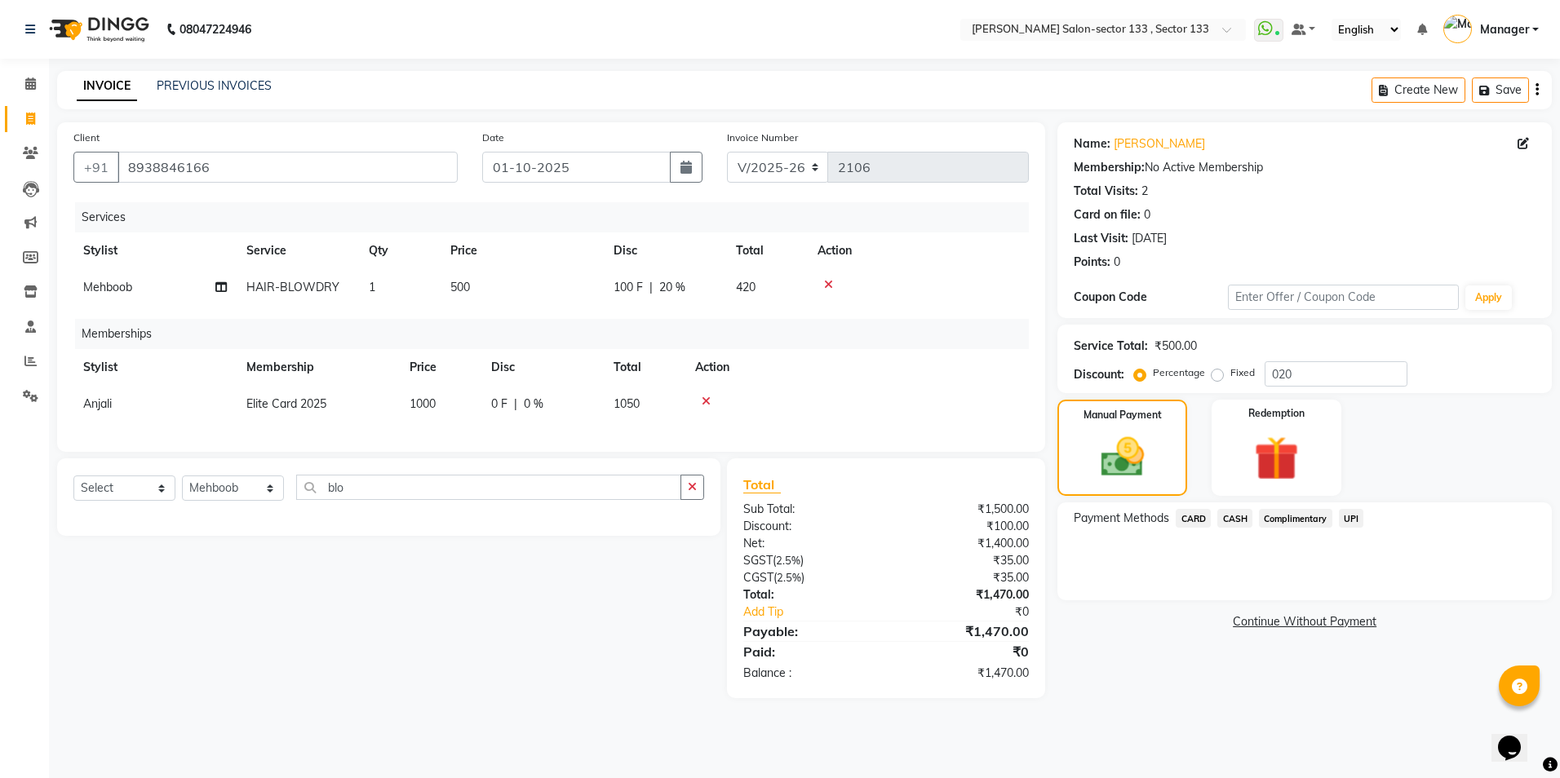
click at [826, 286] on icon at bounding box center [828, 284] width 9 height 11
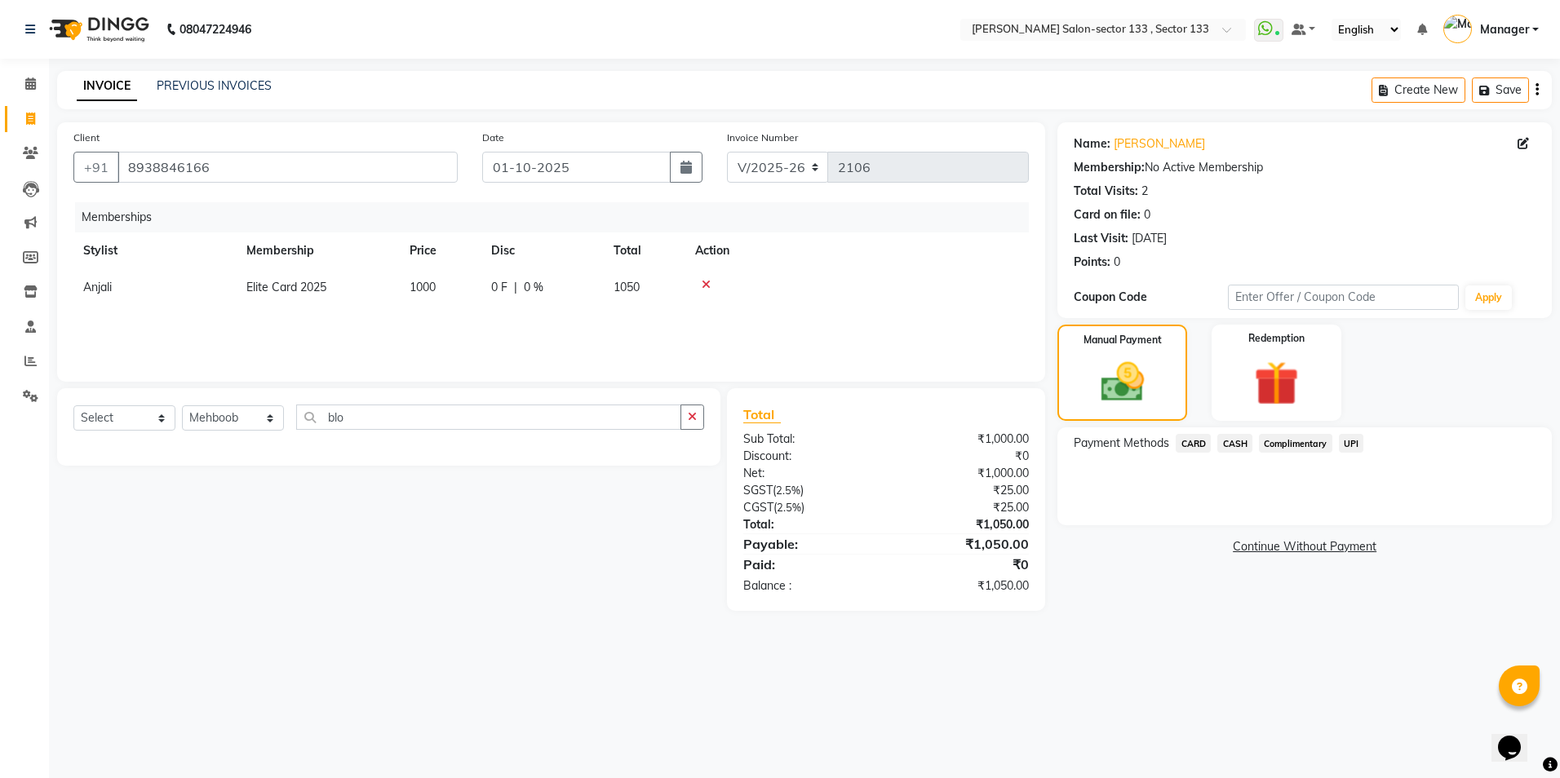
click at [1354, 450] on span "UPI" at bounding box center [1351, 443] width 25 height 19
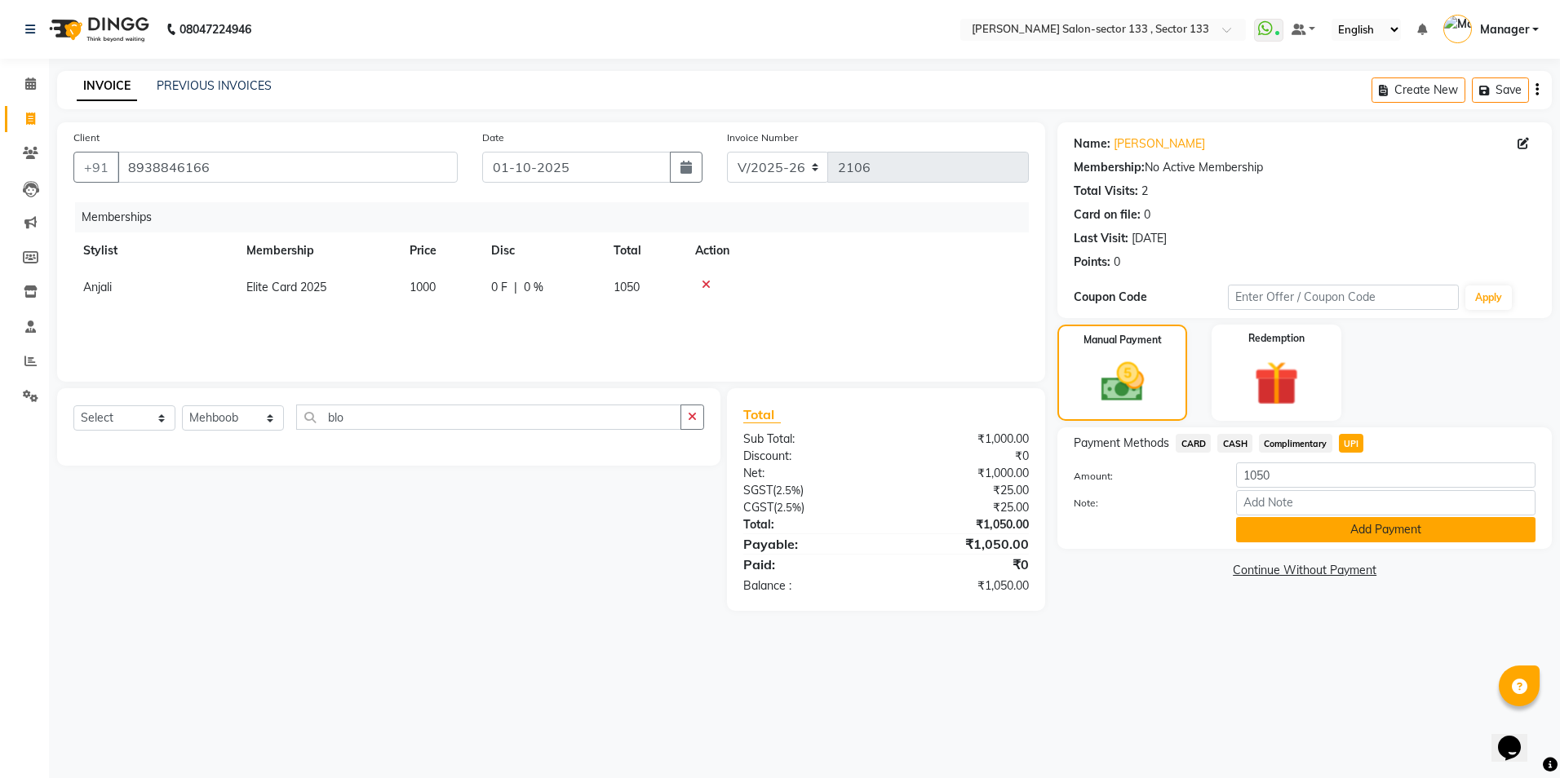
click at [1323, 530] on button "Add Payment" at bounding box center [1385, 529] width 299 height 25
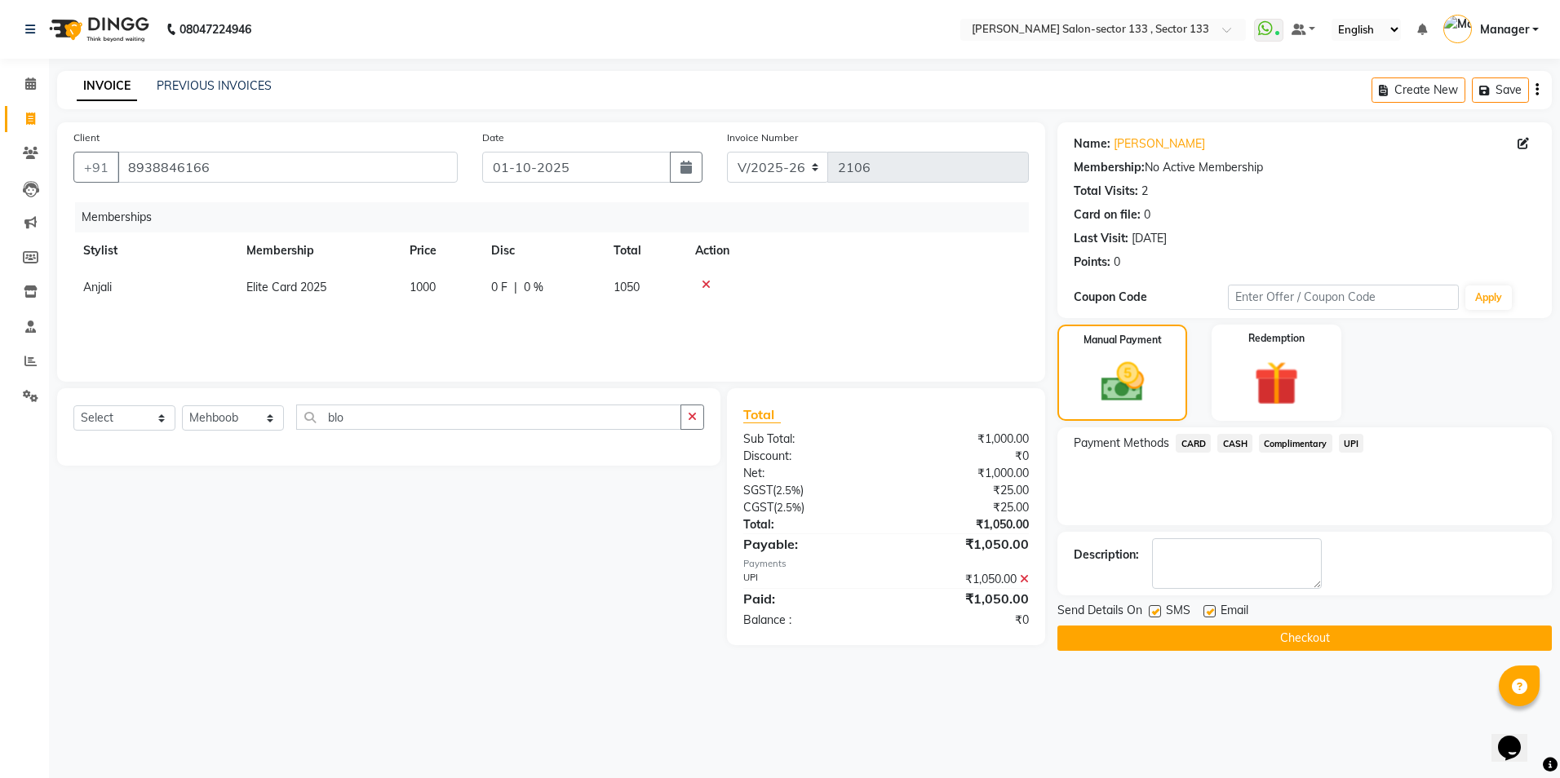
click at [1183, 643] on button "Checkout" at bounding box center [1305, 638] width 495 height 25
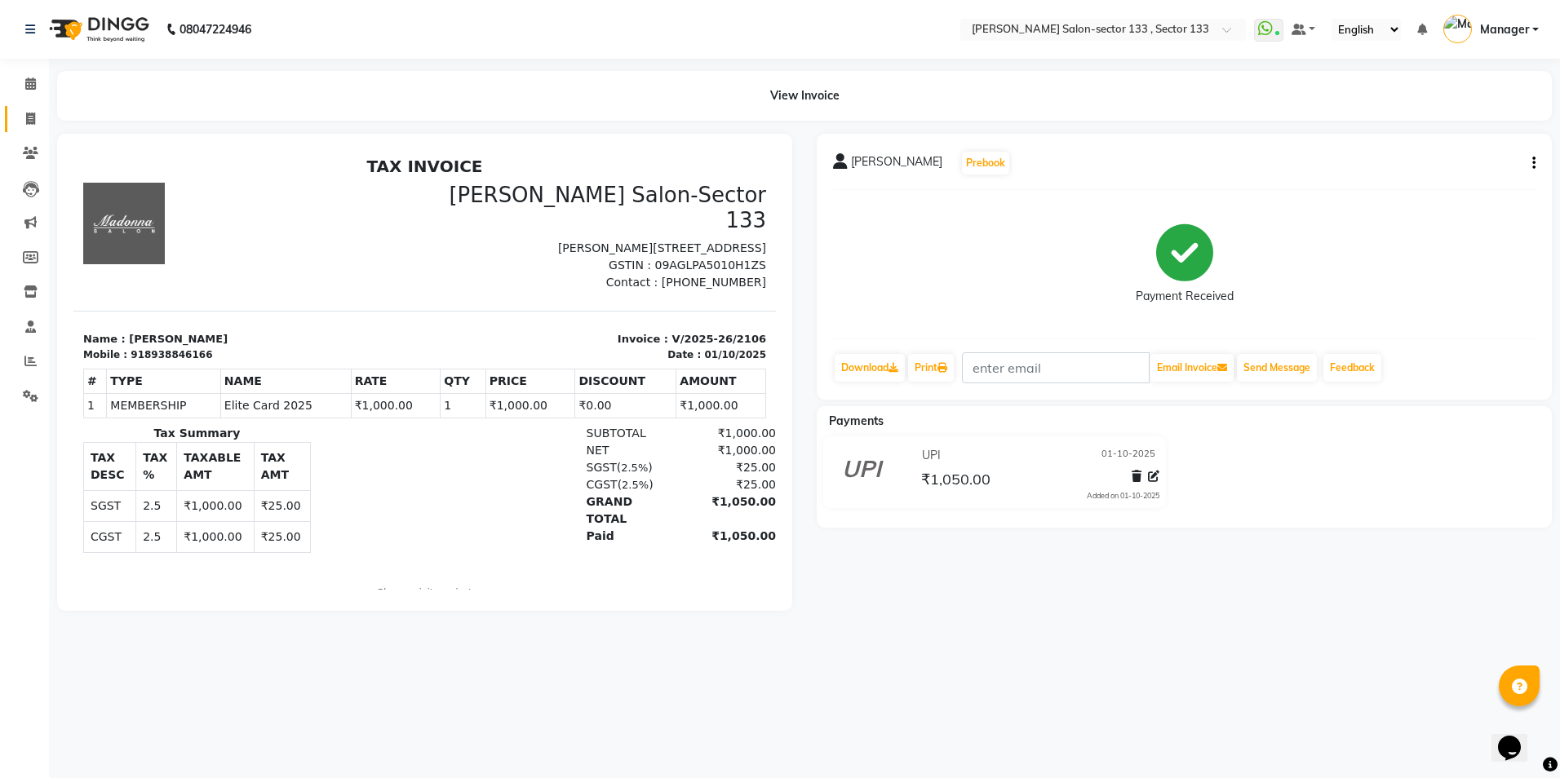
click at [29, 131] on link "Invoice" at bounding box center [24, 119] width 39 height 27
select select "service"
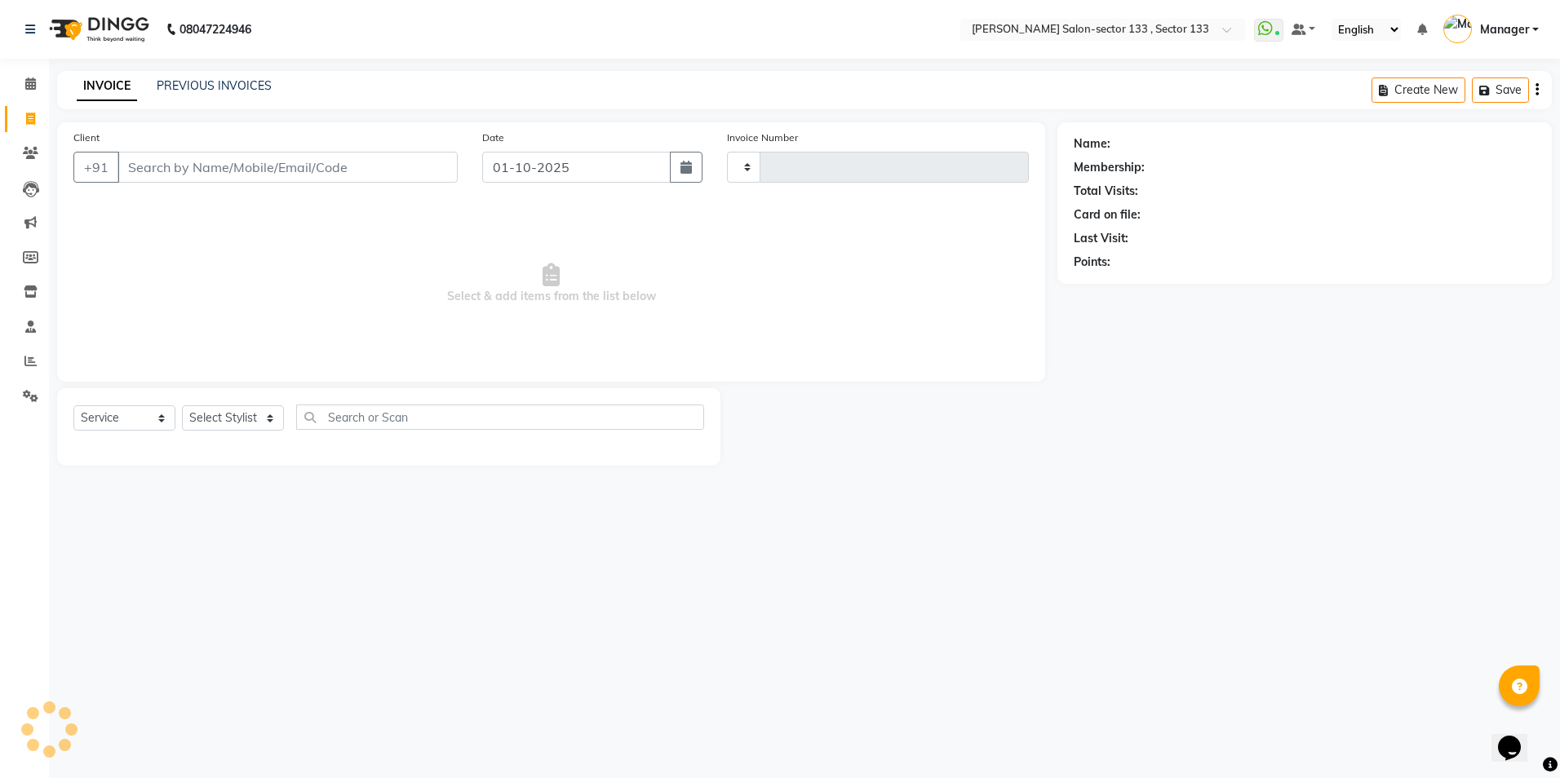
type input "2108"
select select "8302"
click at [193, 423] on select "Select Stylist [PERSON_NAME] [PERSON_NAME] [PERSON_NAME] Manager Mehboob Owner …" at bounding box center [233, 418] width 102 height 25
select select "92684"
click at [182, 406] on select "Select Stylist [PERSON_NAME] [PERSON_NAME] [PERSON_NAME] Manager Mehboob Owner …" at bounding box center [233, 418] width 102 height 25
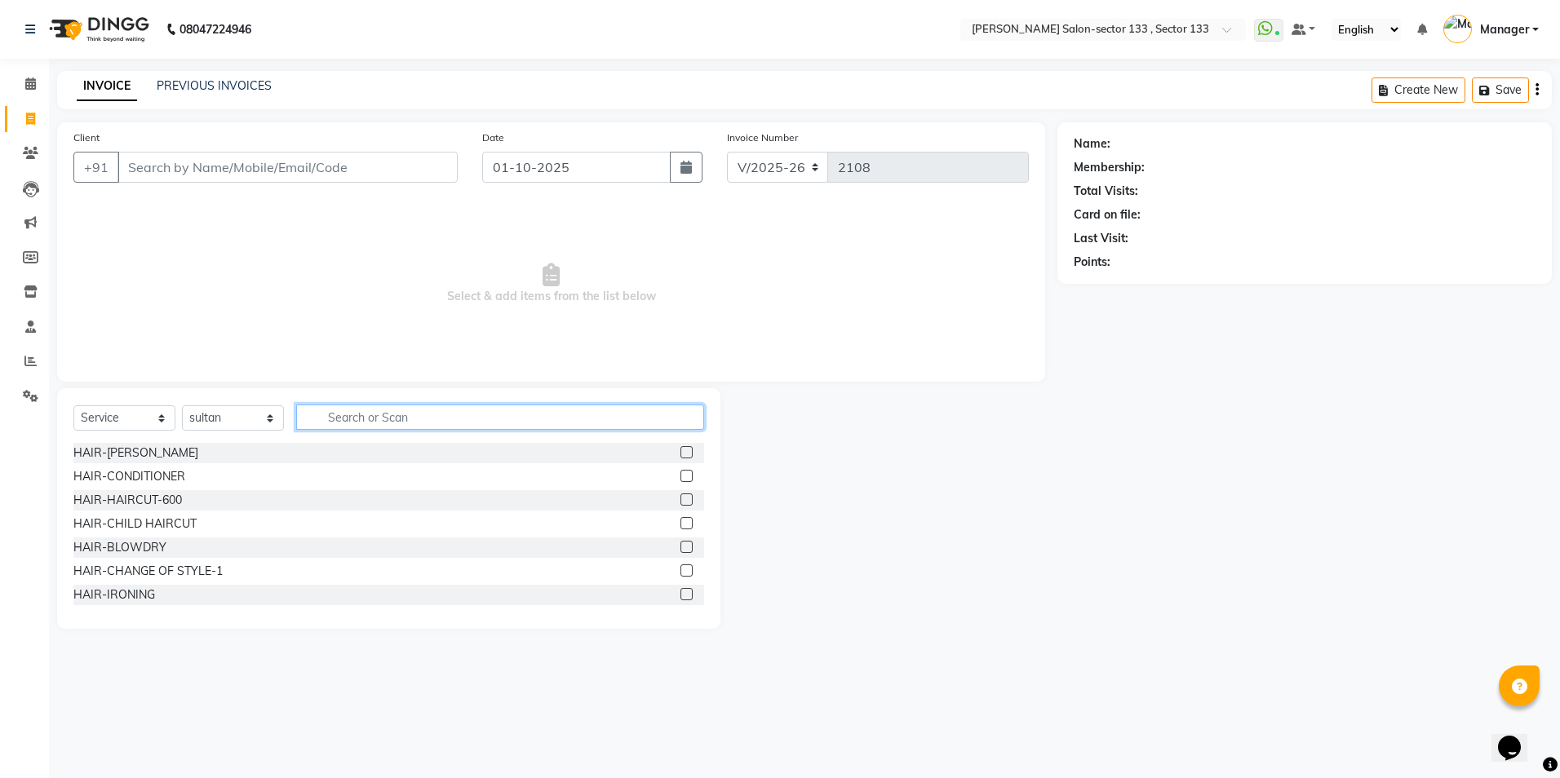
click at [409, 428] on input "text" at bounding box center [500, 417] width 408 height 25
type input "cut"
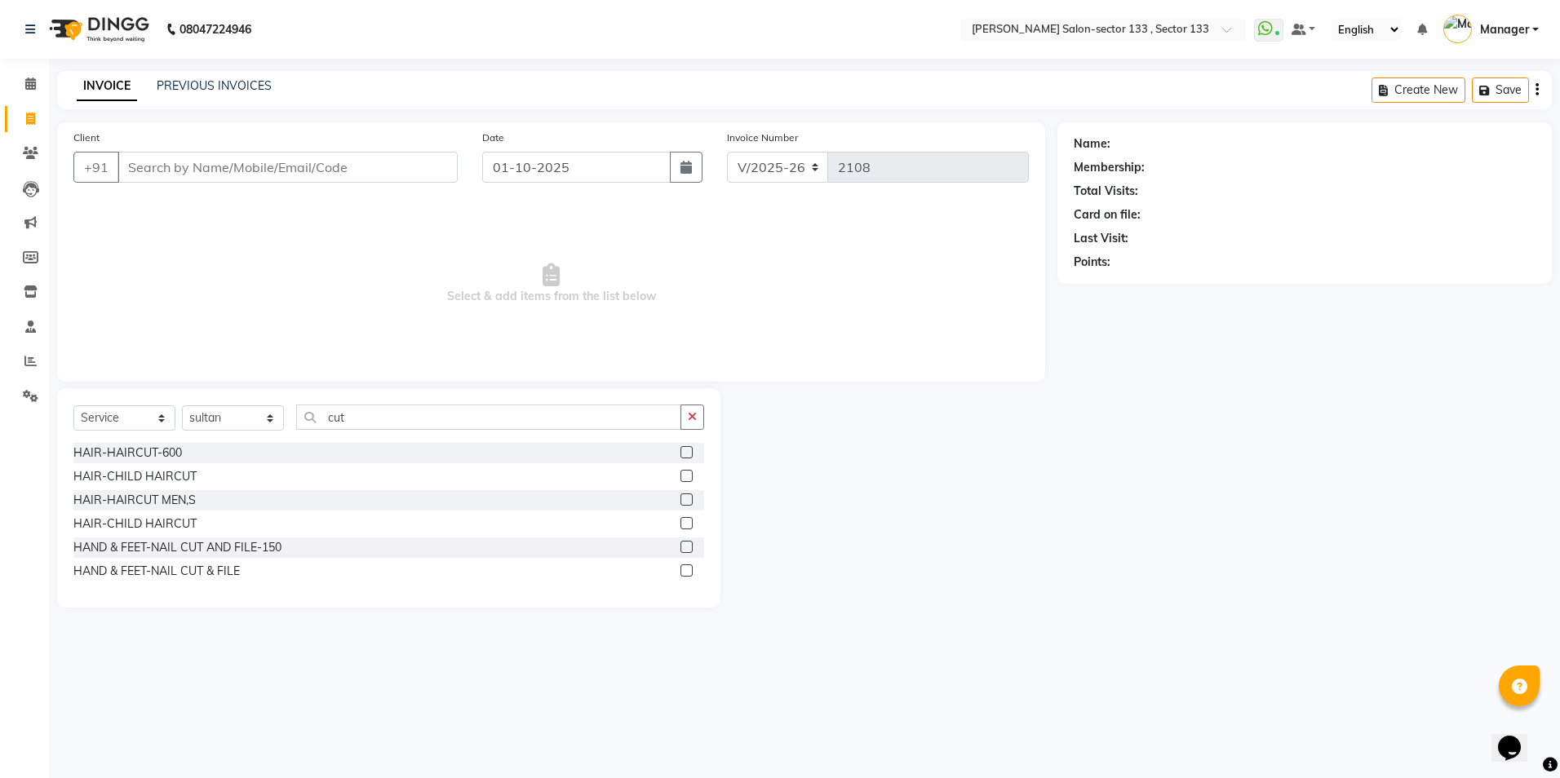
click at [697, 497] on div at bounding box center [693, 500] width 24 height 20
click at [681, 500] on label at bounding box center [687, 500] width 12 height 12
click at [681, 500] on input "checkbox" at bounding box center [686, 500] width 11 height 11
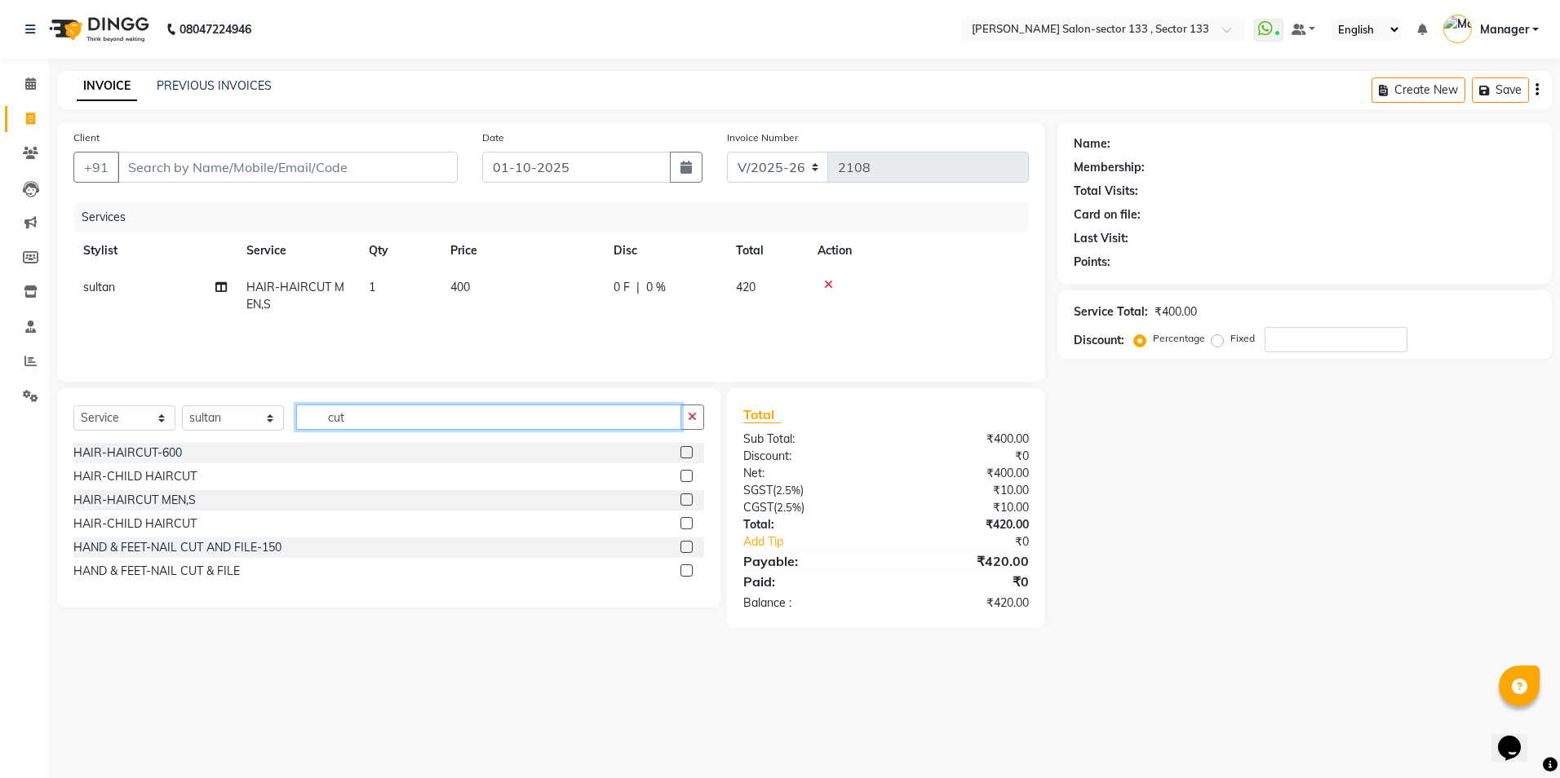
checkbox input "false"
click at [659, 416] on input "cut" at bounding box center [488, 417] width 385 height 25
drag, startPoint x: 237, startPoint y: 418, endPoint x: 232, endPoint y: 433, distance: 16.3
click at [237, 418] on select "Select Stylist [PERSON_NAME] [PERSON_NAME] [PERSON_NAME] Manager Mehboob Owner …" at bounding box center [233, 418] width 102 height 25
select select "90931"
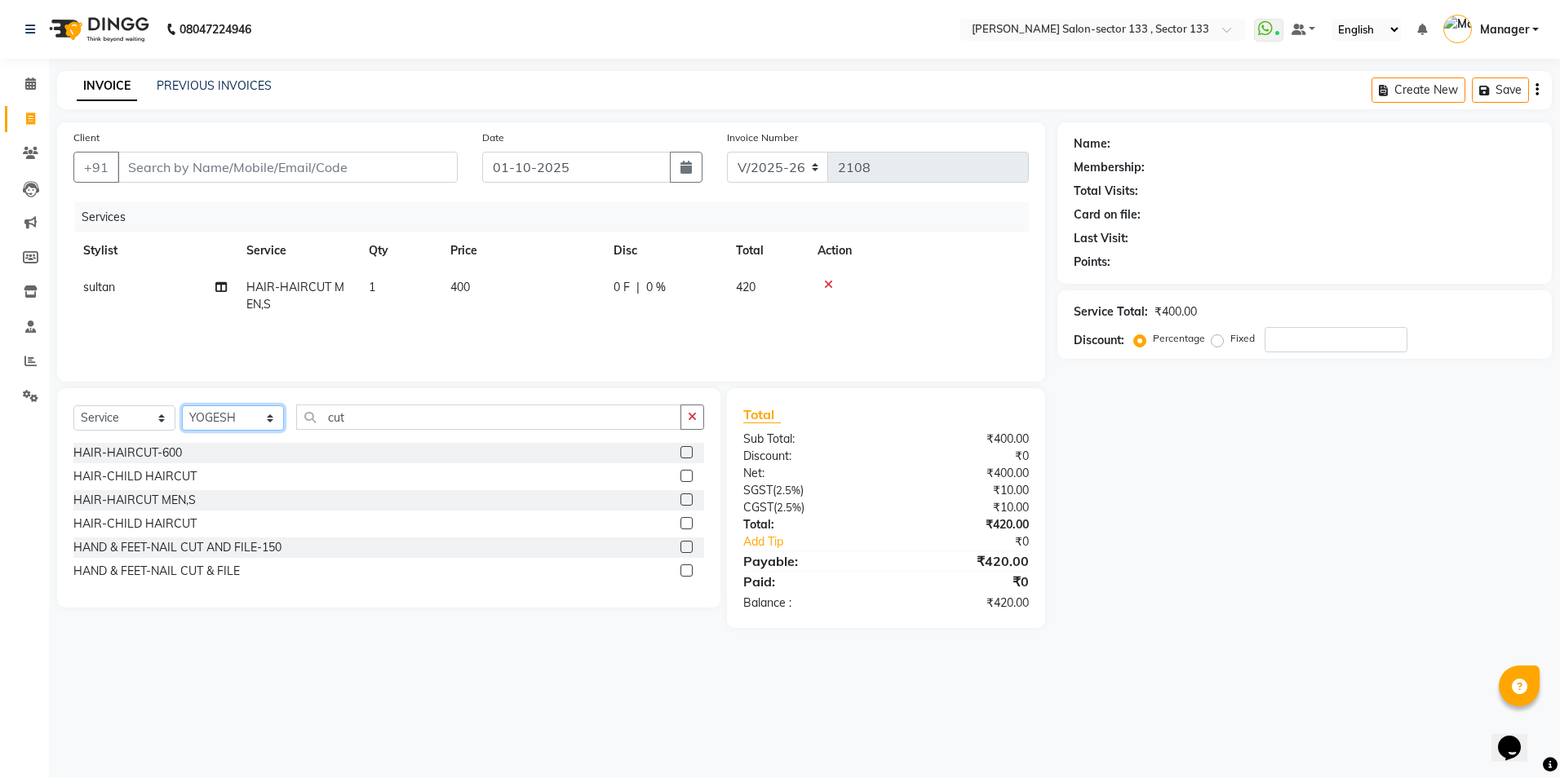
click at [182, 406] on select "Select Stylist [PERSON_NAME] [PERSON_NAME] [PERSON_NAME] Manager Mehboob Owner …" at bounding box center [233, 418] width 102 height 25
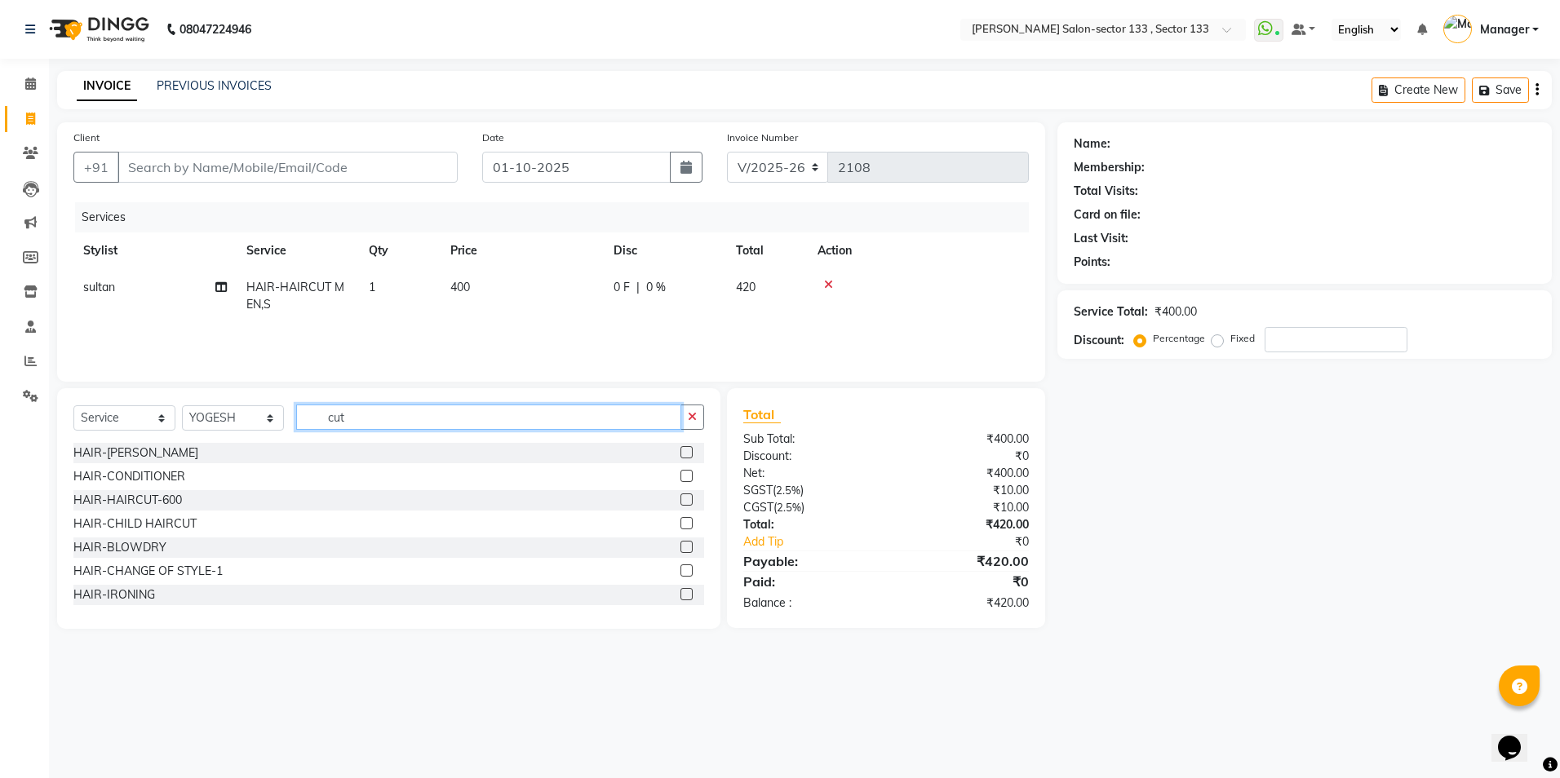
click at [393, 416] on input "cut" at bounding box center [488, 417] width 385 height 25
type input "c"
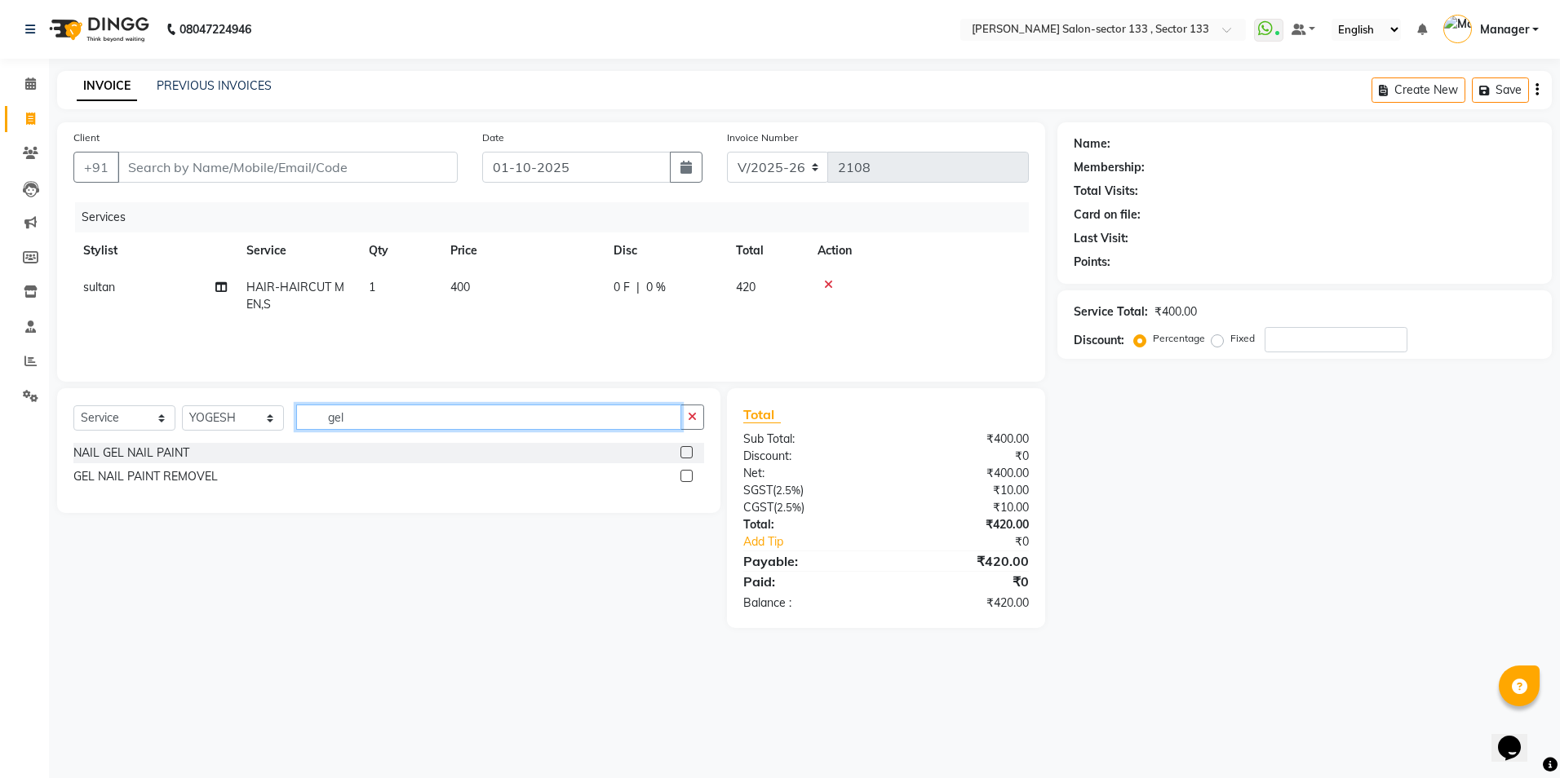
type input "gel"
click at [687, 455] on label at bounding box center [687, 452] width 12 height 12
click at [687, 455] on input "checkbox" at bounding box center [686, 453] width 11 height 11
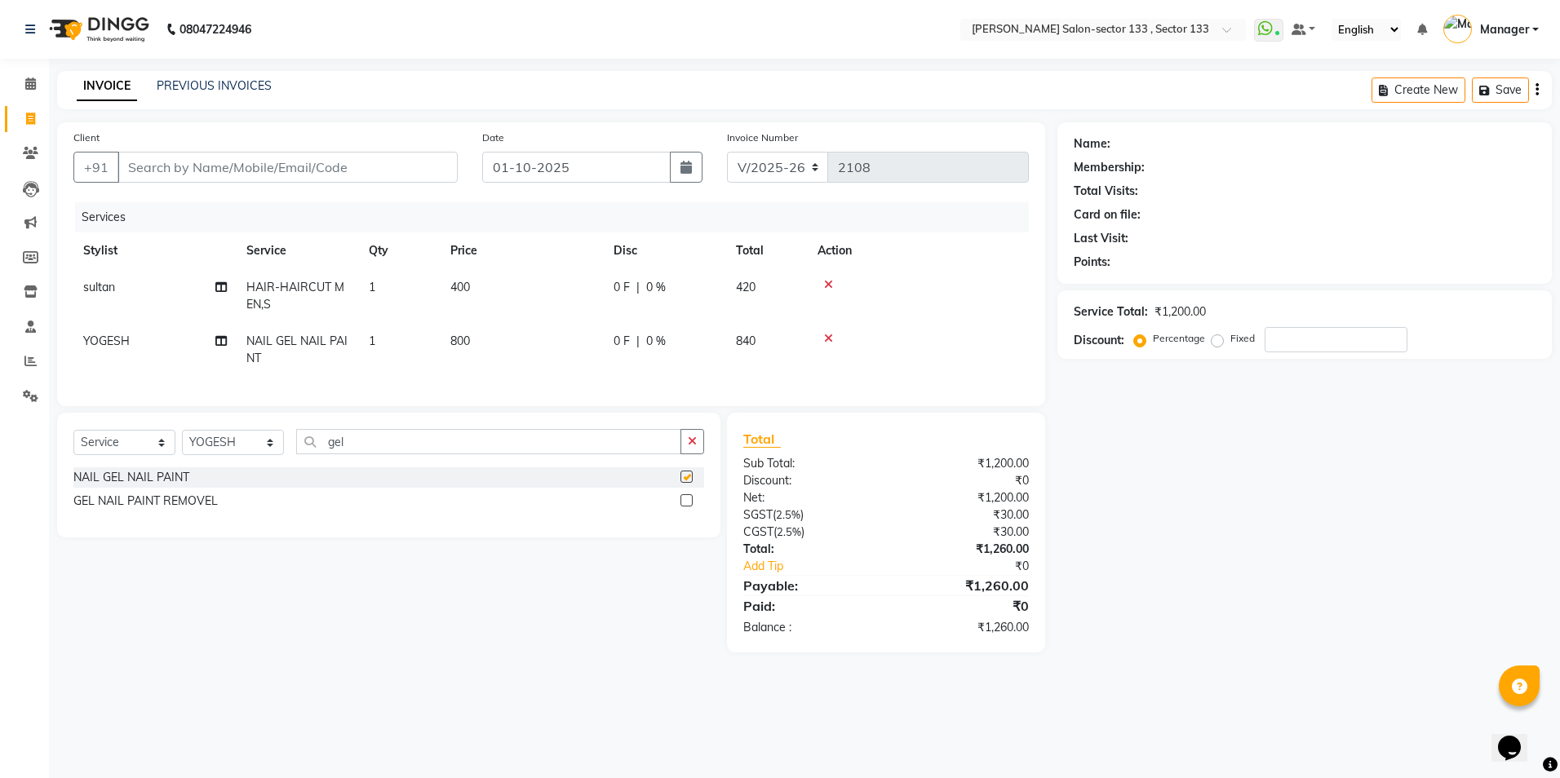
checkbox input "false"
click at [477, 450] on input "gel" at bounding box center [488, 441] width 385 height 25
type input "g"
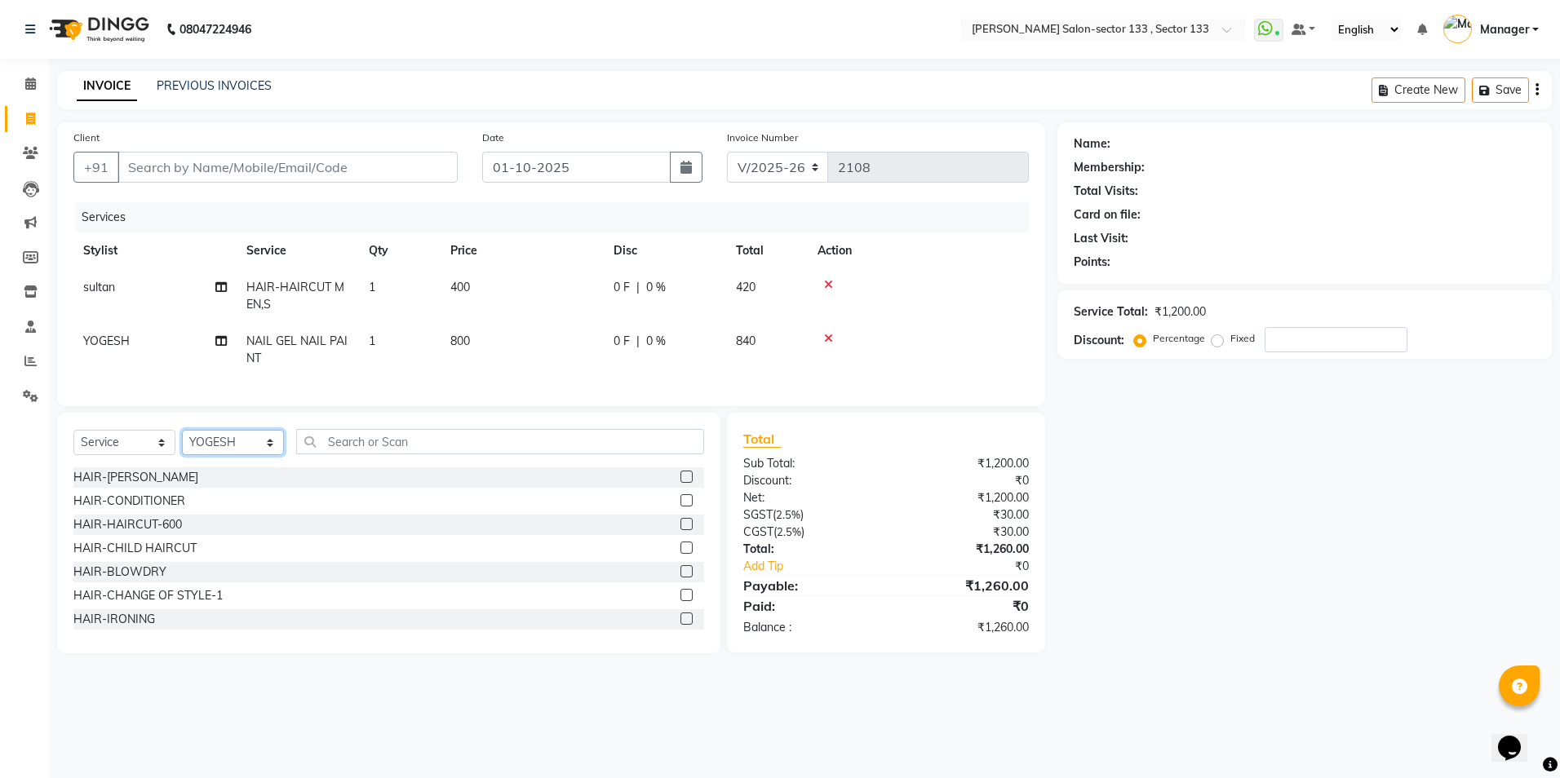
click at [190, 453] on select "Select Stylist [PERSON_NAME] [PERSON_NAME] [PERSON_NAME] Manager Mehboob Owner …" at bounding box center [233, 442] width 102 height 25
select select "90535"
click at [182, 442] on select "Select Stylist [PERSON_NAME] [PERSON_NAME] [PERSON_NAME] Manager Mehboob Owner …" at bounding box center [233, 442] width 102 height 25
click at [353, 455] on input "text" at bounding box center [500, 441] width 408 height 25
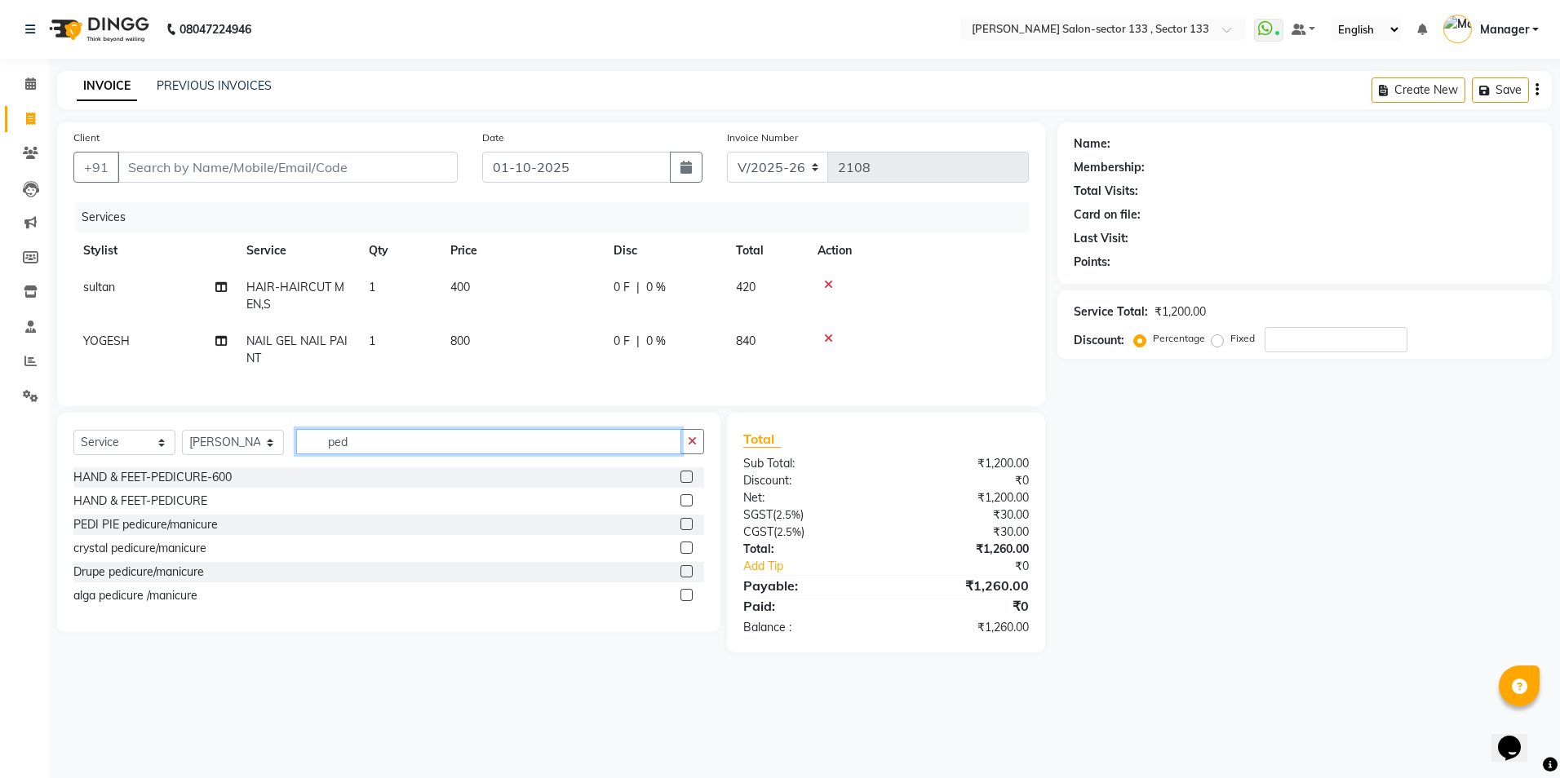
type input "ped"
click at [685, 530] on label at bounding box center [687, 524] width 12 height 12
click at [685, 530] on input "checkbox" at bounding box center [686, 525] width 11 height 11
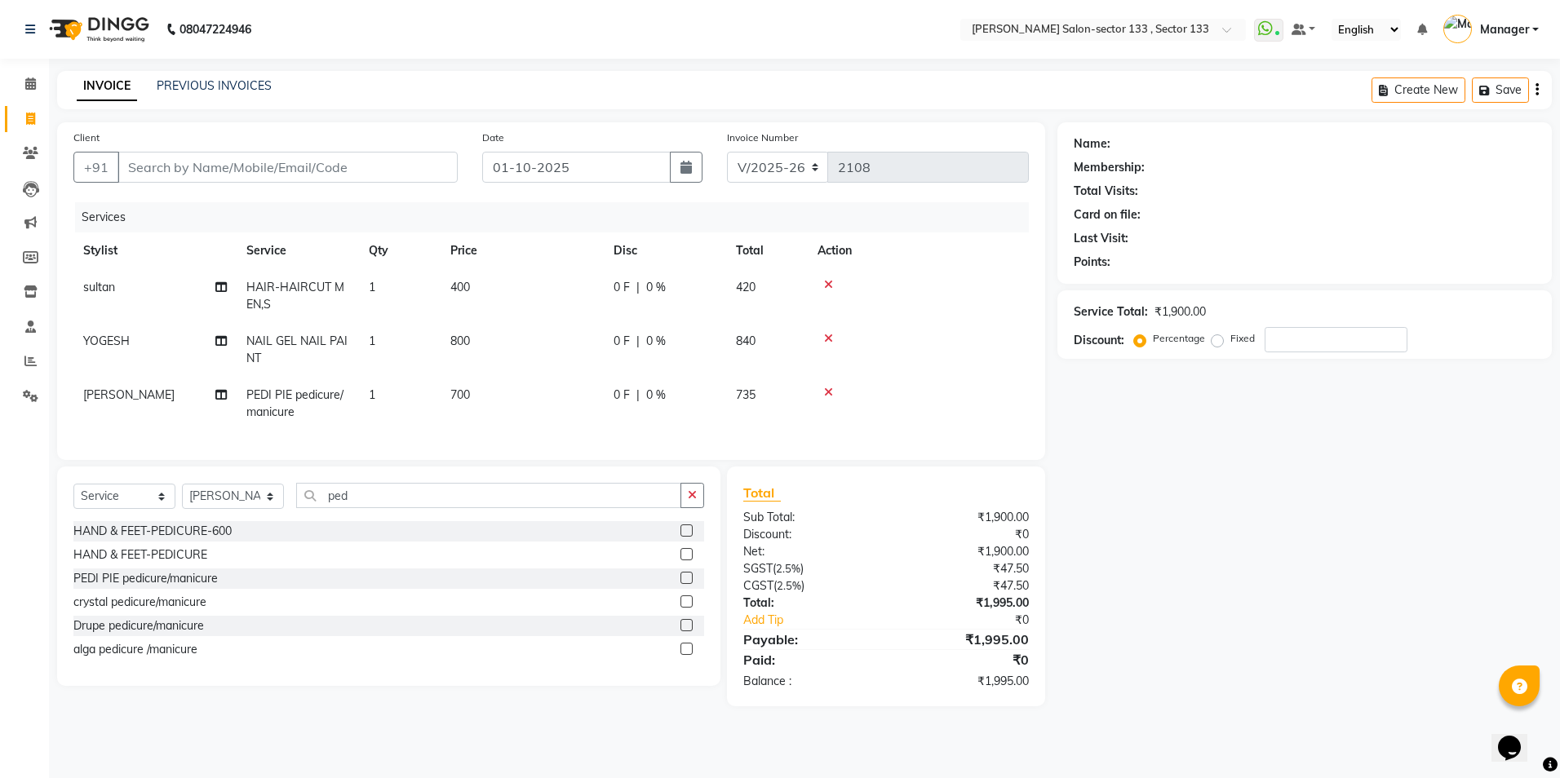
checkbox input "false"
click at [491, 408] on td "700" at bounding box center [522, 404] width 163 height 54
select select "90535"
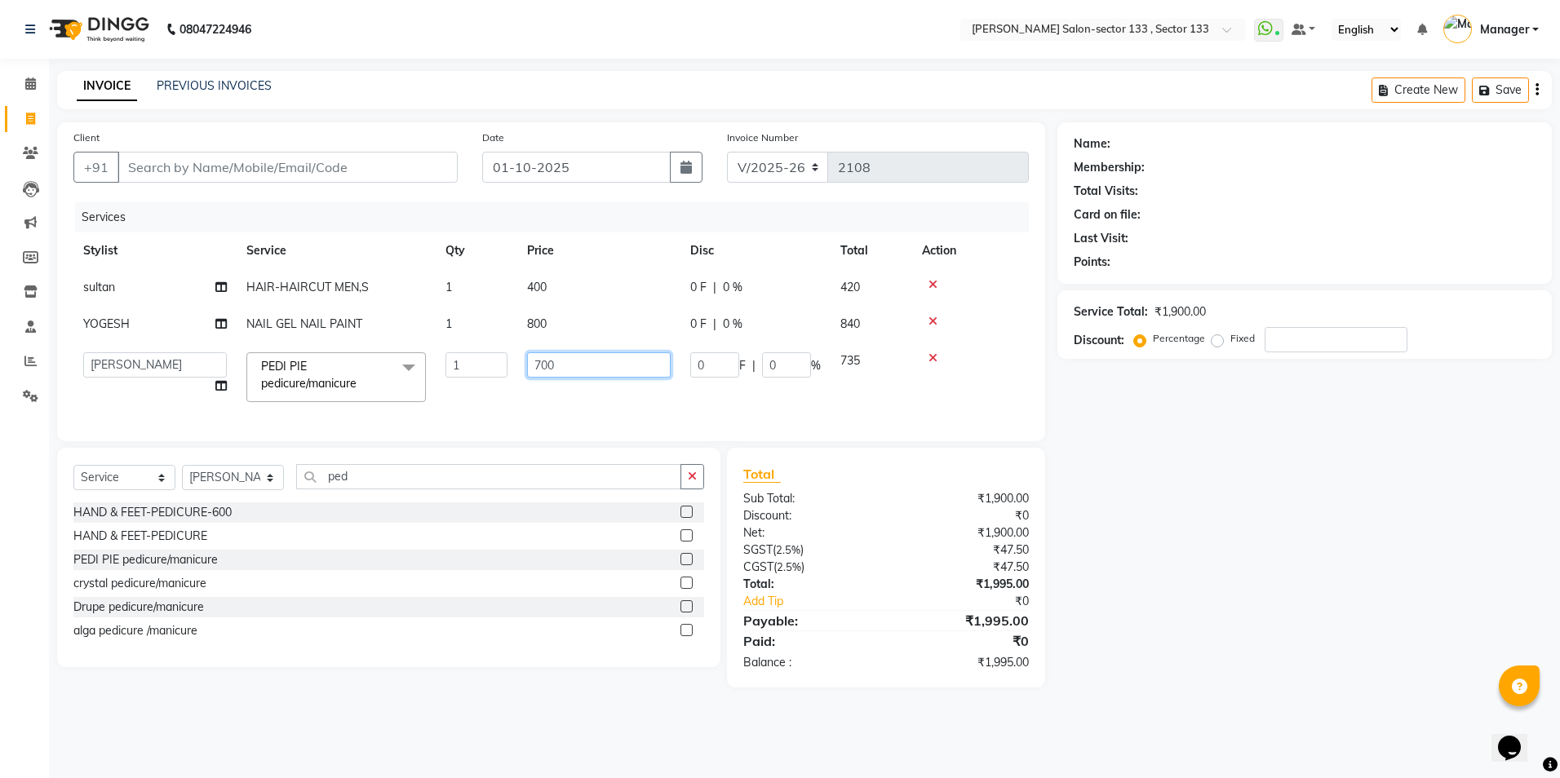
click at [592, 366] on input "700" at bounding box center [599, 365] width 144 height 25
click at [592, 367] on input "700" at bounding box center [599, 365] width 144 height 25
type input "800"
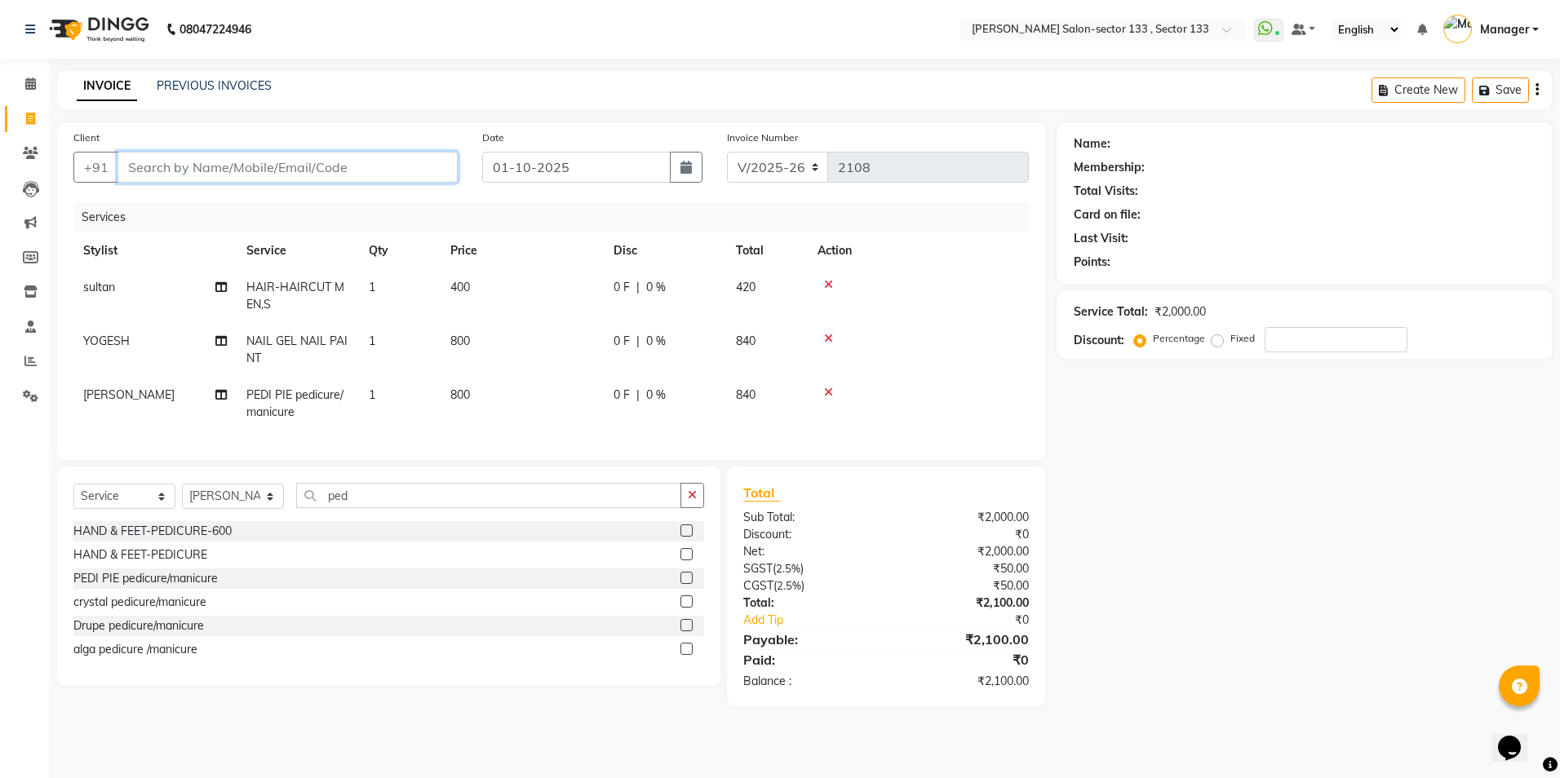
click at [246, 164] on input "Client" at bounding box center [288, 167] width 340 height 31
type input "9"
type input "0"
type input "9911333495"
click at [412, 171] on span "Add Client" at bounding box center [416, 167] width 64 height 16
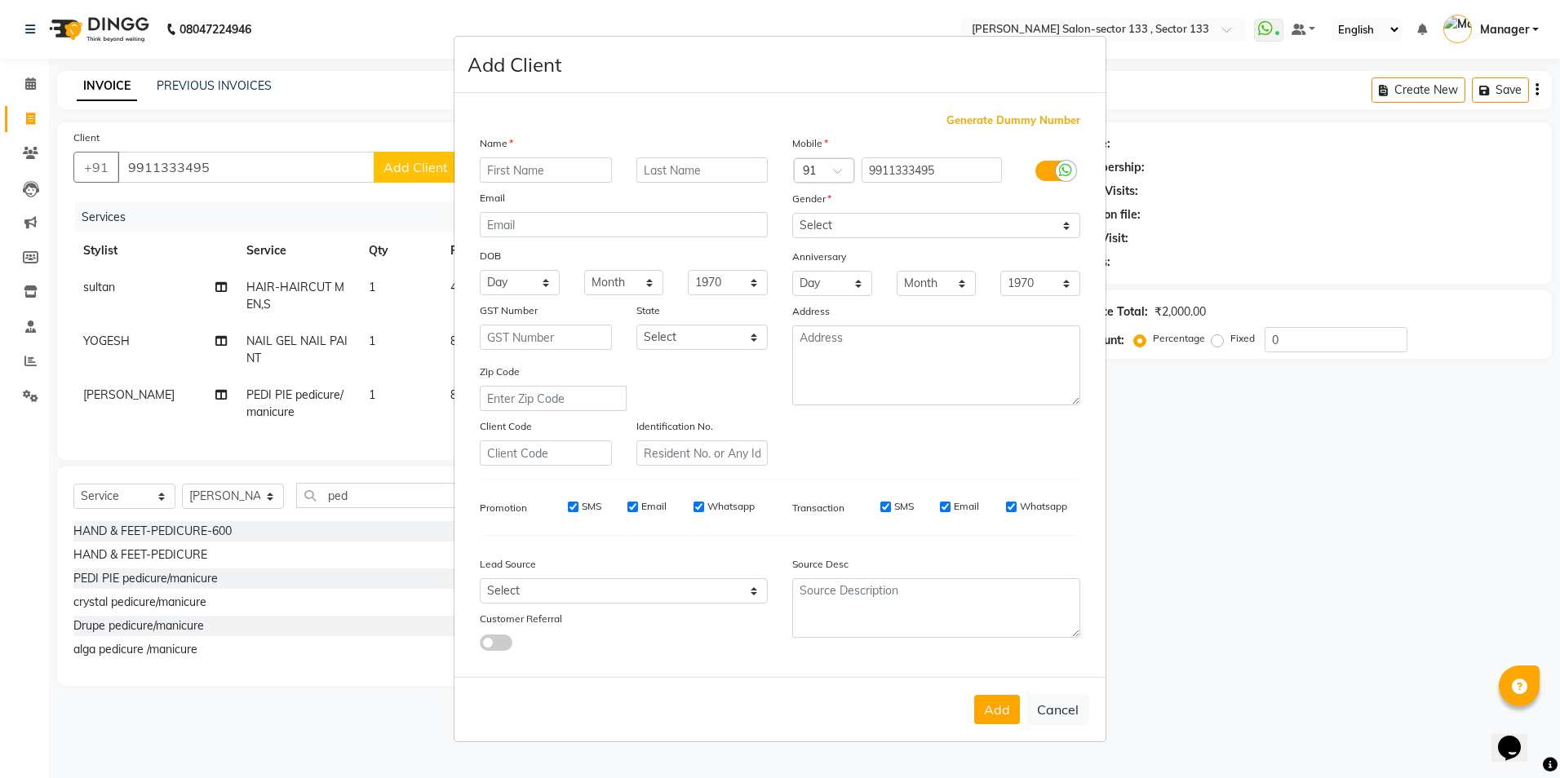
click at [616, 171] on div at bounding box center [546, 169] width 157 height 25
click at [604, 171] on input "text" at bounding box center [546, 169] width 132 height 25
click at [225, 166] on ngb-modal-window "Add Client Generate Dummy Number Name Email DOB Day 01 02 03 04 05 06 07 08 09 …" at bounding box center [780, 389] width 1560 height 778
click at [568, 180] on input "text" at bounding box center [546, 169] width 132 height 25
type input "karan"
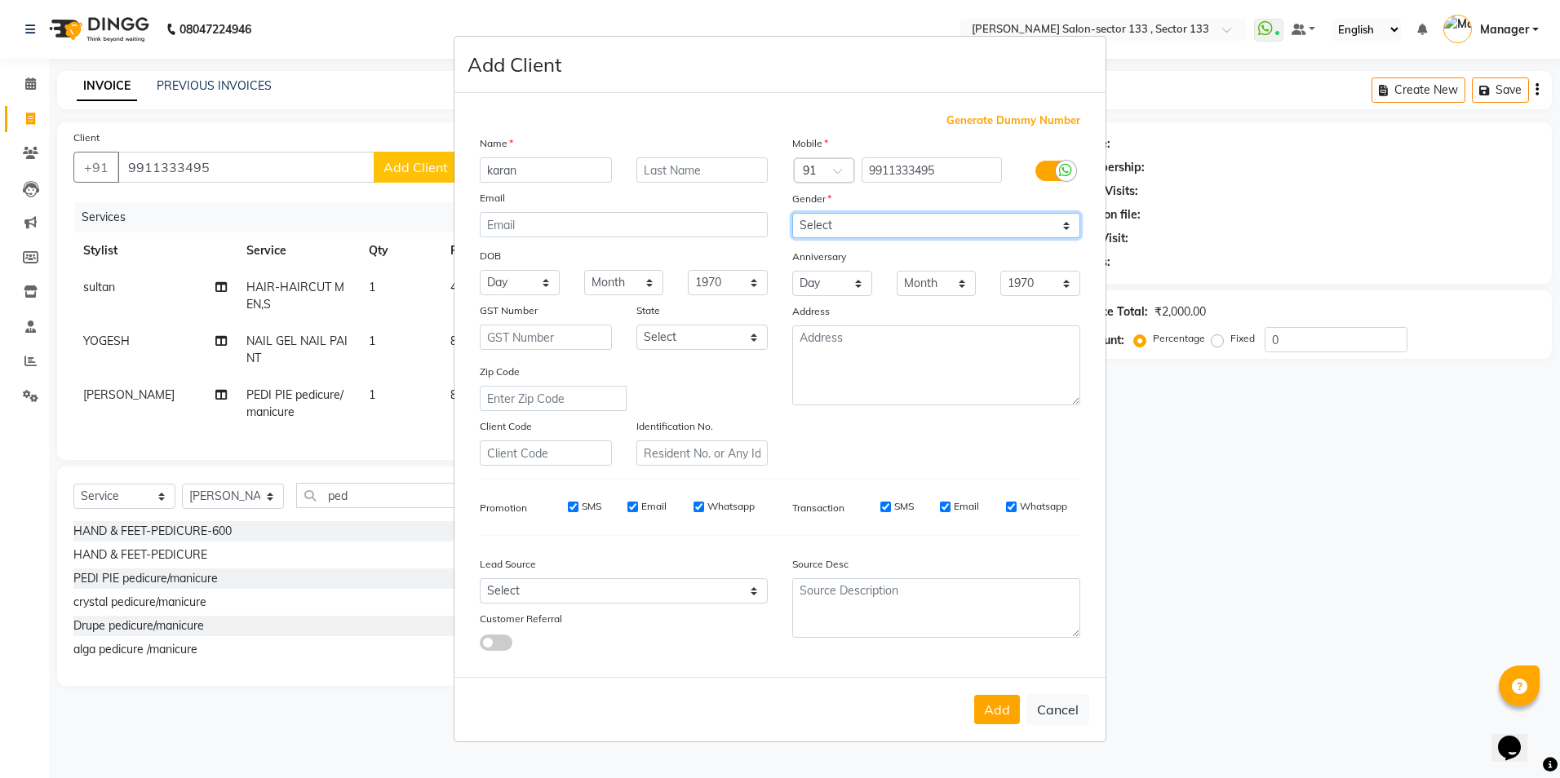
click at [852, 220] on select "Select [DEMOGRAPHIC_DATA] [DEMOGRAPHIC_DATA] Other Prefer Not To Say" at bounding box center [936, 225] width 288 height 25
select select "[DEMOGRAPHIC_DATA]"
click at [792, 213] on select "Select [DEMOGRAPHIC_DATA] [DEMOGRAPHIC_DATA] Other Prefer Not To Say" at bounding box center [936, 225] width 288 height 25
click at [1009, 717] on button "Add" at bounding box center [997, 709] width 46 height 29
select select
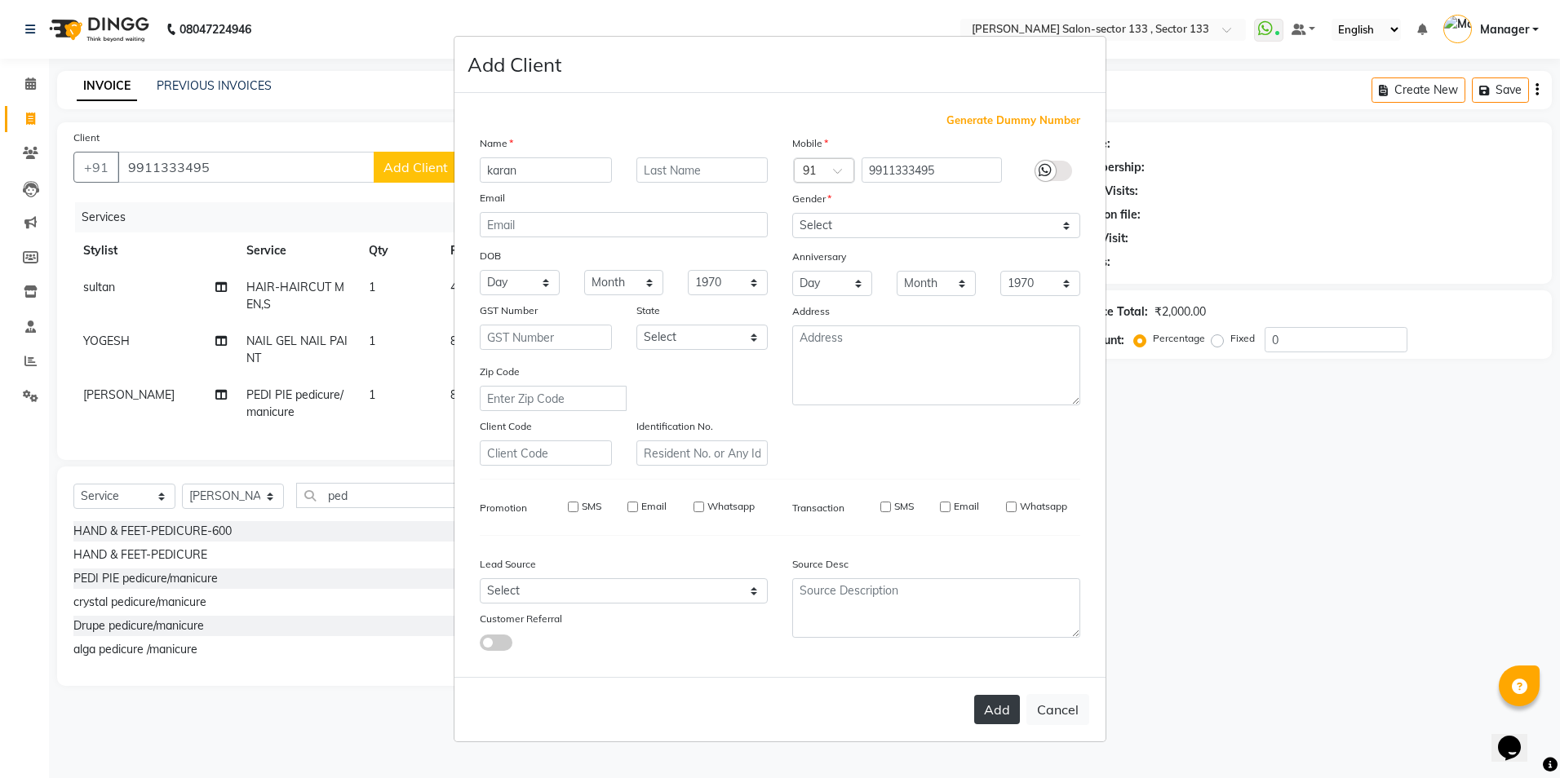
select select
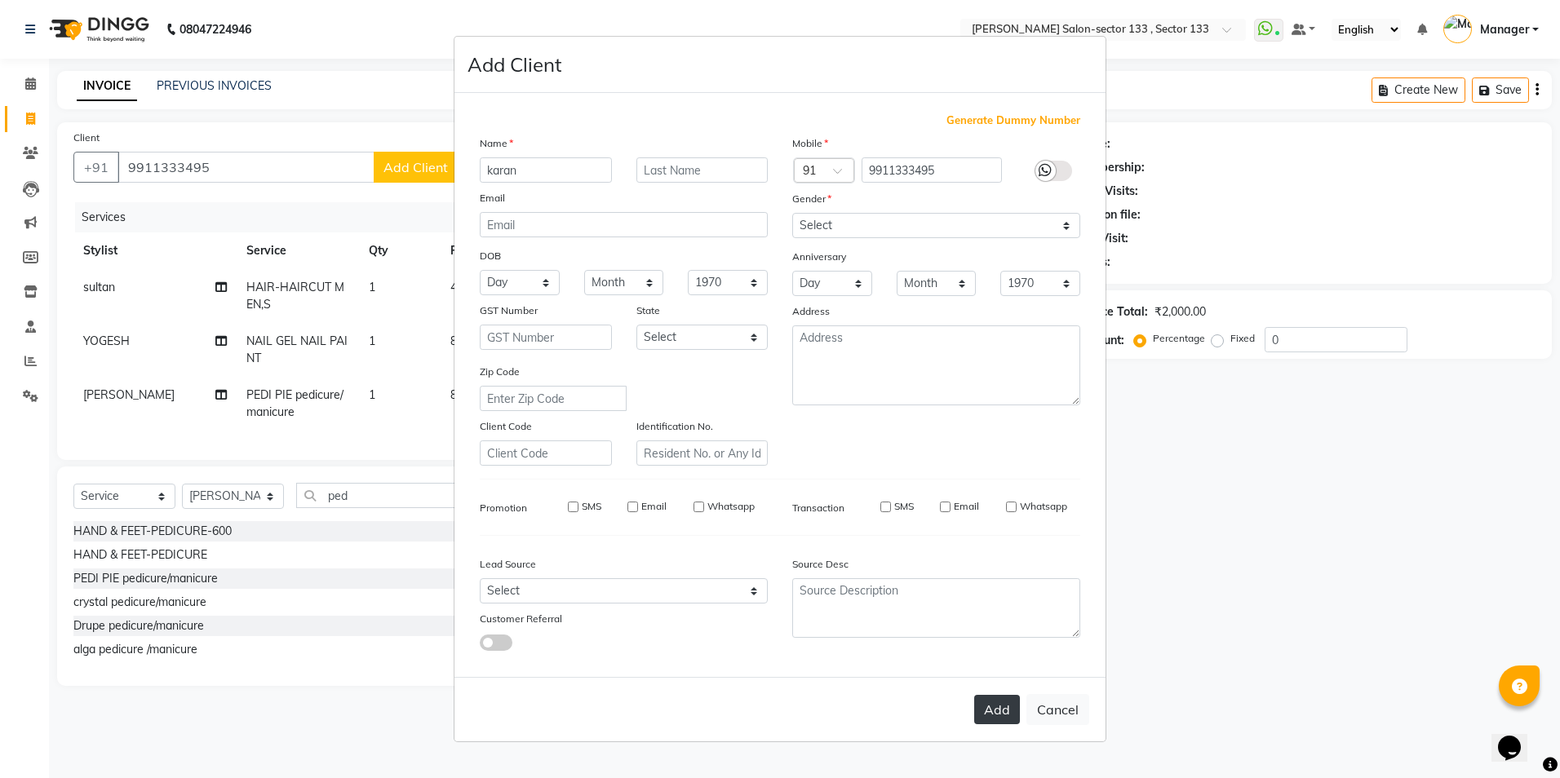
select select
checkbox input "false"
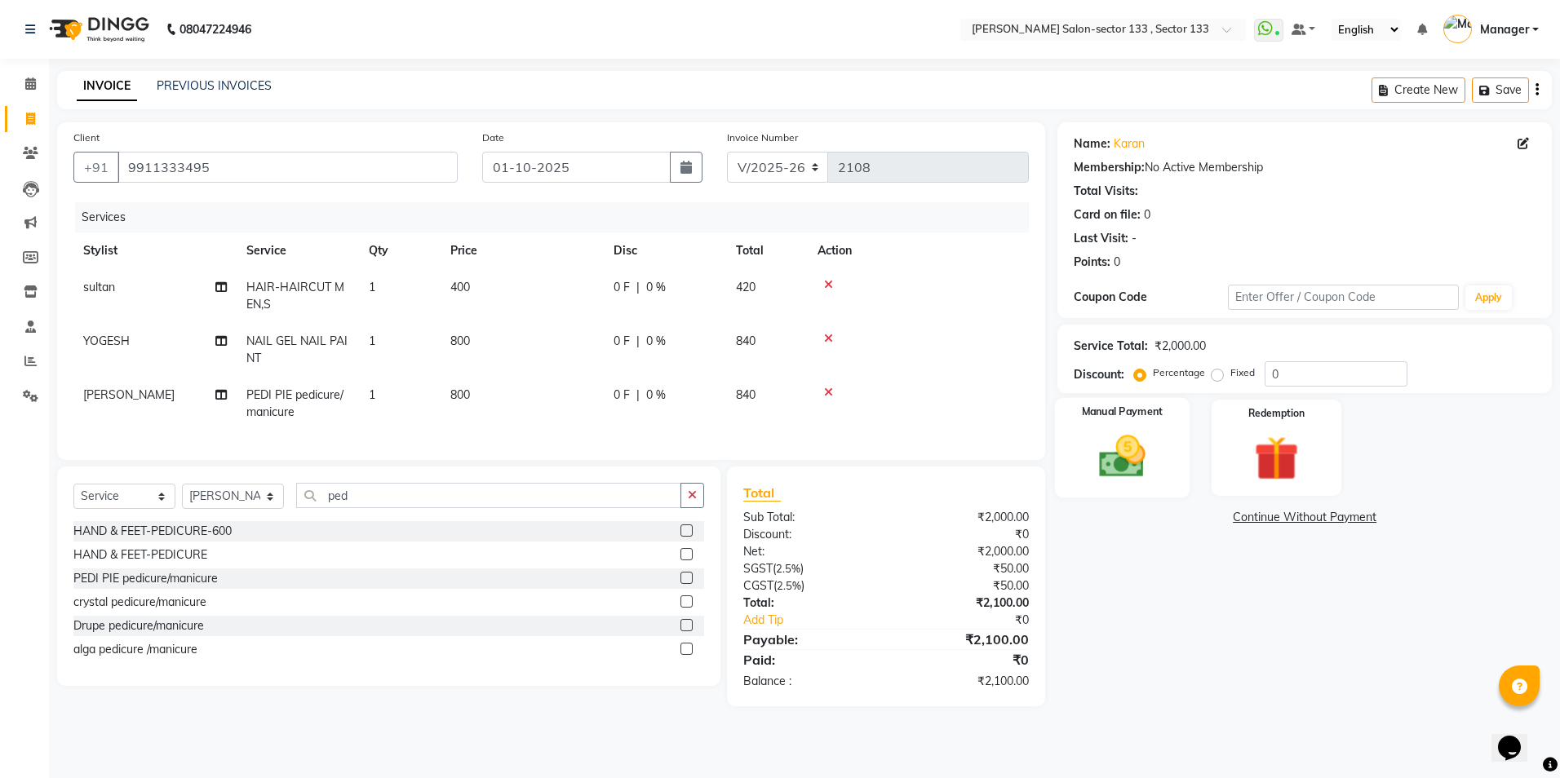
click at [1089, 455] on img at bounding box center [1122, 457] width 76 height 54
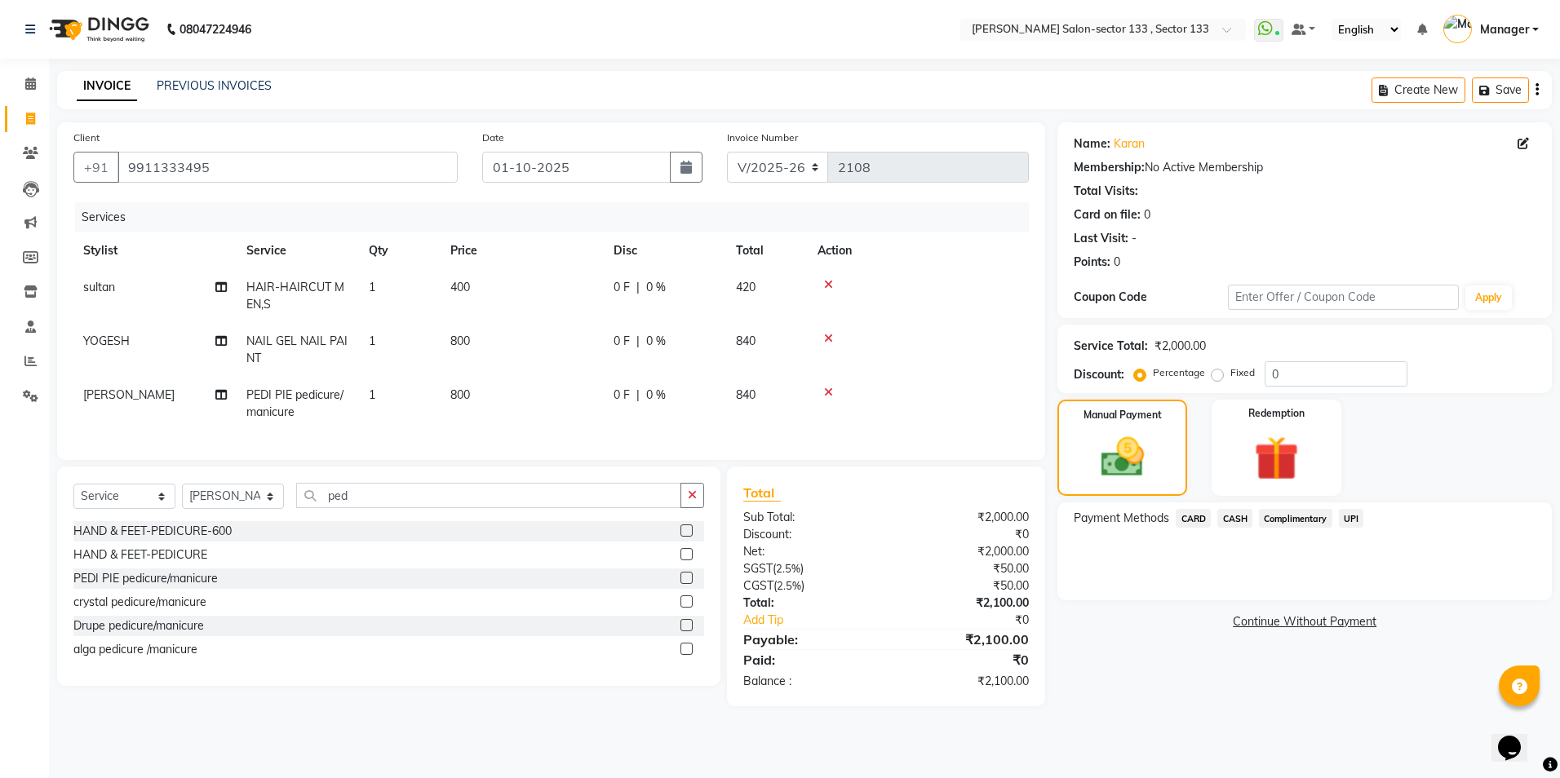
click at [1358, 525] on span "UPI" at bounding box center [1351, 518] width 25 height 19
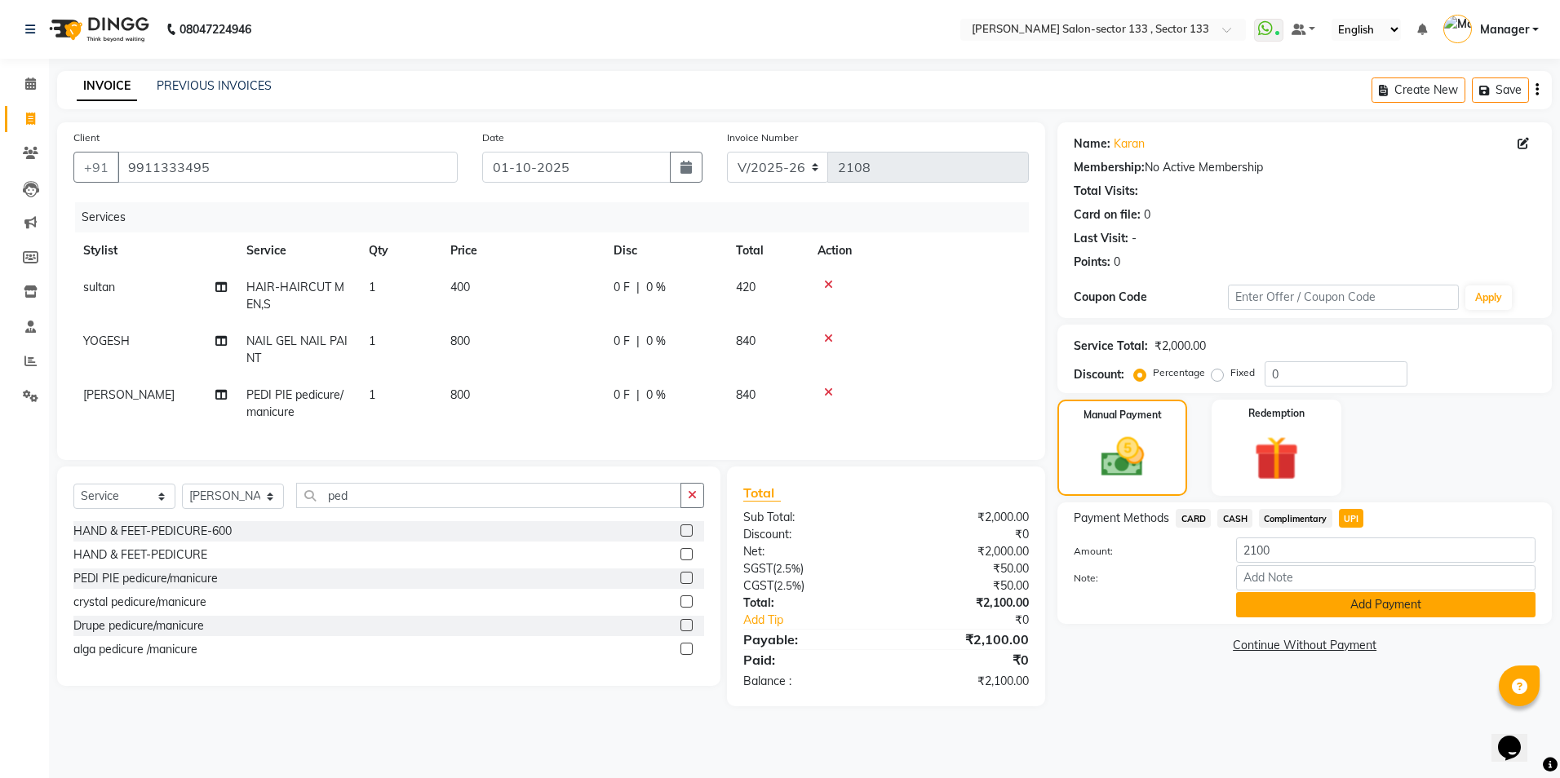
click at [1329, 608] on button "Add Payment" at bounding box center [1385, 604] width 299 height 25
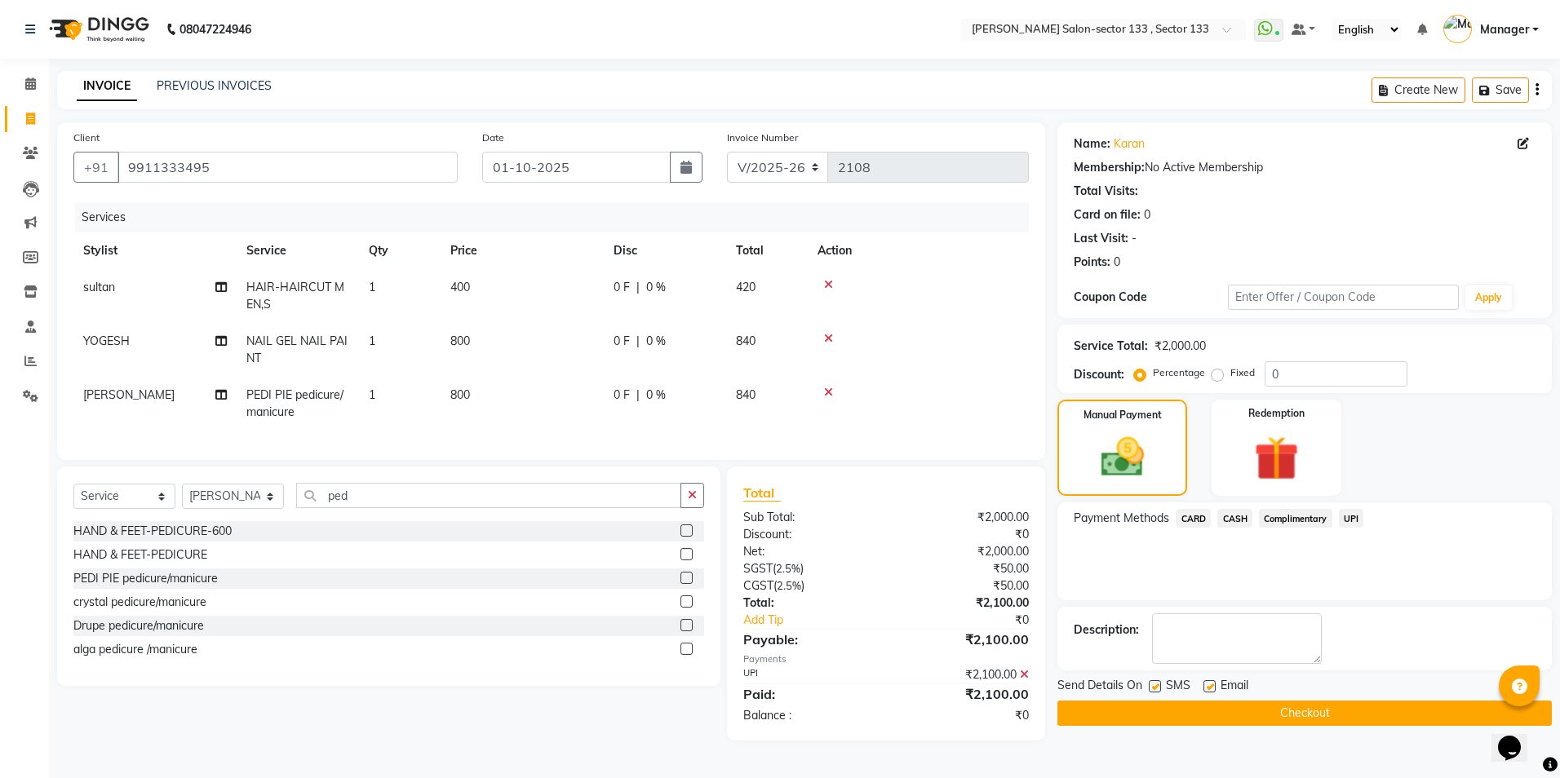
click at [1071, 716] on button "Checkout" at bounding box center [1305, 713] width 495 height 25
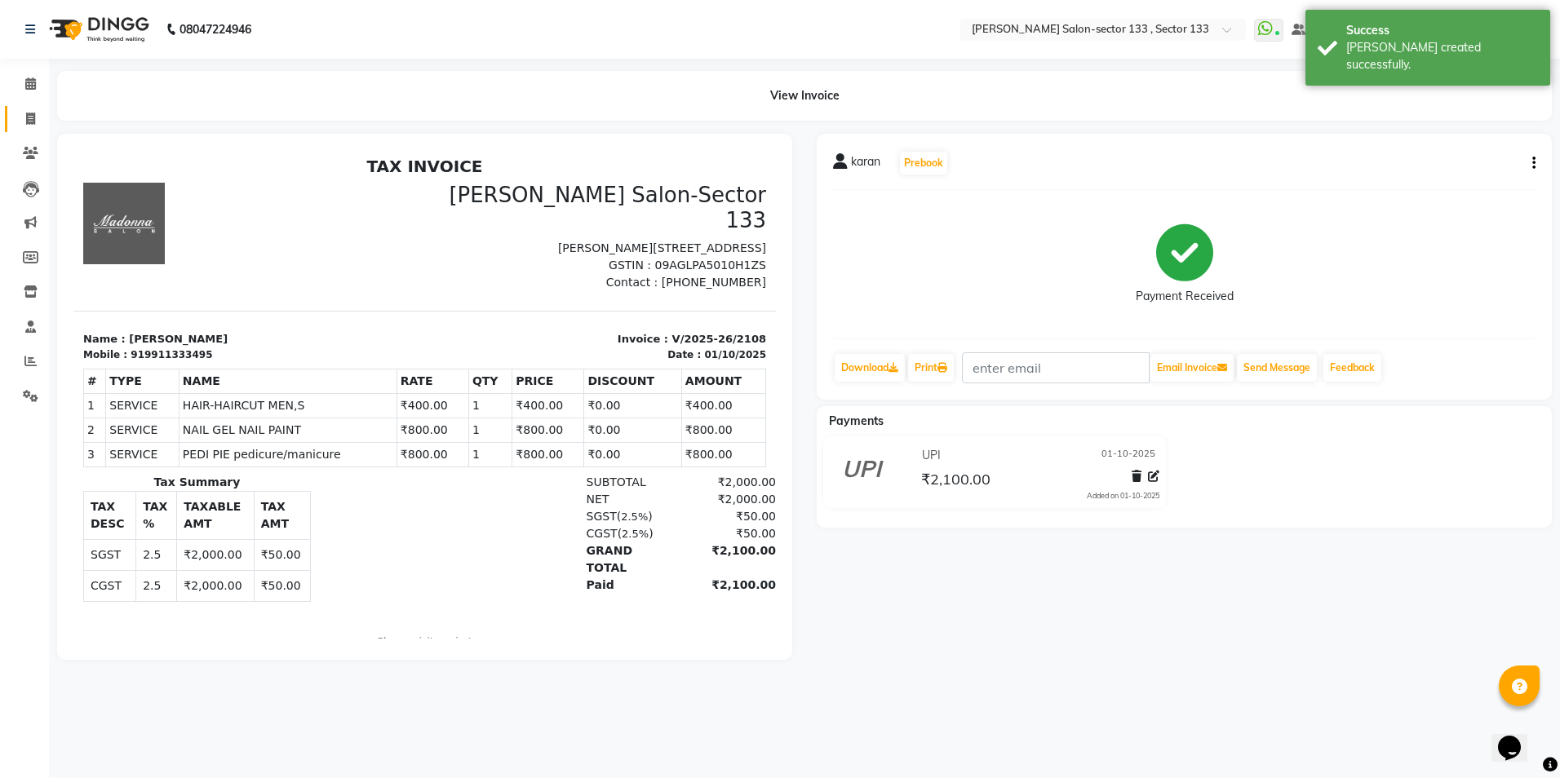
click at [30, 126] on span at bounding box center [30, 119] width 29 height 19
select select "service"
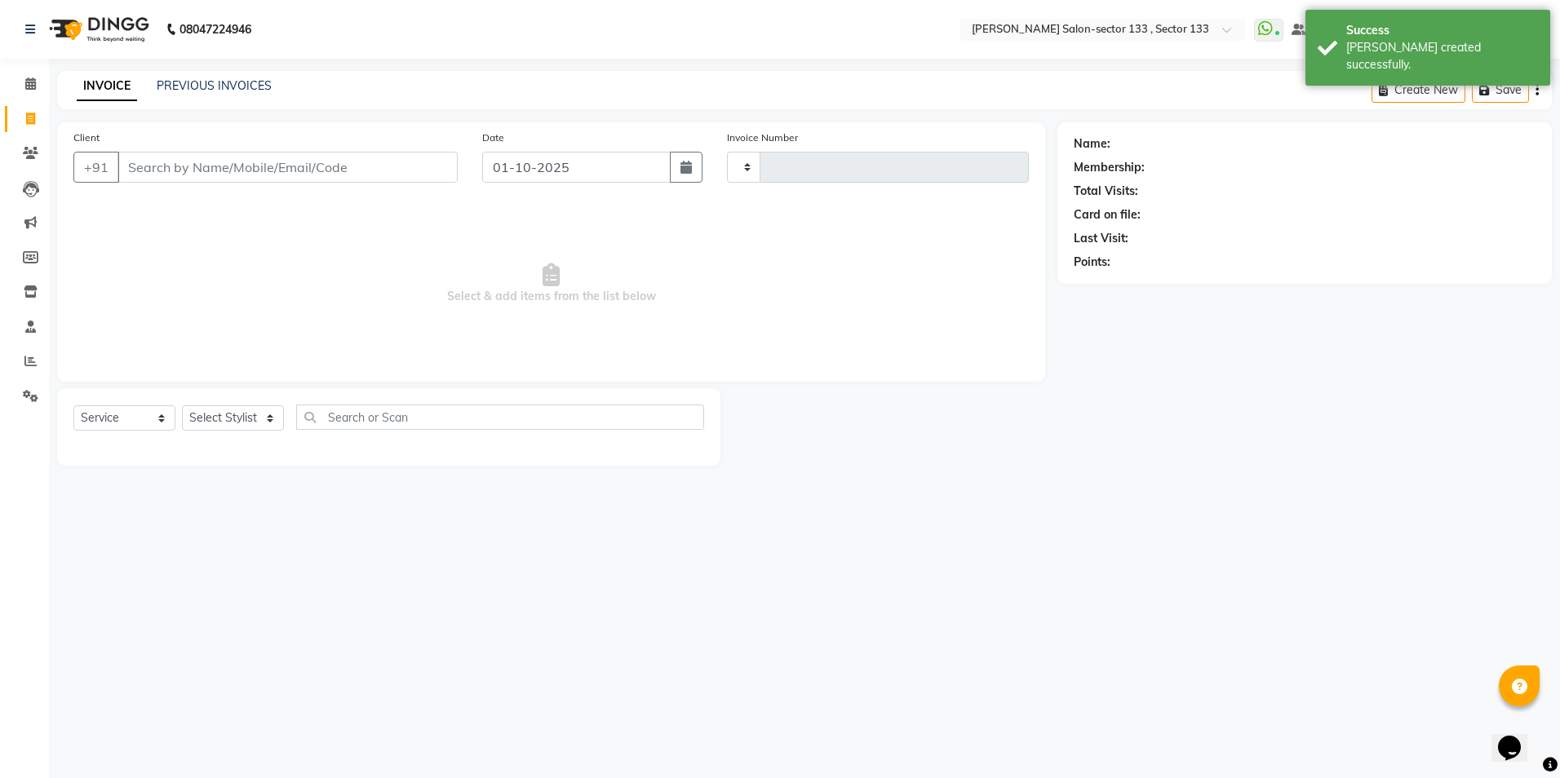
type input "2109"
select select "8302"
click at [189, 189] on div "Client +91" at bounding box center [265, 162] width 409 height 67
click at [189, 178] on input "Client" at bounding box center [288, 167] width 340 height 31
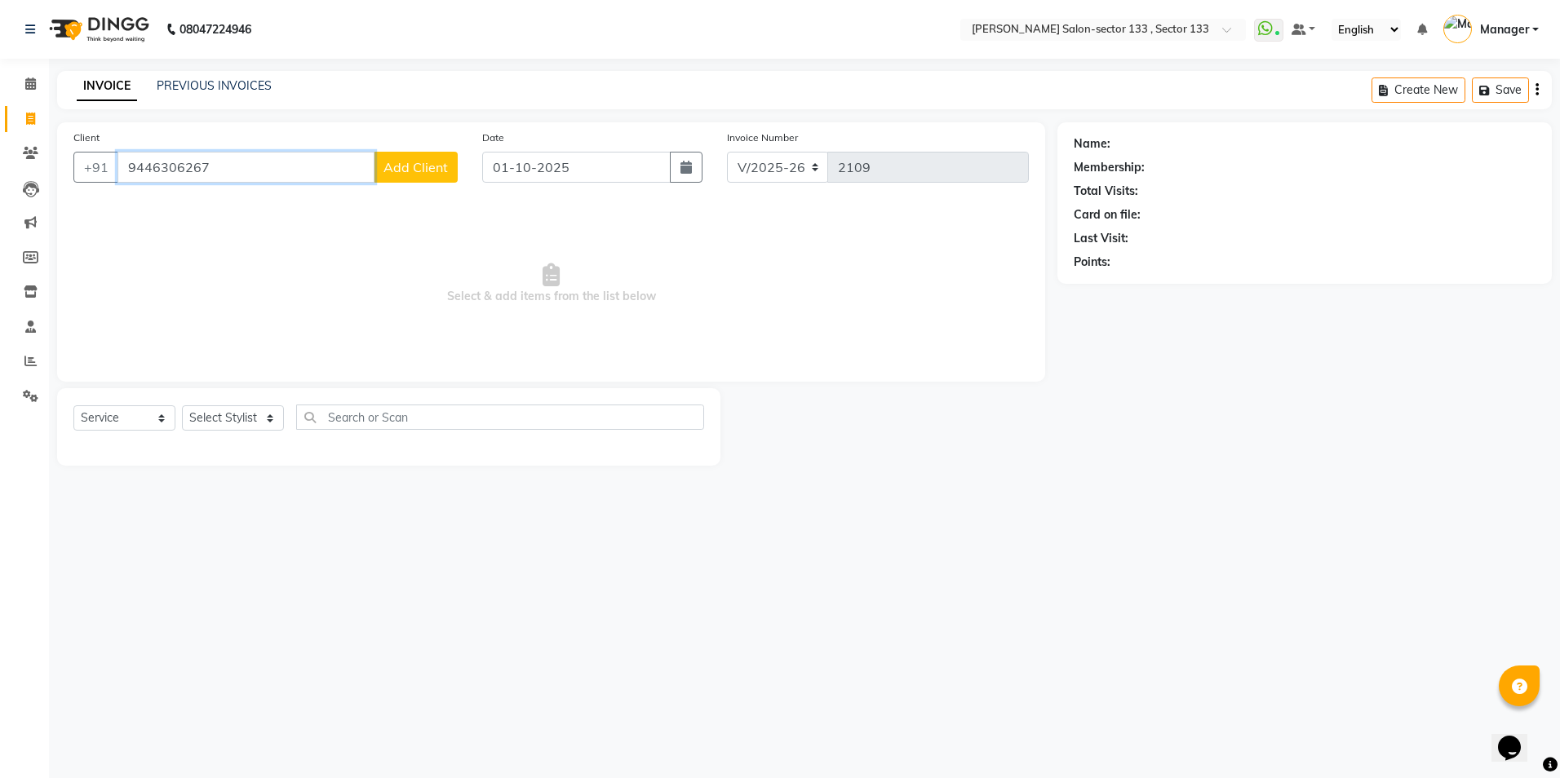
type input "9446306267"
click at [422, 175] on button "Add Client" at bounding box center [416, 167] width 84 height 31
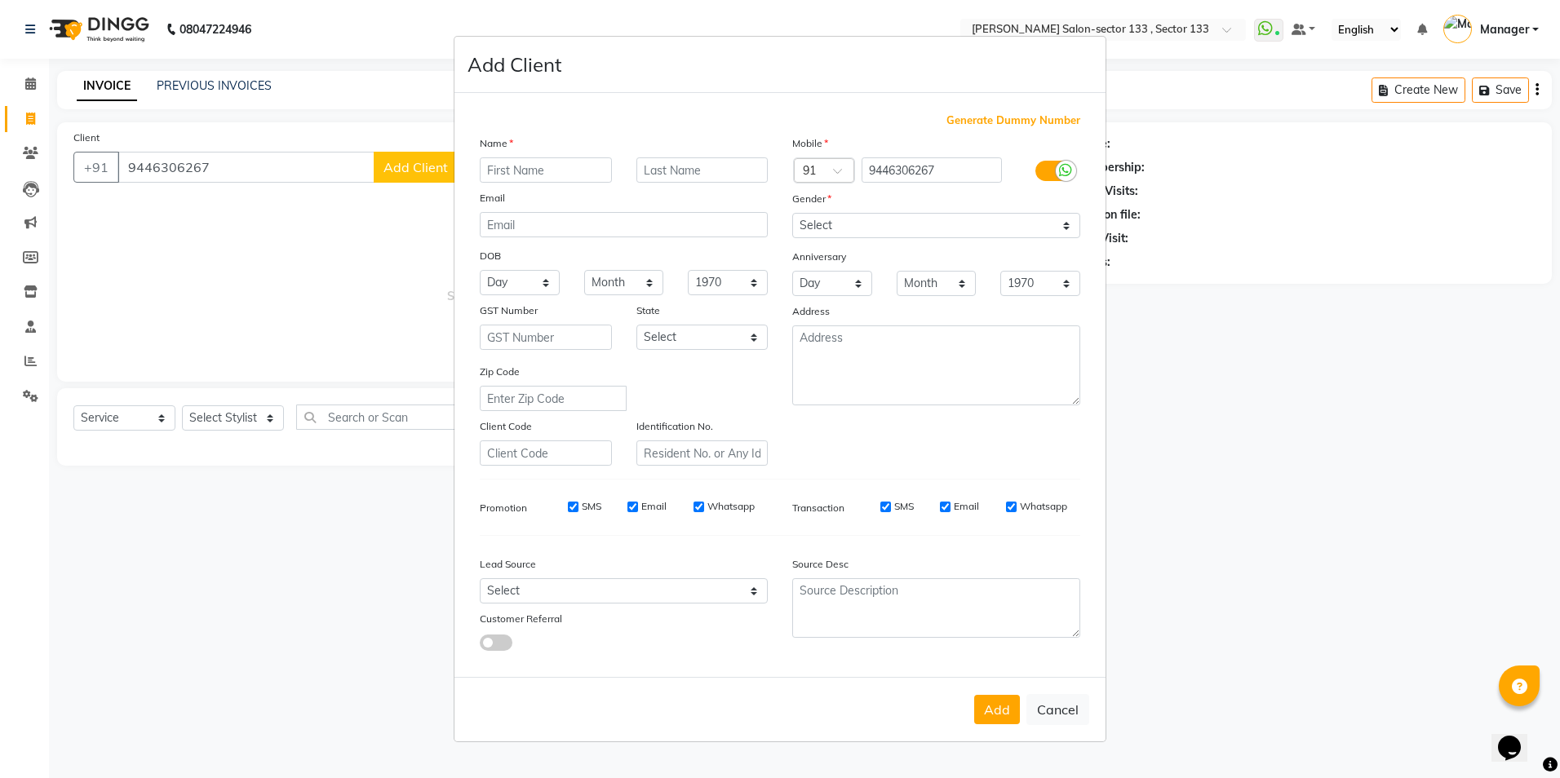
click at [490, 164] on input "text" at bounding box center [546, 169] width 132 height 25
type input "[PERSON_NAME]"
click at [843, 216] on select "Select [DEMOGRAPHIC_DATA] [DEMOGRAPHIC_DATA] Other Prefer Not To Say" at bounding box center [936, 225] width 288 height 25
select select "[DEMOGRAPHIC_DATA]"
click at [792, 213] on select "Select [DEMOGRAPHIC_DATA] [DEMOGRAPHIC_DATA] Other Prefer Not To Say" at bounding box center [936, 225] width 288 height 25
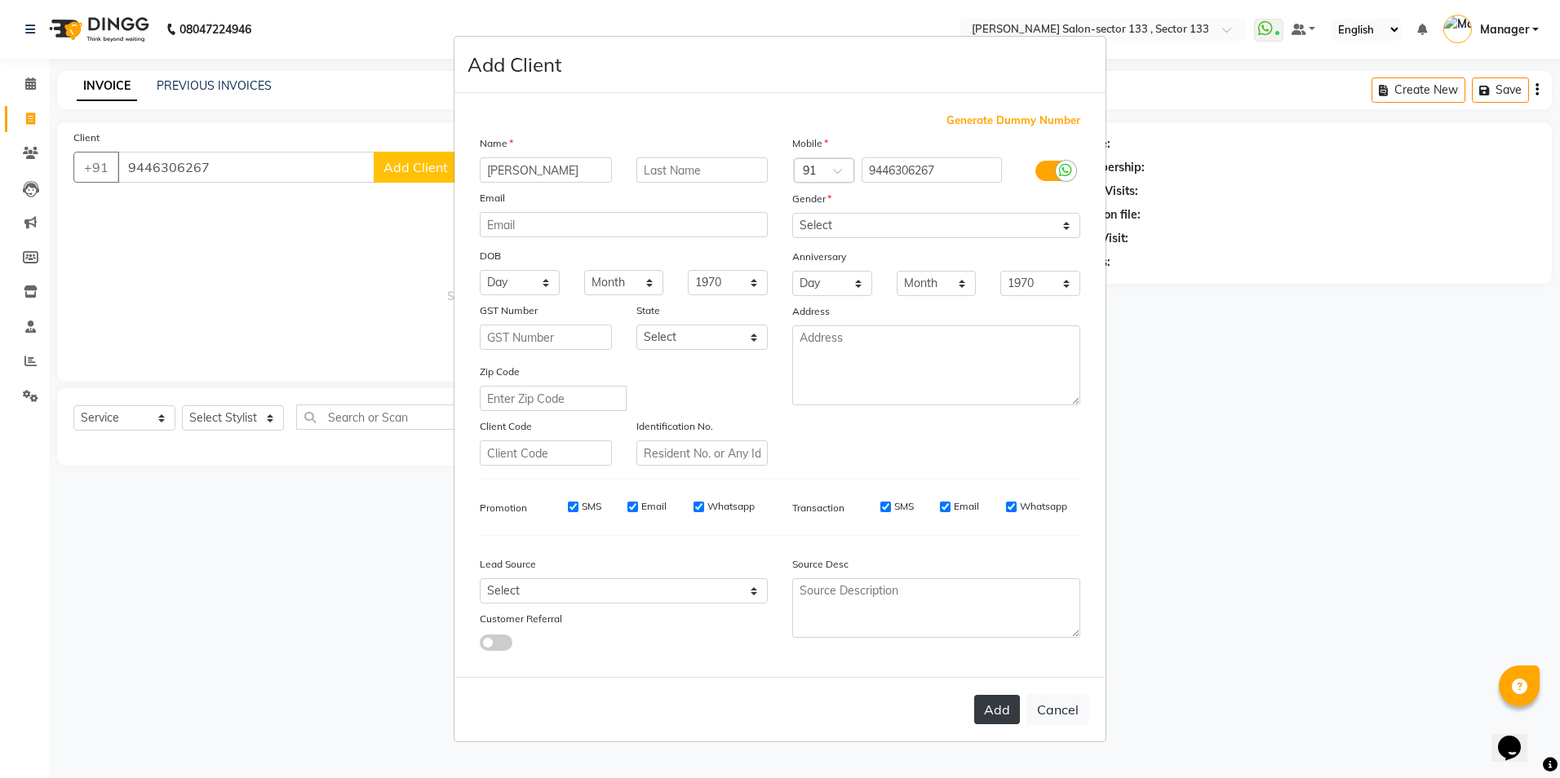
click at [1000, 698] on button "Add" at bounding box center [997, 709] width 46 height 29
select select
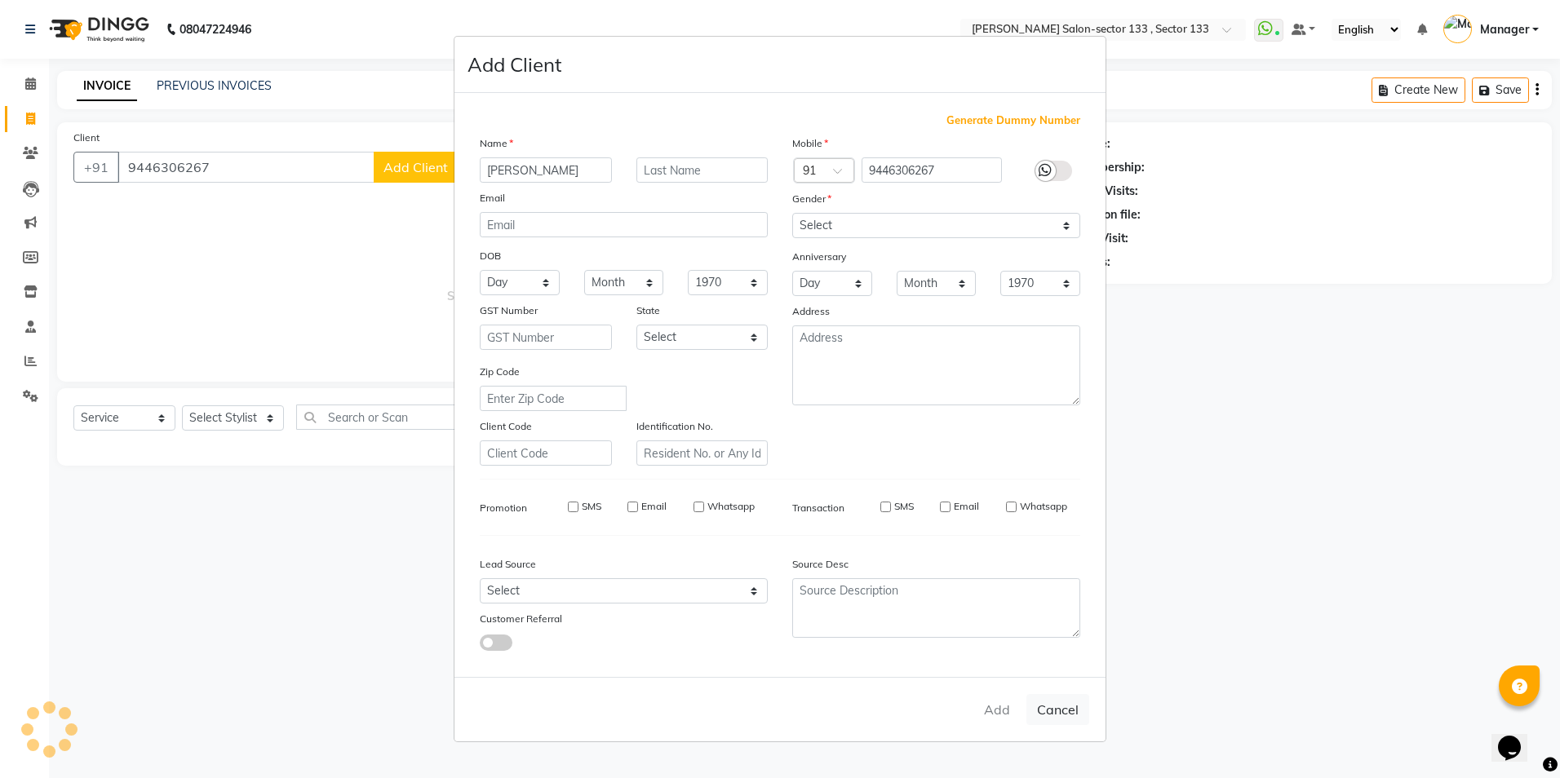
select select
checkbox input "false"
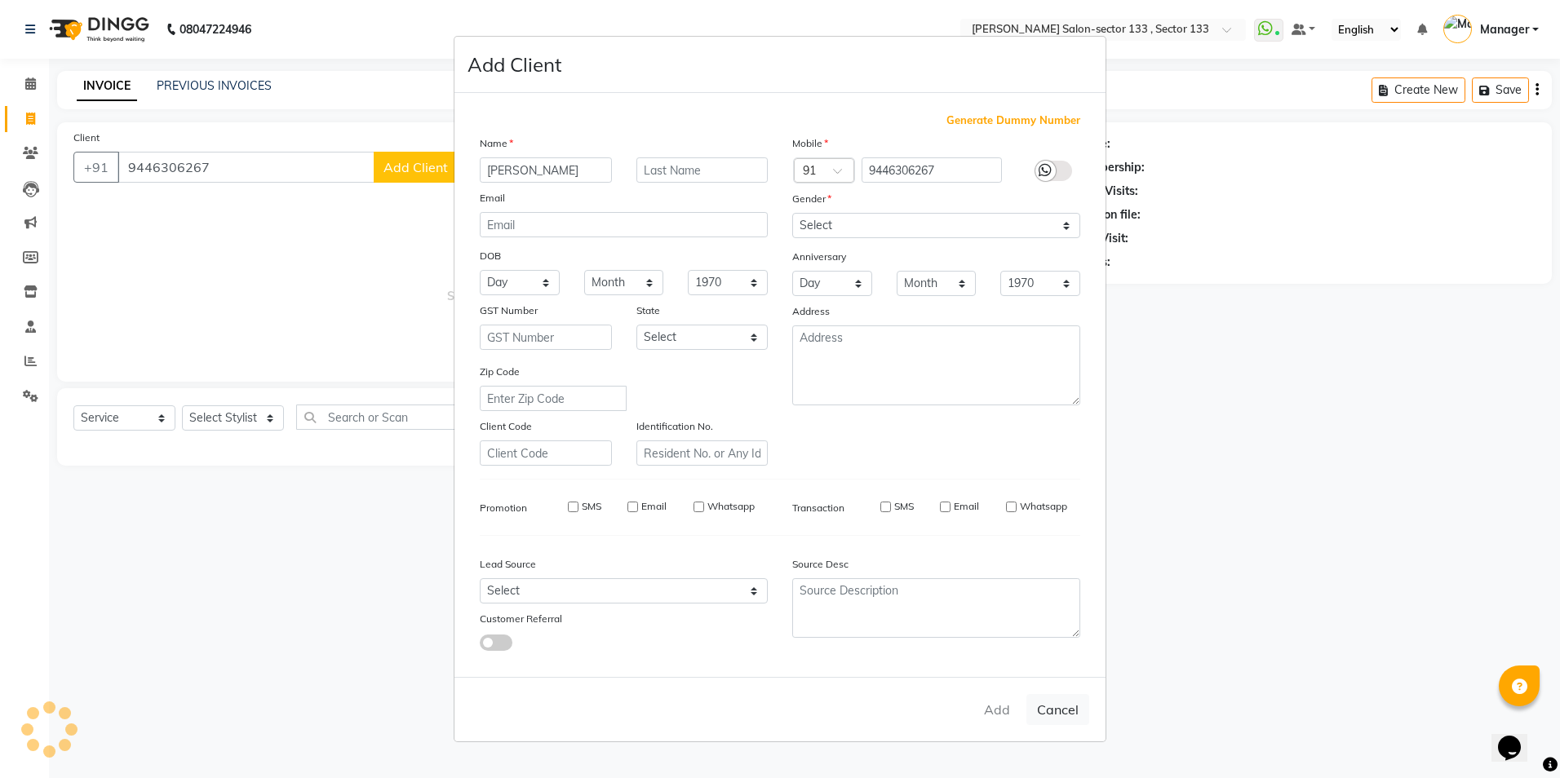
checkbox input "false"
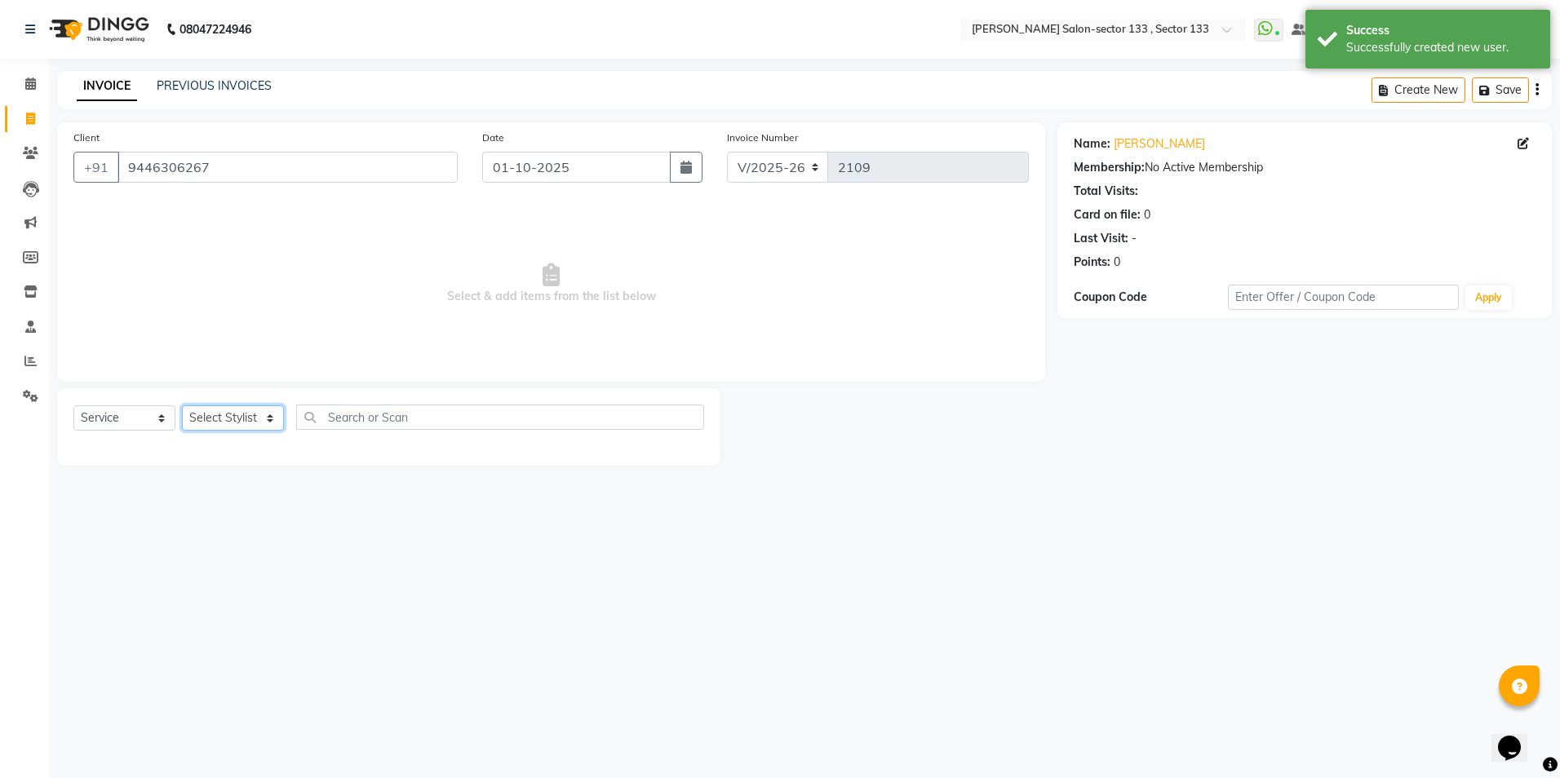
click at [191, 425] on select "Select Stylist [PERSON_NAME] [PERSON_NAME] [PERSON_NAME] Manager Mehboob Owner …" at bounding box center [233, 418] width 102 height 25
select select "90932"
click at [182, 406] on select "Select Stylist [PERSON_NAME] [PERSON_NAME] [PERSON_NAME] Manager Mehboob Owner …" at bounding box center [233, 418] width 102 height 25
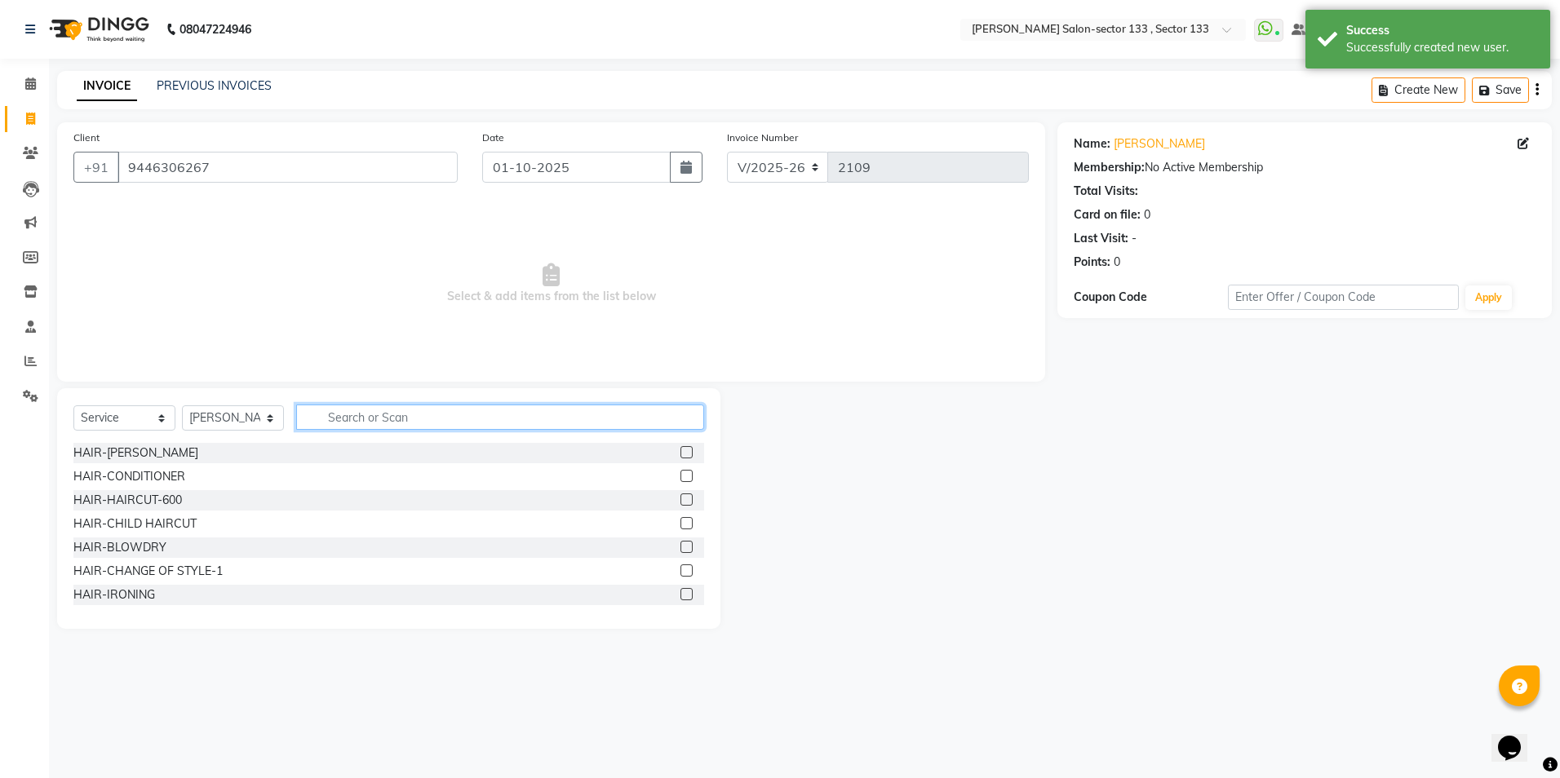
click at [386, 417] on input "text" at bounding box center [500, 417] width 408 height 25
type input "eye"
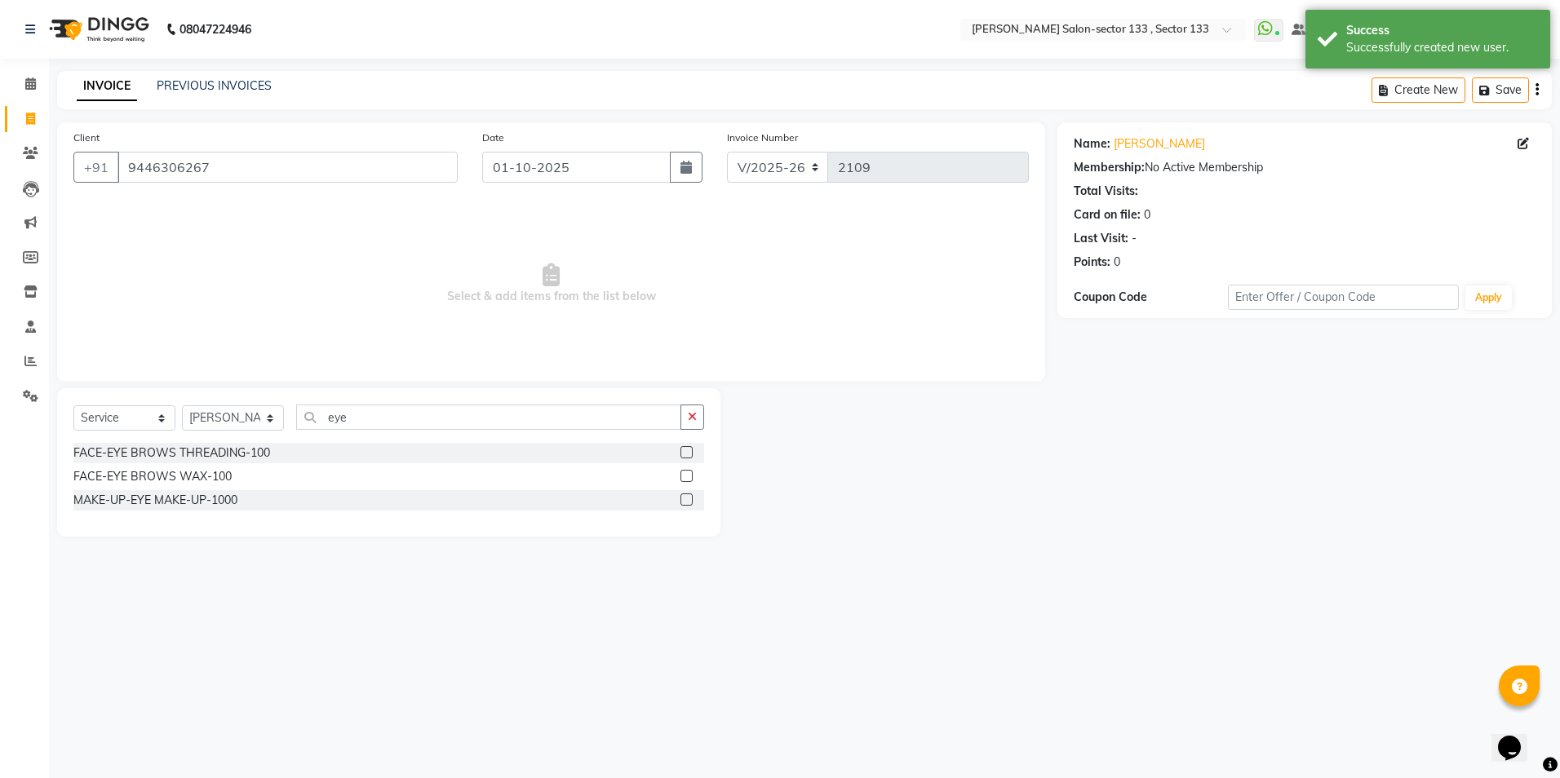
click at [681, 450] on label at bounding box center [687, 452] width 12 height 12
click at [681, 450] on input "checkbox" at bounding box center [686, 453] width 11 height 11
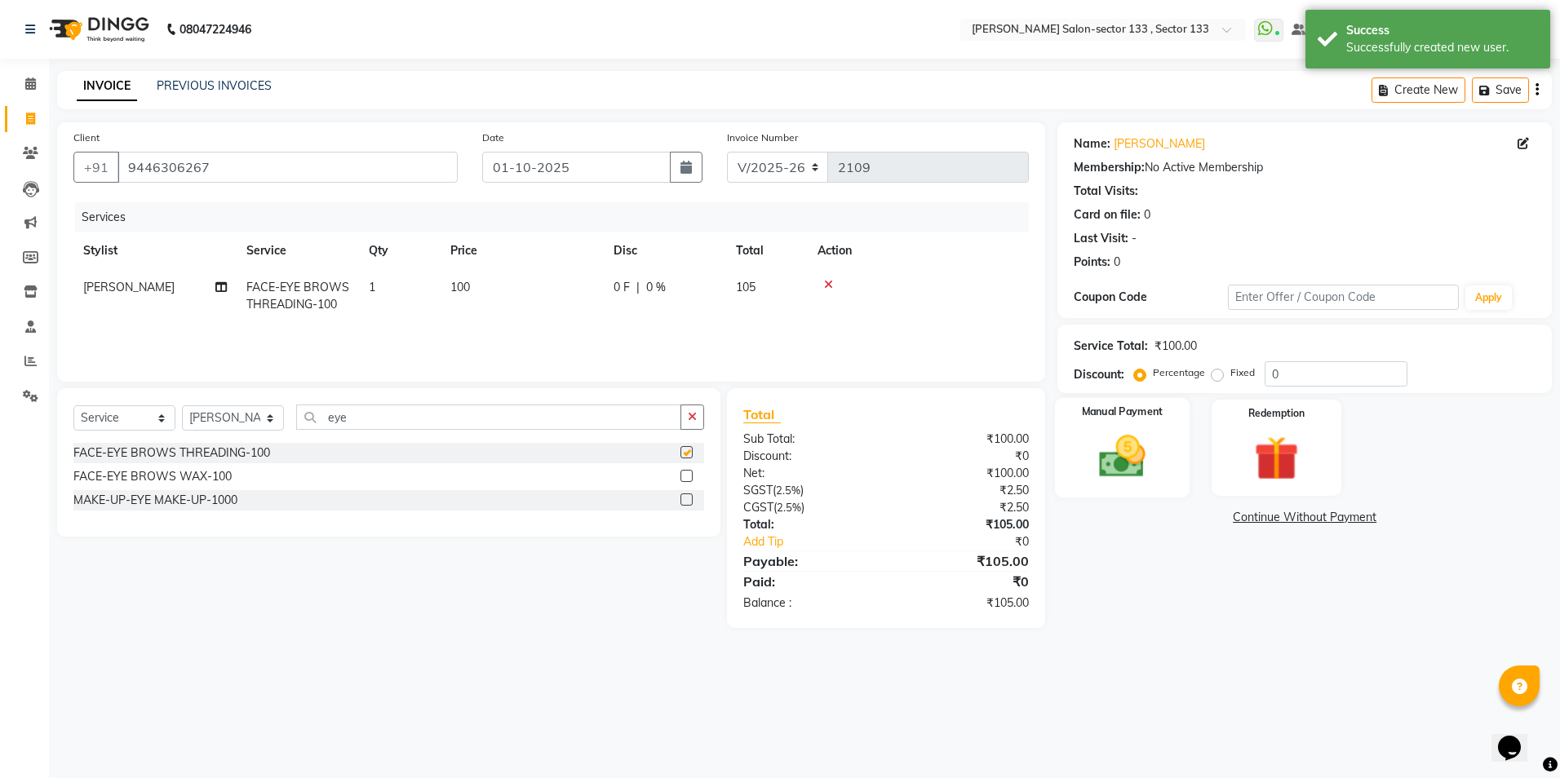
checkbox input "false"
click at [1124, 468] on img at bounding box center [1122, 457] width 76 height 54
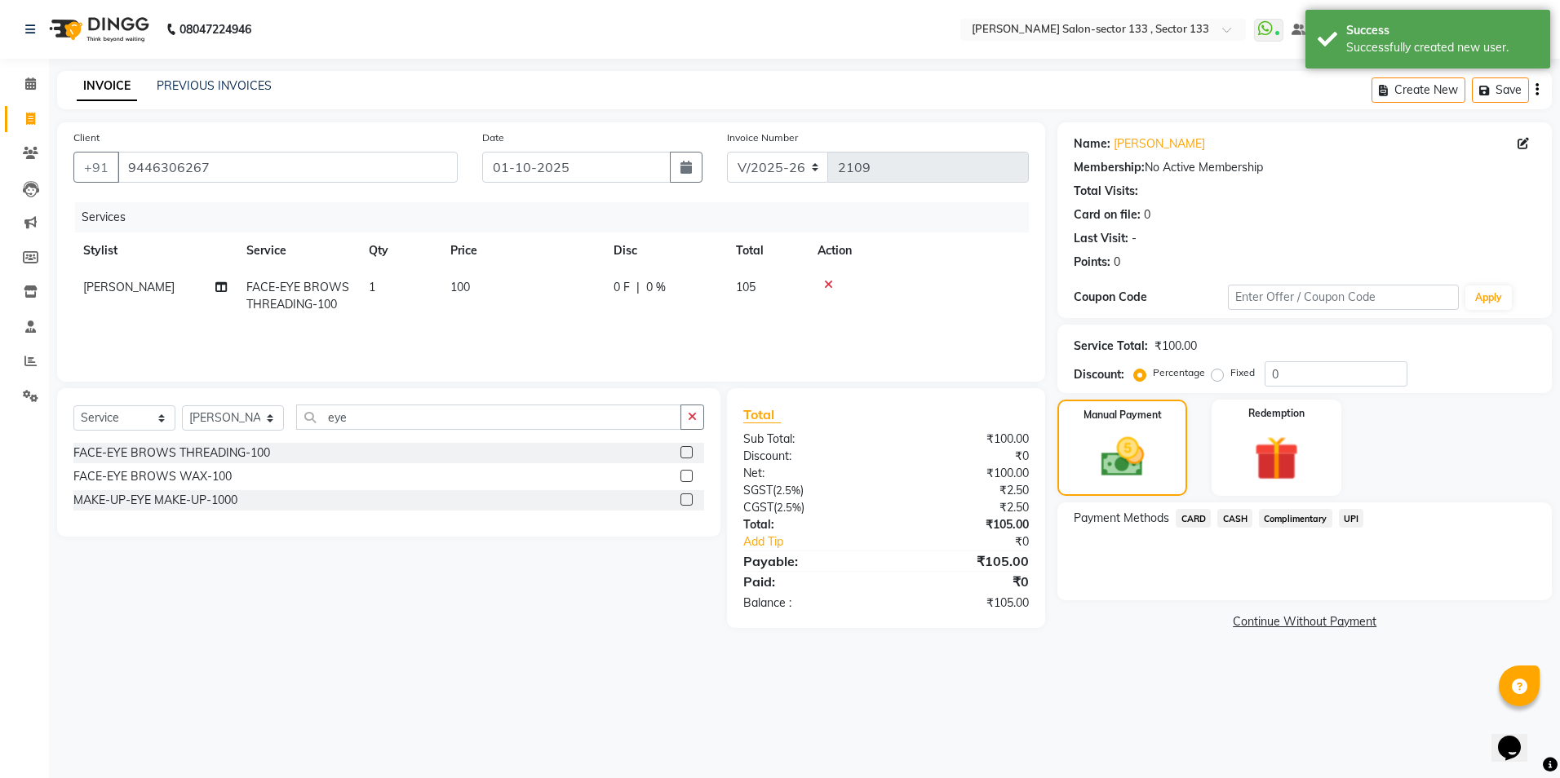
click at [1348, 525] on span "UPI" at bounding box center [1351, 518] width 25 height 19
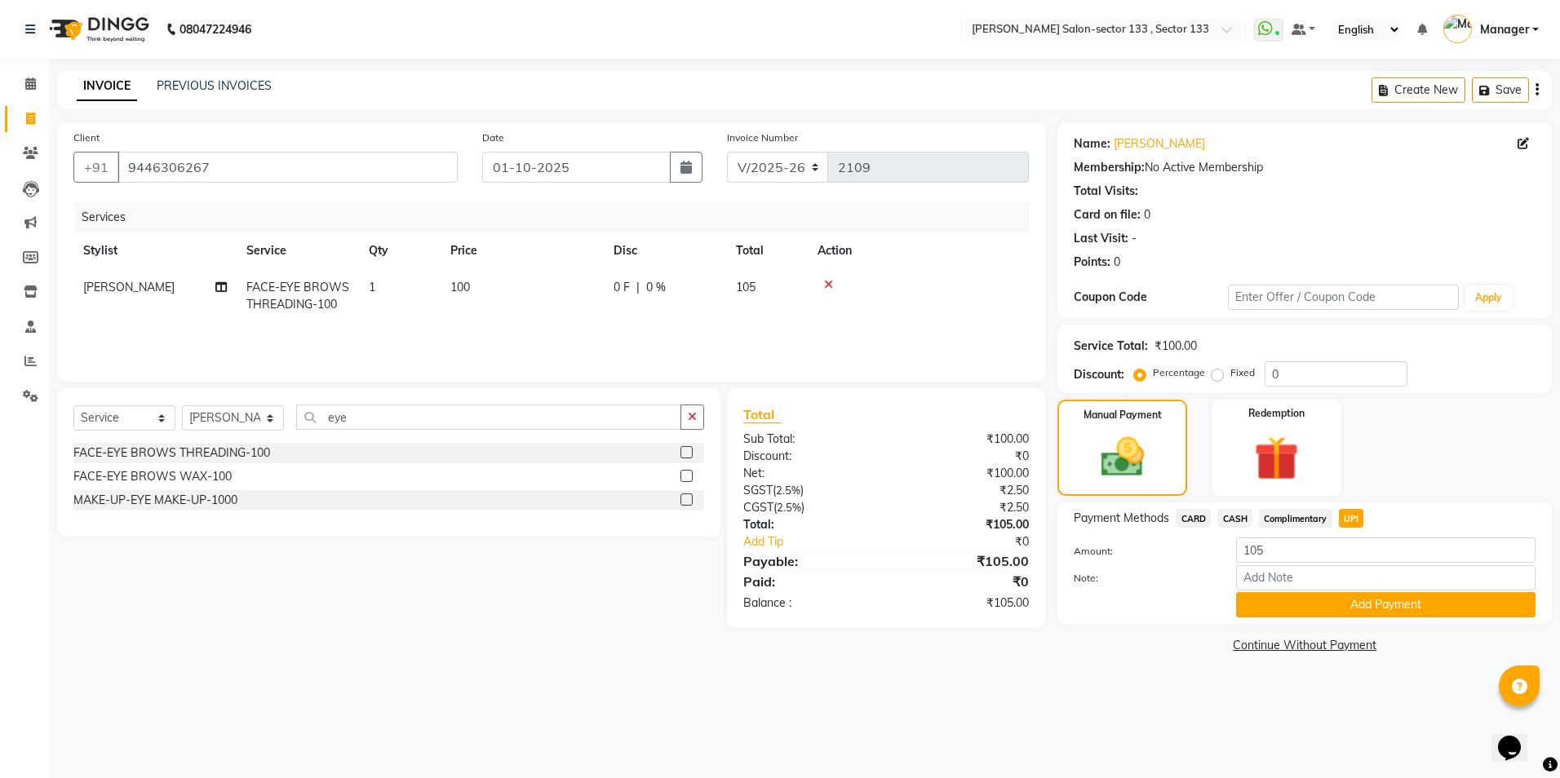
click at [1289, 624] on div "Payment Methods CARD CASH Complimentary UPI Amount: 105 Note: Add Payment" at bounding box center [1305, 564] width 495 height 122
click at [1297, 606] on button "Add Payment" at bounding box center [1385, 604] width 299 height 25
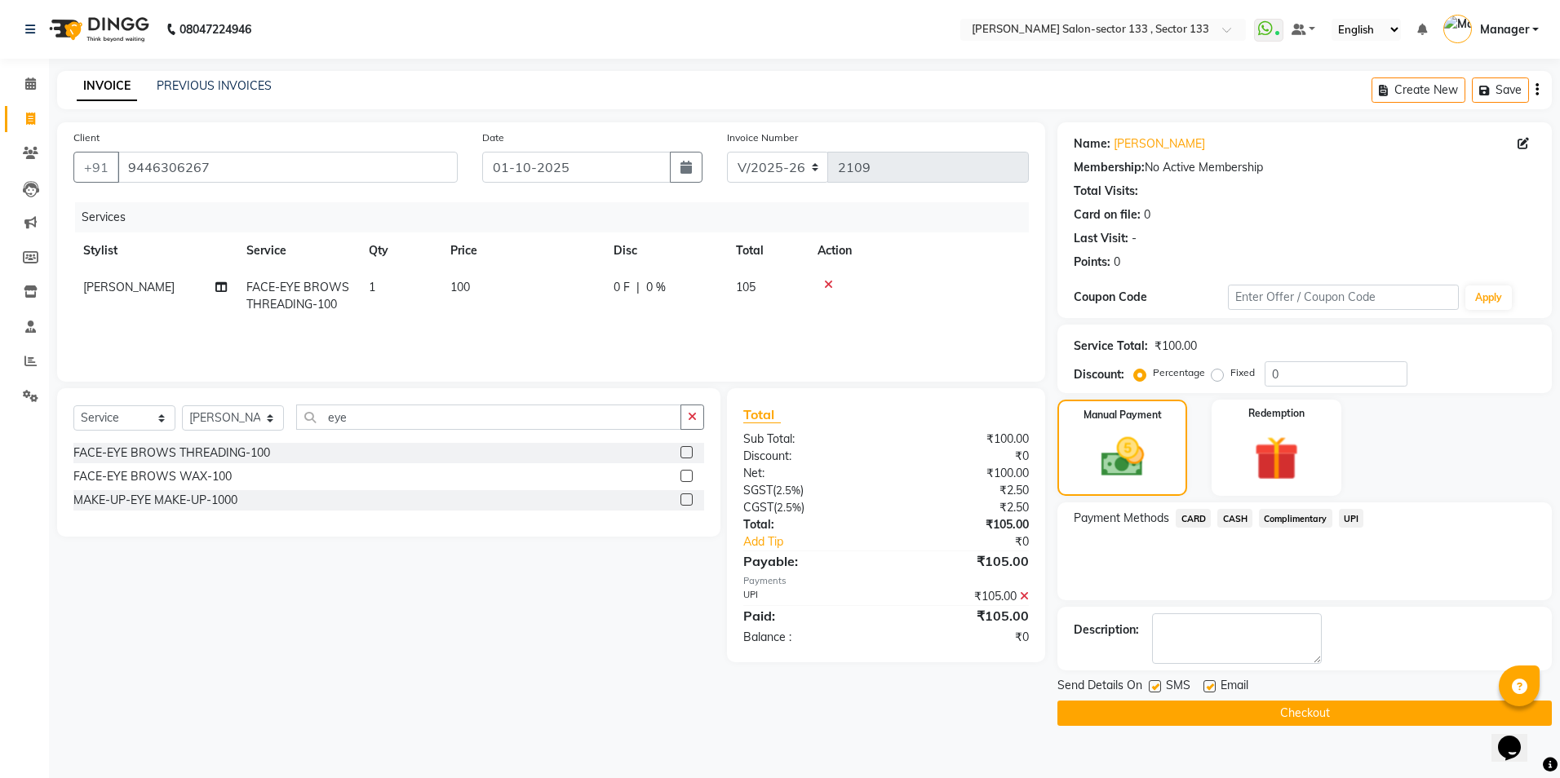
click at [1274, 707] on button "Checkout" at bounding box center [1305, 713] width 495 height 25
